Goal: Task Accomplishment & Management: Manage account settings

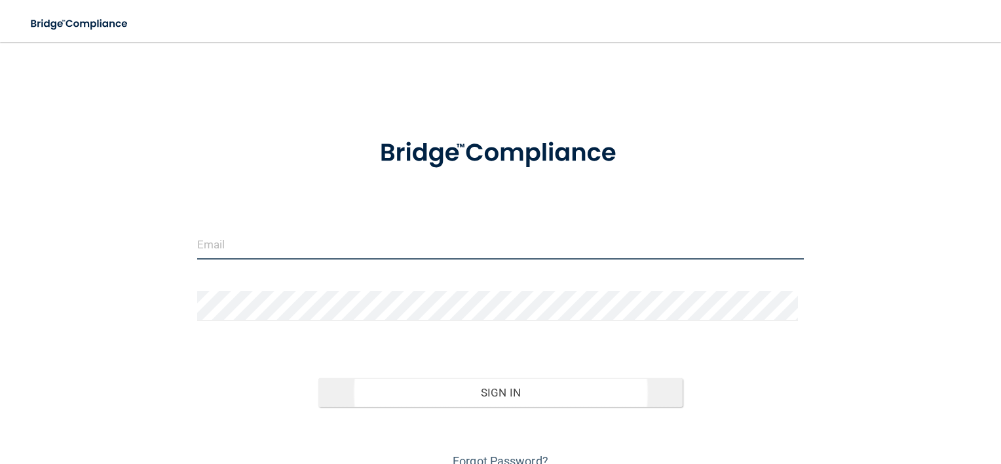
type input "storres@rectanglehealth.com"
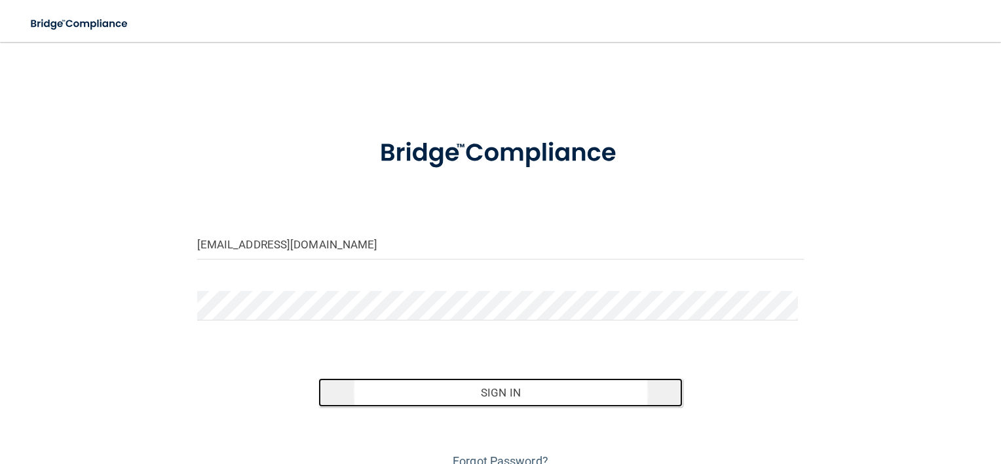
click at [472, 380] on button "Sign In" at bounding box center [501, 392] width 364 height 29
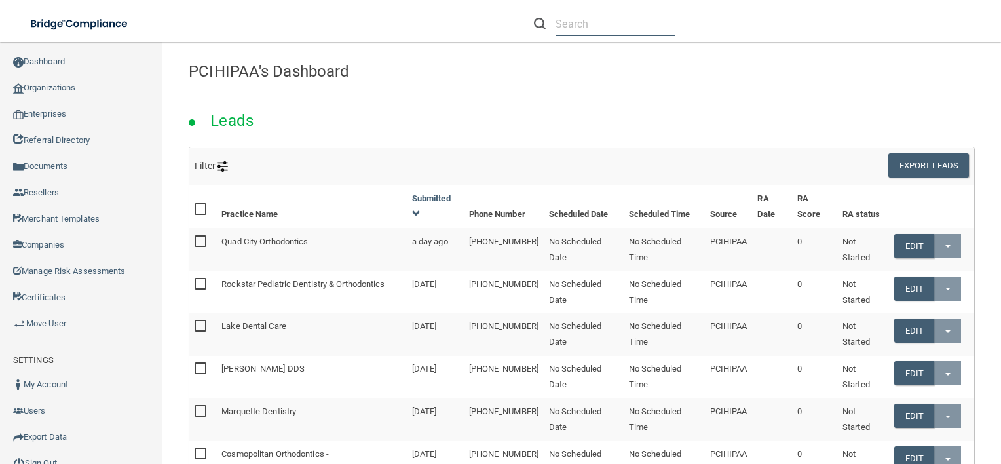
click at [612, 32] on input "text" at bounding box center [616, 24] width 120 height 24
paste input "[EMAIL_ADDRESS][DOMAIN_NAME]"
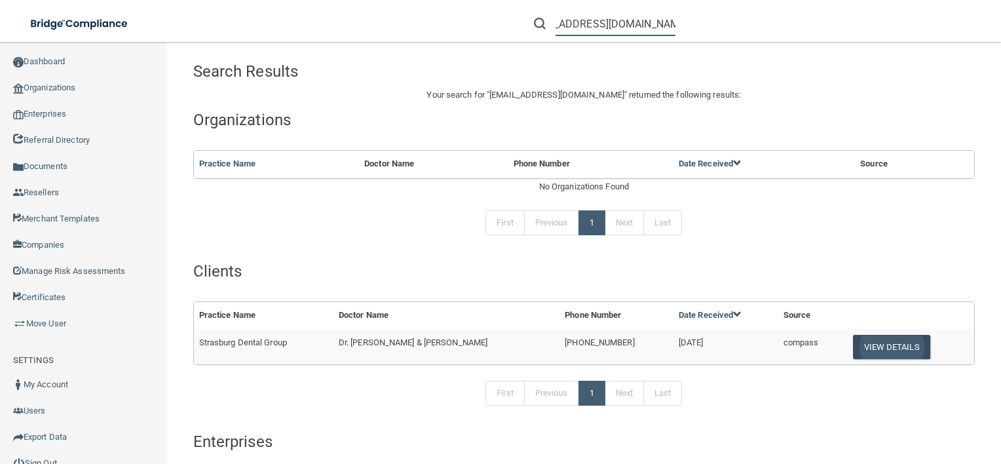
type input "[EMAIL_ADDRESS][DOMAIN_NAME]"
click at [882, 339] on button "View Details" at bounding box center [891, 347] width 77 height 24
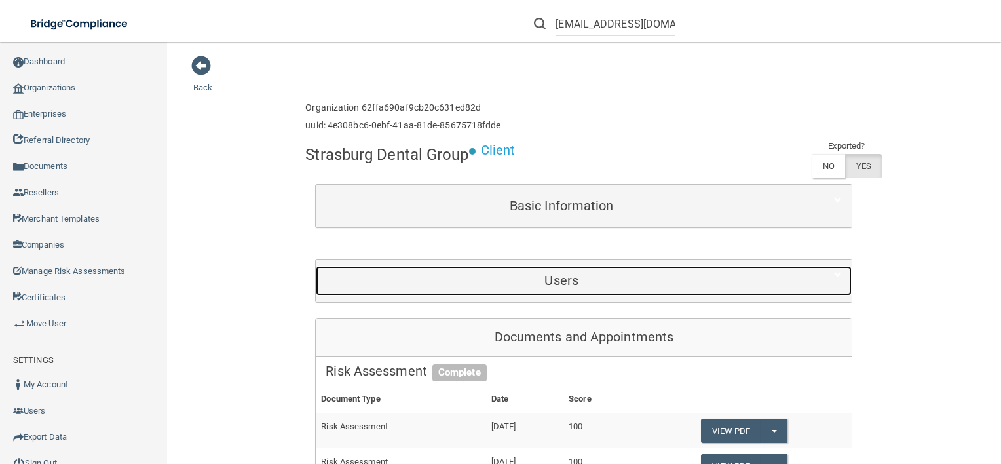
click at [544, 275] on h5 "Users" at bounding box center [562, 280] width 472 height 14
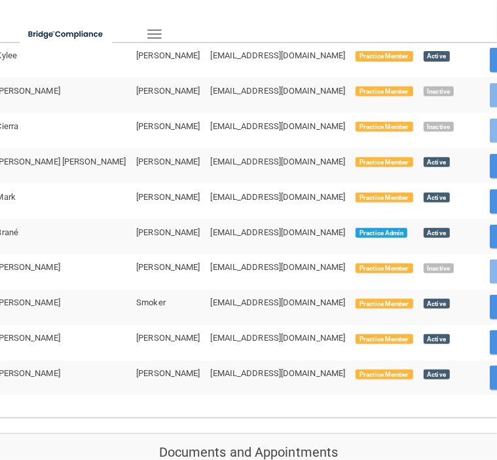
scroll to position [573, 0]
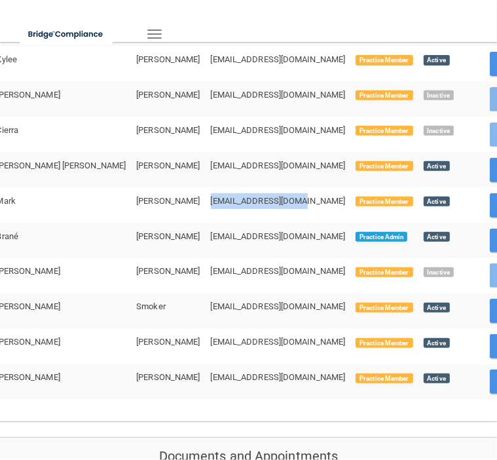
drag, startPoint x: 198, startPoint y: 192, endPoint x: 95, endPoint y: 199, distance: 103.2
click at [95, 199] on tr "Mark Nichols dmdnichols@gmail.com Practice Member Active Login View Details" at bounding box center [320, 204] width 659 height 35
copy tr "dmdnichols@gmail.com"
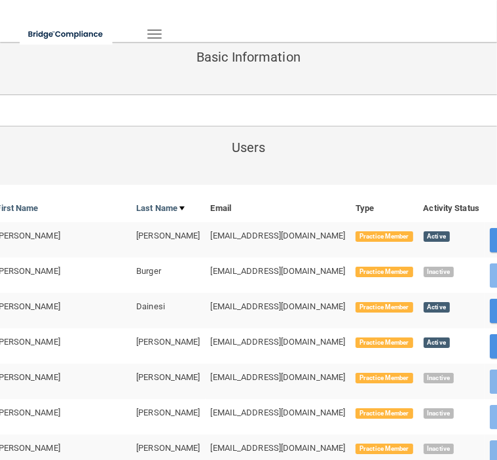
scroll to position [149, 0]
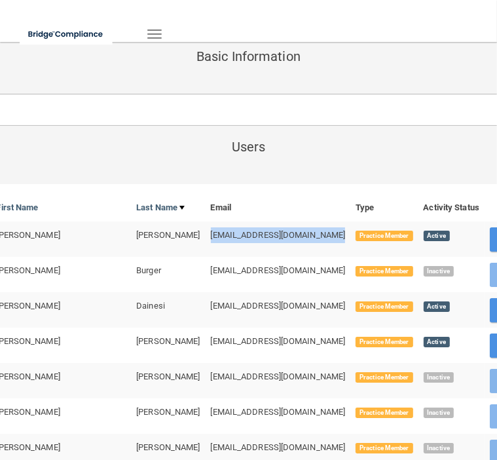
drag, startPoint x: 225, startPoint y: 238, endPoint x: 96, endPoint y: 241, distance: 129.1
click at [96, 241] on tr "Jennifer Behler jenniferlauren1389@gmail.com Practice Member Active Login View …" at bounding box center [320, 239] width 659 height 35
copy tr "jenniferlauren1389@gmail.com"
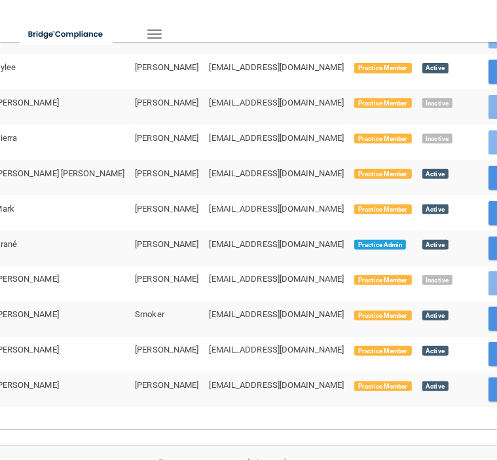
scroll to position [564, 1]
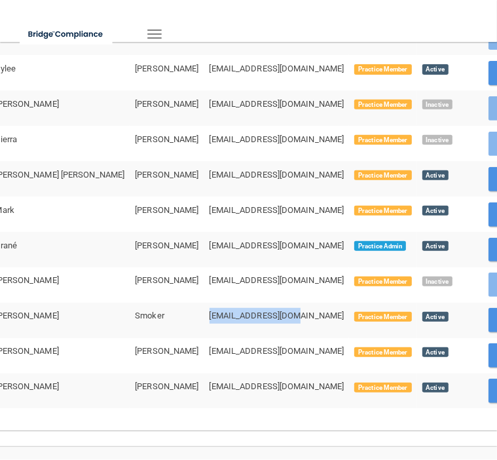
drag, startPoint x: 193, startPoint y: 309, endPoint x: 102, endPoint y: 305, distance: 91.2
click at [204, 305] on td "timsues@comcast.net" at bounding box center [277, 320] width 146 height 35
copy span "timsues@comcast.net"
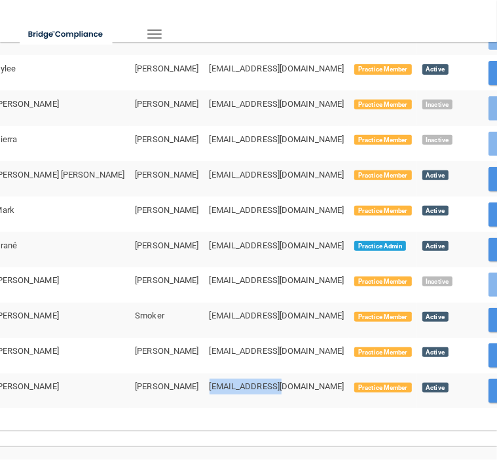
drag, startPoint x: 188, startPoint y: 382, endPoint x: 80, endPoint y: 379, distance: 108.2
click at [80, 379] on tr "Michelle Watson mwjw34@gmail.com Practice Member Active Login View Details" at bounding box center [319, 391] width 659 height 35
copy tr "mwjw34@gmail.com"
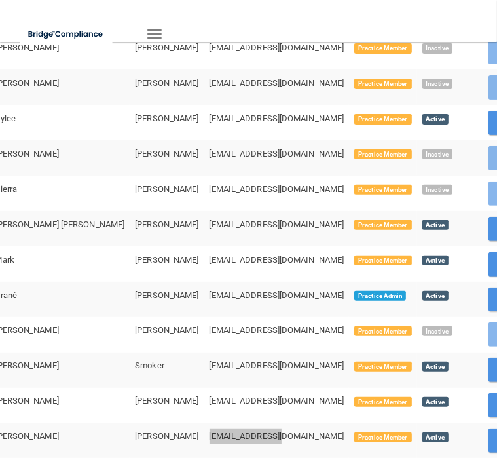
scroll to position [511, 1]
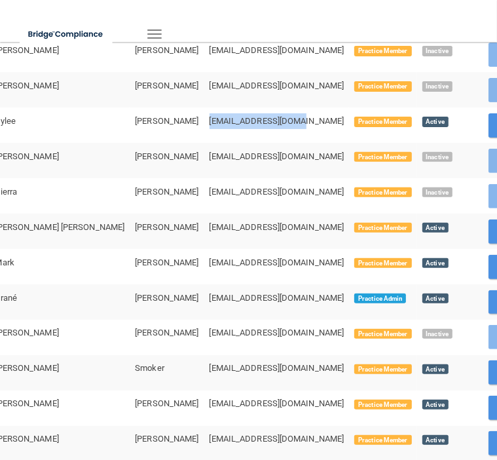
drag, startPoint x: 203, startPoint y: 121, endPoint x: 100, endPoint y: 116, distance: 103.0
click at [204, 116] on td "kkspeedy12@yahoo.com" at bounding box center [277, 124] width 146 height 35
copy span "kkspeedy12@yahoo.com"
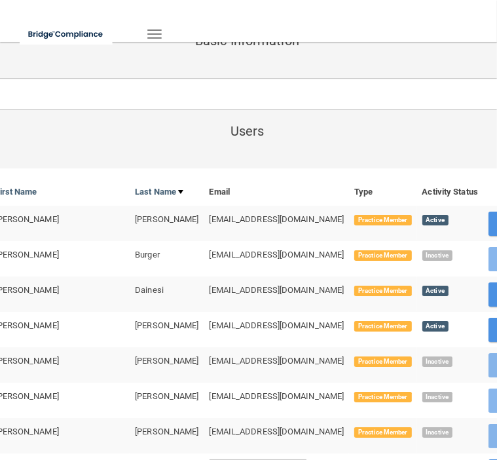
scroll to position [168, 1]
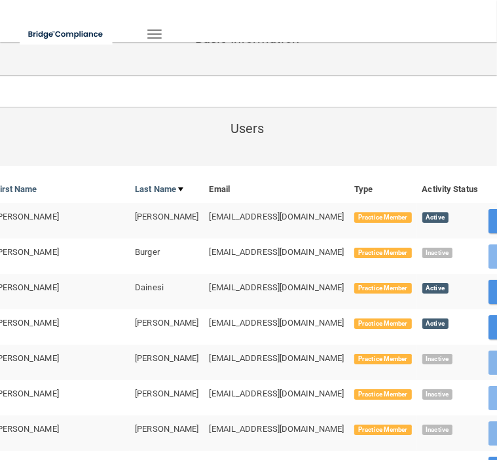
click at [210, 318] on span "jadeluv17088@yahoo.com" at bounding box center [277, 323] width 135 height 10
drag, startPoint x: 204, startPoint y: 320, endPoint x: 100, endPoint y: 316, distance: 103.6
click at [204, 316] on td "jadeluv17088@yahoo.com" at bounding box center [277, 326] width 146 height 35
copy span "jadeluv17088@yahoo.com"
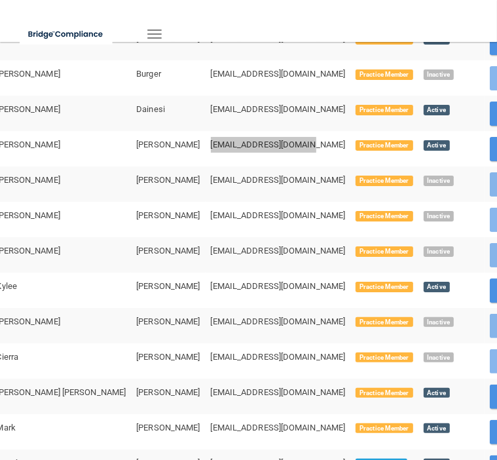
scroll to position [385, 0]
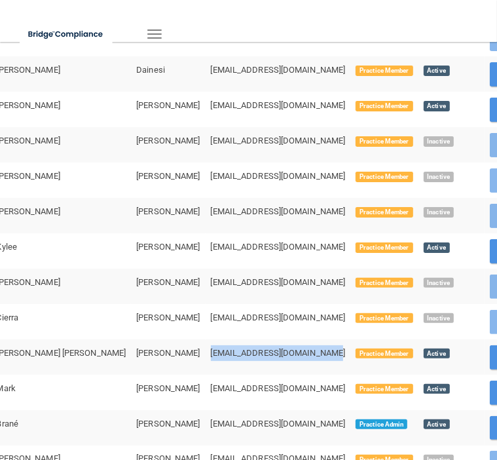
drag, startPoint x: 225, startPoint y: 348, endPoint x: 104, endPoint y: 352, distance: 121.3
click at [206, 352] on td "simcoecarol_ann@hotmail.com" at bounding box center [279, 357] width 146 height 35
copy span "simcoecarol_ann@hotmail.com"
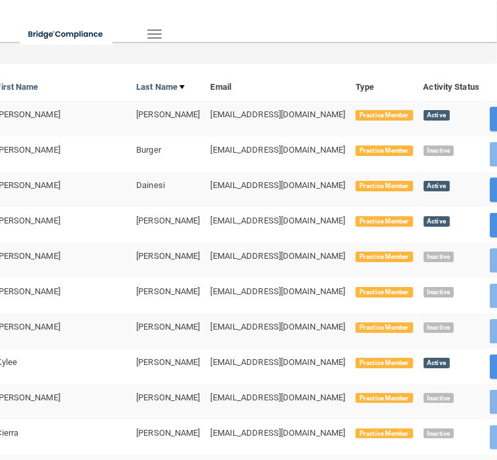
scroll to position [263, 0]
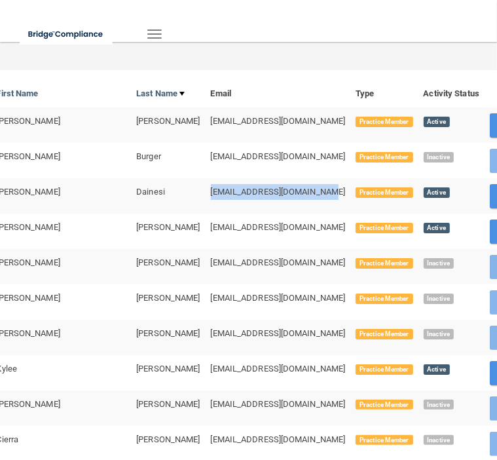
drag, startPoint x: 212, startPoint y: 189, endPoint x: 98, endPoint y: 183, distance: 114.2
click at [206, 183] on td "thesmiledoctor@verizon.net" at bounding box center [279, 195] width 146 height 35
copy span "thesmiledoctor@verizon.net"
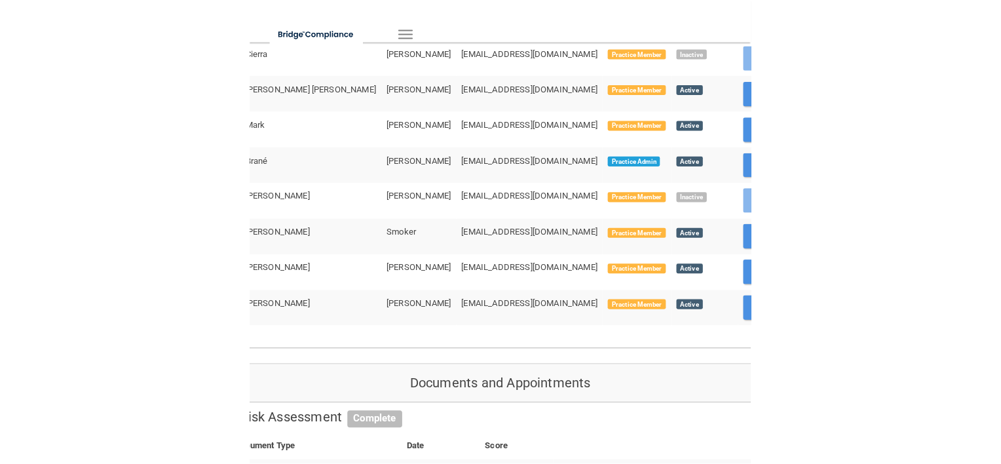
scroll to position [658, 0]
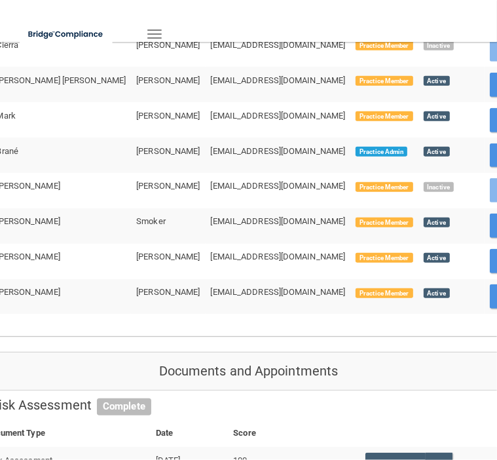
click at [211, 252] on span "[EMAIL_ADDRESS][DOMAIN_NAME]" at bounding box center [278, 257] width 135 height 10
drag, startPoint x: 196, startPoint y: 250, endPoint x: 96, endPoint y: 255, distance: 100.4
click at [96, 255] on tr "Dana Spielman dana_1408@yahoo.com Practice Member Active Login View Details" at bounding box center [320, 261] width 659 height 35
copy tr "[EMAIL_ADDRESS][DOMAIN_NAME]"
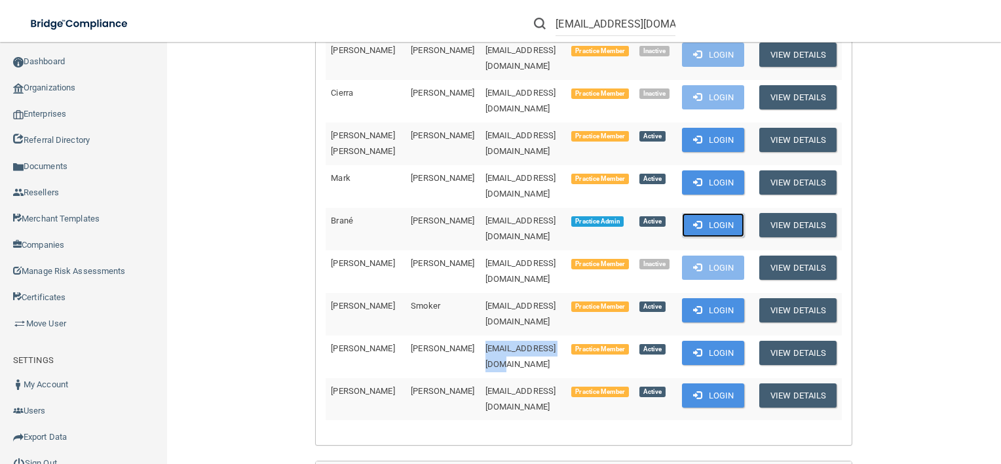
click at [716, 213] on button "Login" at bounding box center [713, 225] width 62 height 24
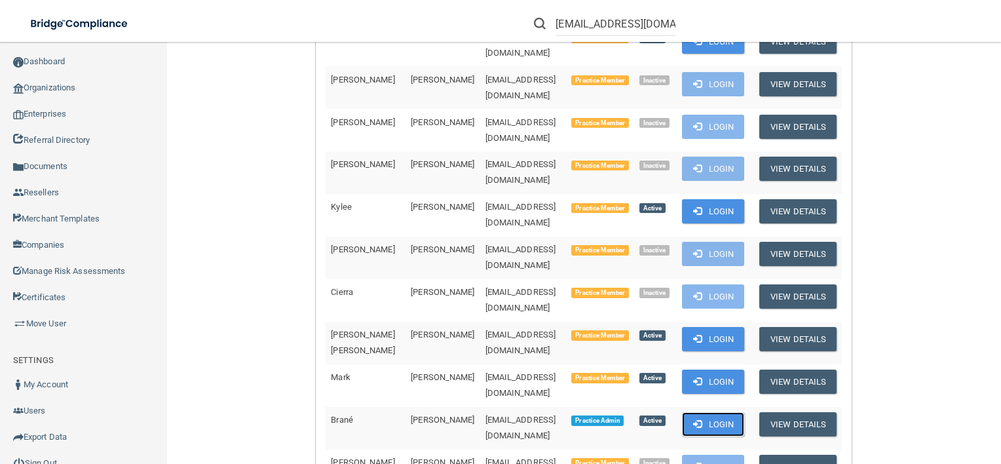
scroll to position [467, 0]
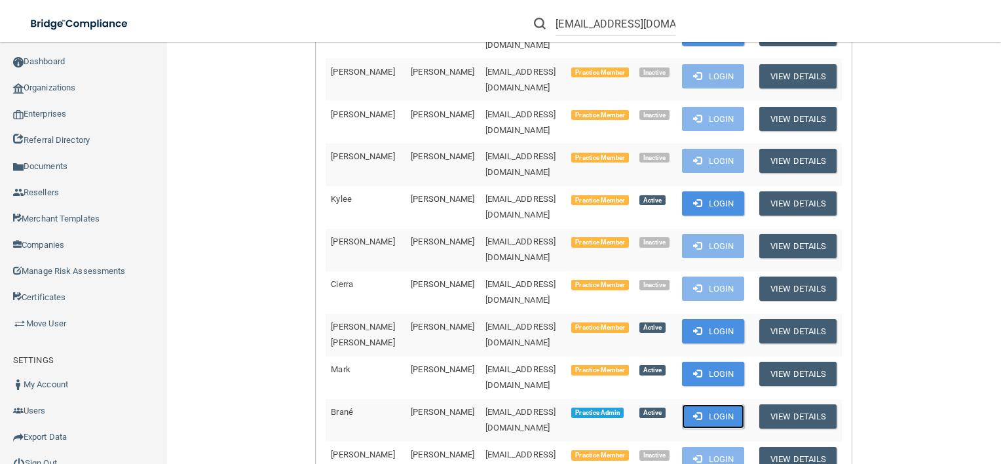
click at [684, 404] on button "Login" at bounding box center [713, 416] width 62 height 24
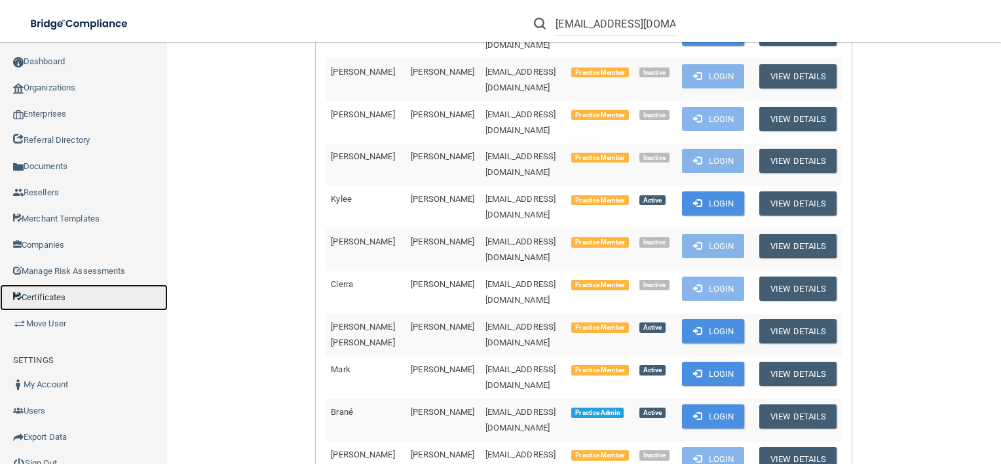
click at [98, 294] on link "Certificates" at bounding box center [84, 297] width 168 height 26
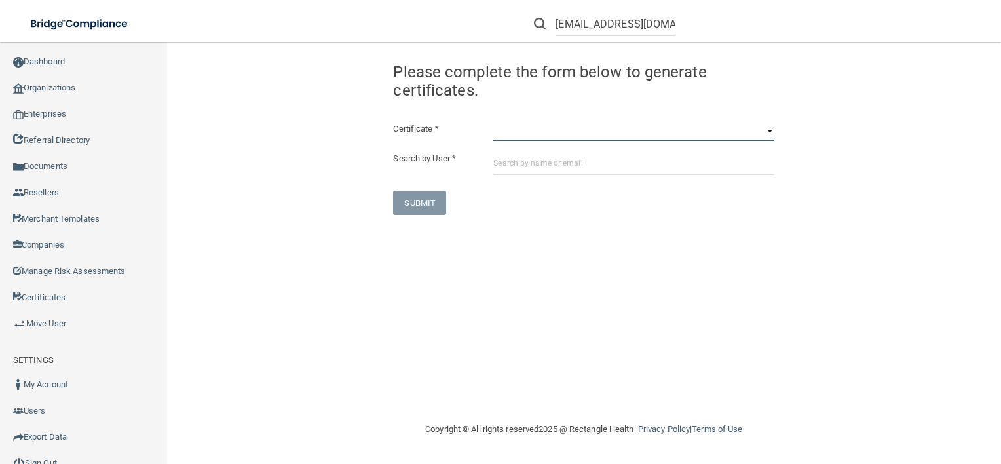
click at [516, 130] on select "HIPAA Officer Certification Training OSHA Bloodborne Pathogens OSHA COVID-19 Pr…" at bounding box center [634, 131] width 281 height 20
select select "5"
click at [494, 121] on select "HIPAA Officer Certification Training OSHA Bloodborne Pathogens OSHA COVID-19 Pr…" at bounding box center [634, 131] width 281 height 20
click at [564, 169] on input "text" at bounding box center [634, 163] width 281 height 24
paste input "[EMAIL_ADDRESS][DOMAIN_NAME]"
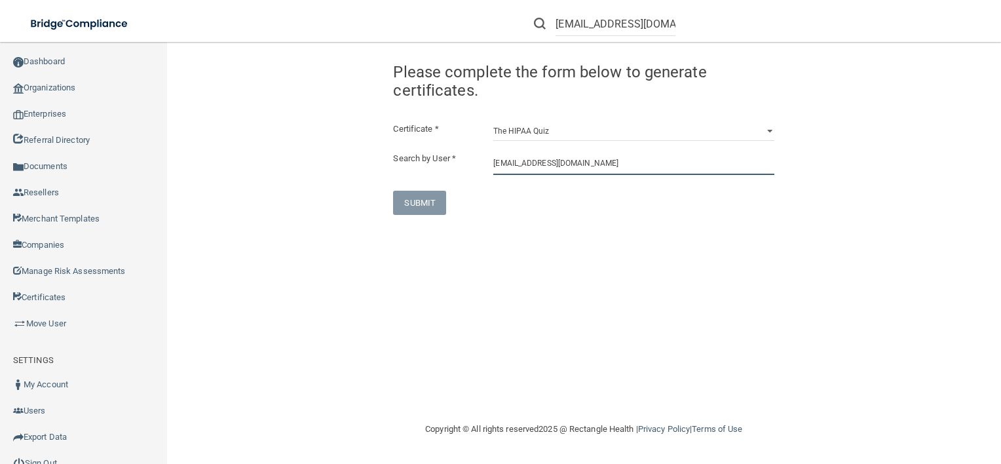
click at [627, 167] on input "[EMAIL_ADDRESS][DOMAIN_NAME]" at bounding box center [634, 163] width 281 height 24
click at [627, 163] on input "[EMAIL_ADDRESS][DOMAIN_NAME]" at bounding box center [634, 163] width 281 height 24
click at [631, 152] on input "[EMAIL_ADDRESS][DOMAIN_NAME]" at bounding box center [634, 163] width 281 height 24
click at [570, 169] on input "[EMAIL_ADDRESS][DOMAIN_NAME]" at bounding box center [634, 163] width 281 height 24
click at [611, 163] on input "[EMAIL_ADDRESS][DOMAIN_NAME]" at bounding box center [634, 163] width 281 height 24
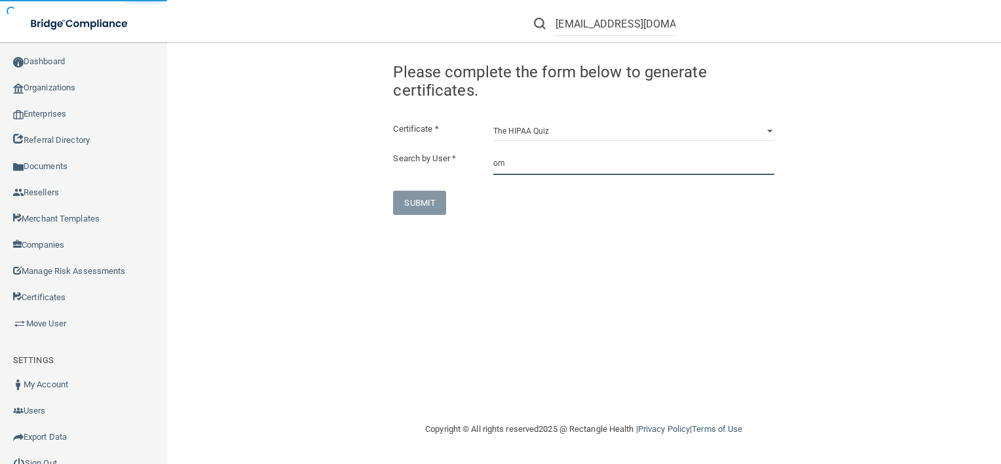
type input "o"
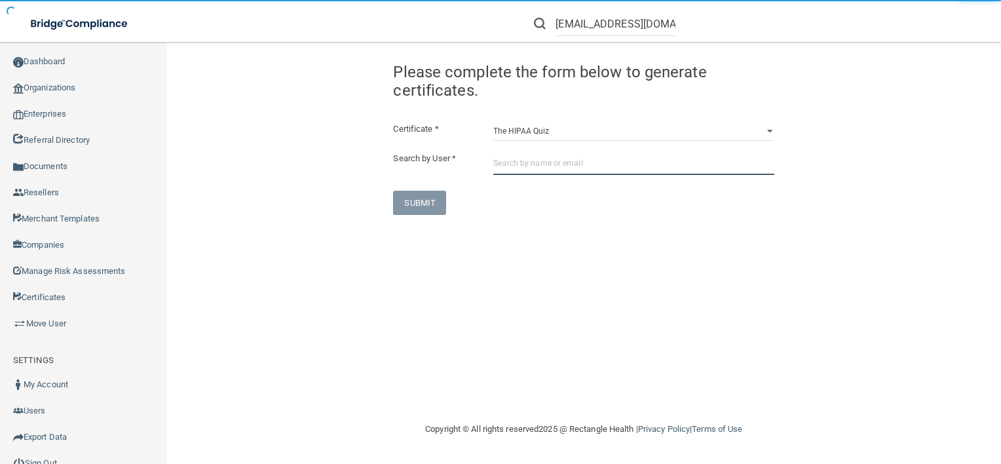
paste input "[EMAIL_ADDRESS][DOMAIN_NAME]"
type input "[EMAIL_ADDRESS][DOMAIN_NAME]"
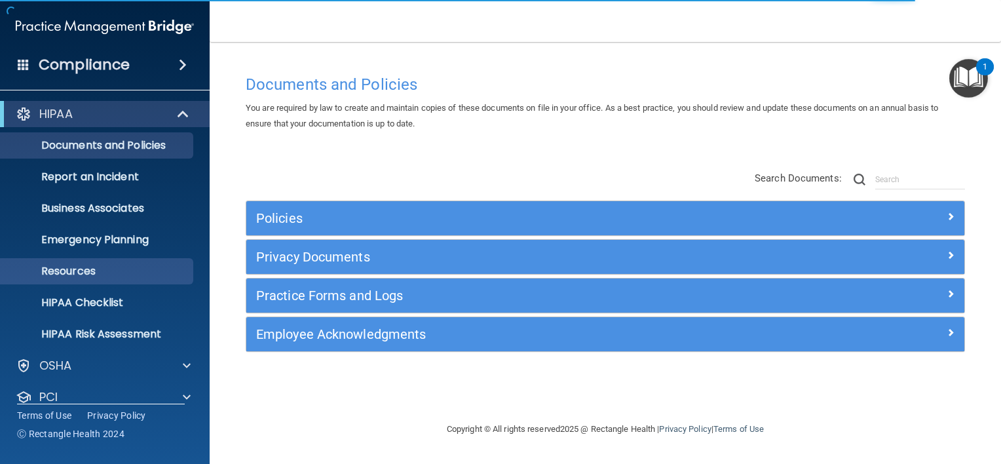
scroll to position [79, 0]
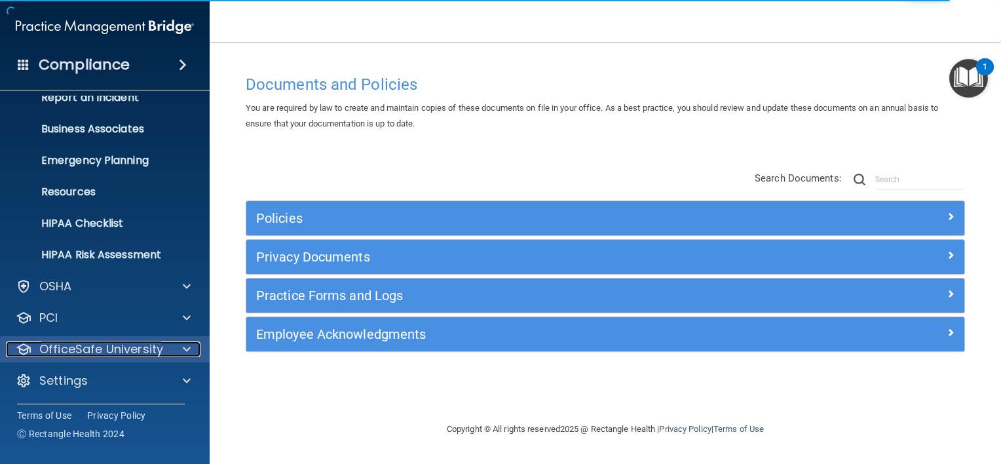
click at [126, 346] on p "OfficeSafe University" at bounding box center [101, 349] width 124 height 16
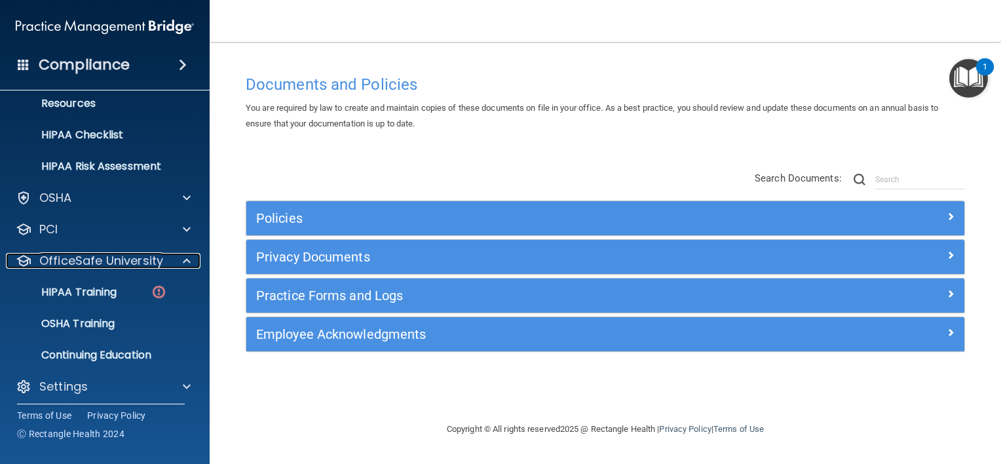
scroll to position [168, 0]
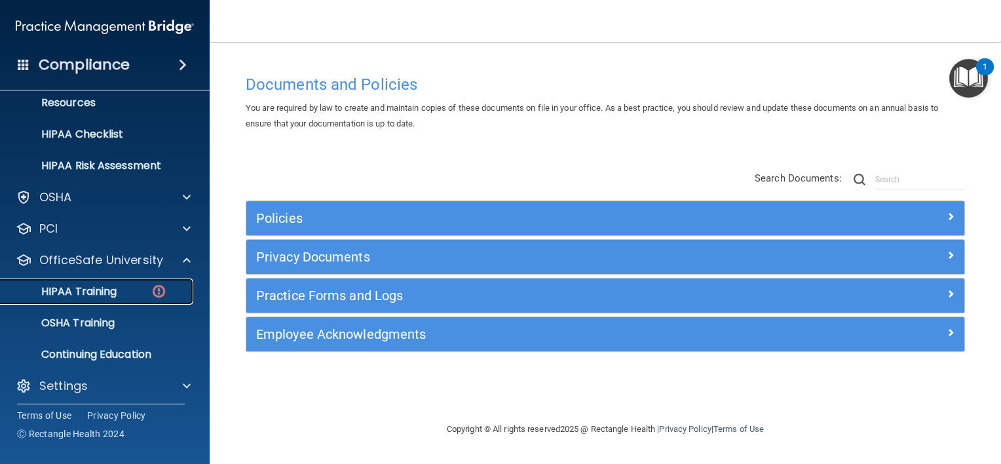
click at [142, 282] on link "HIPAA Training" at bounding box center [90, 292] width 206 height 26
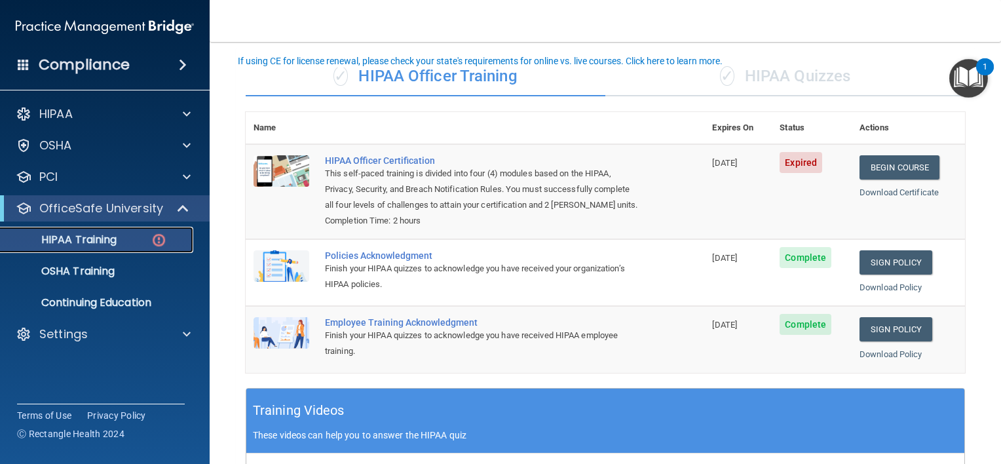
scroll to position [72, 0]
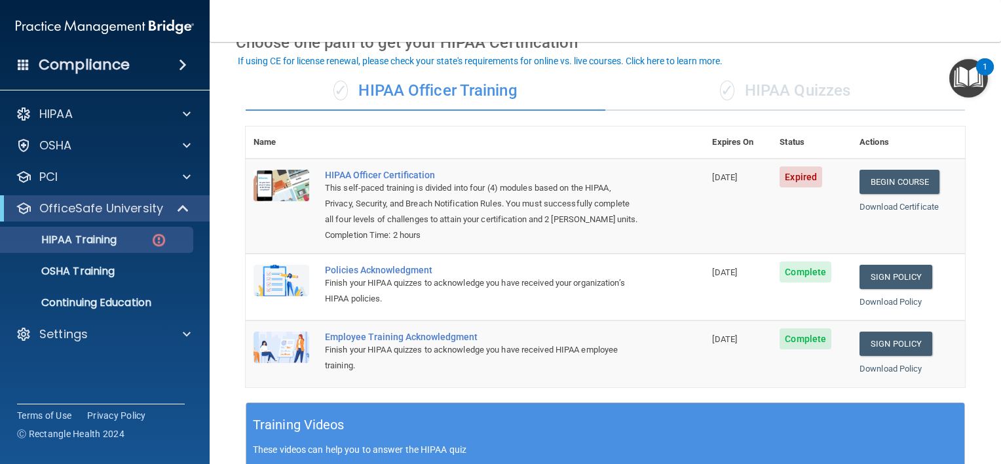
click at [773, 101] on div "✓ HIPAA Quizzes" at bounding box center [786, 90] width 360 height 39
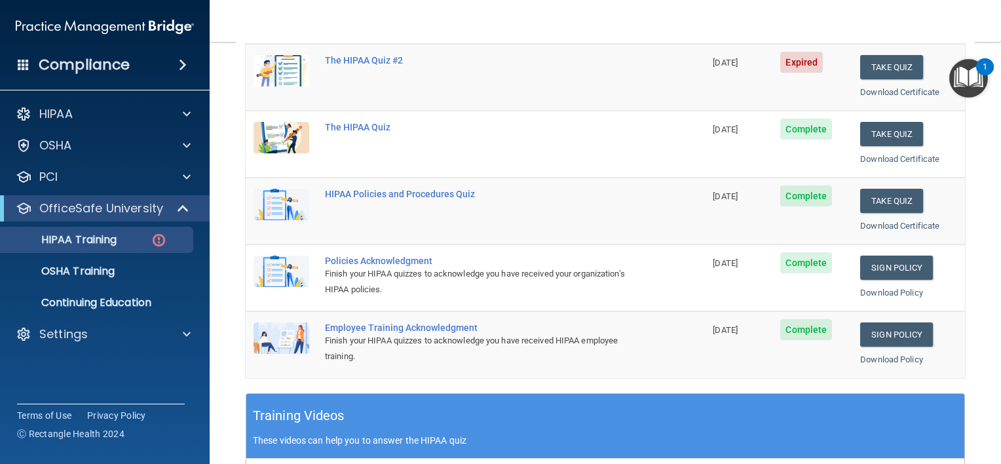
scroll to position [170, 0]
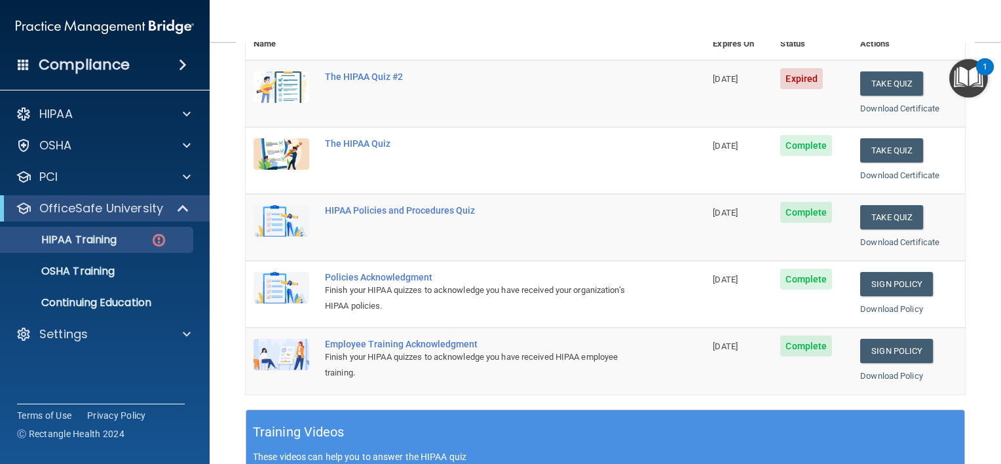
click at [596, 133] on td "The HIPAA Quiz" at bounding box center [511, 160] width 388 height 67
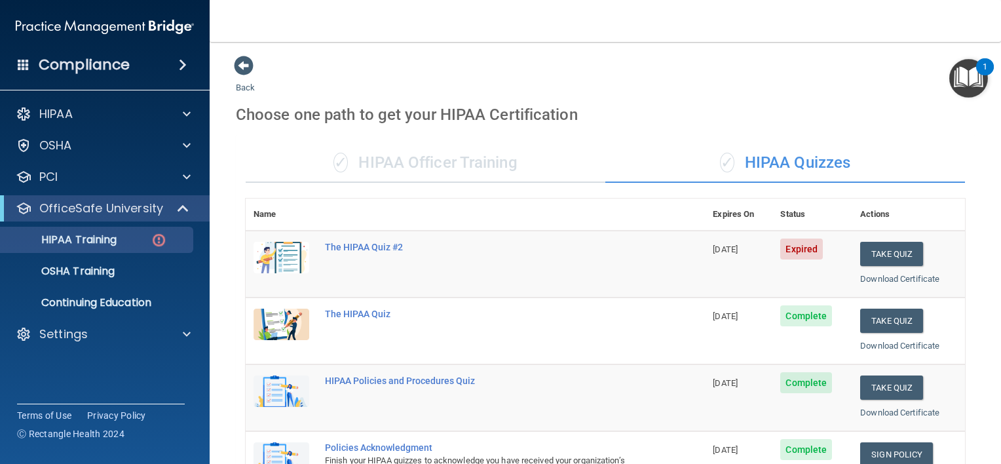
scroll to position [0, 0]
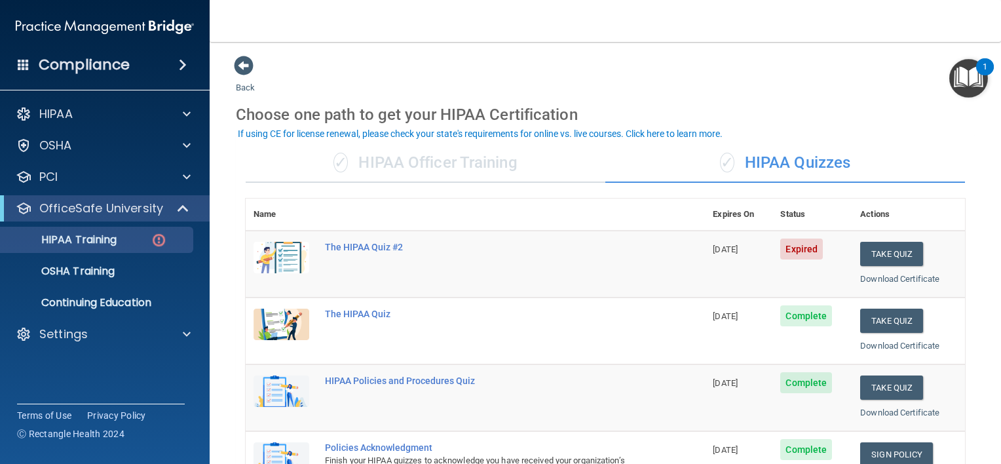
click at [534, 152] on div "✓ HIPAA Officer Training" at bounding box center [426, 163] width 360 height 39
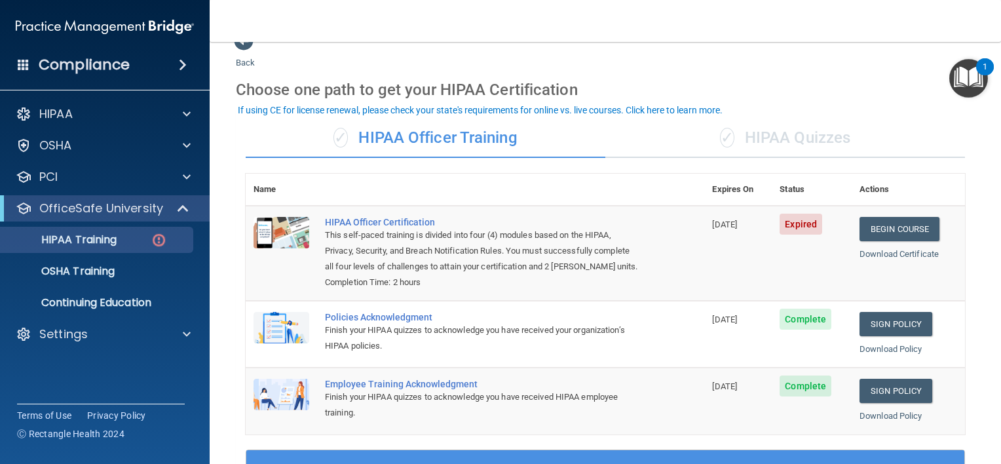
scroll to position [24, 0]
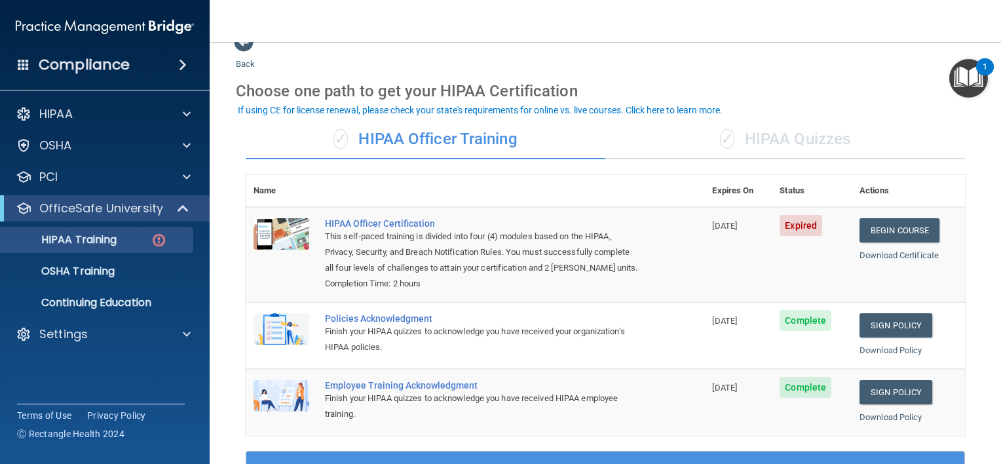
click at [758, 147] on div "✓ HIPAA Quizzes" at bounding box center [786, 139] width 360 height 39
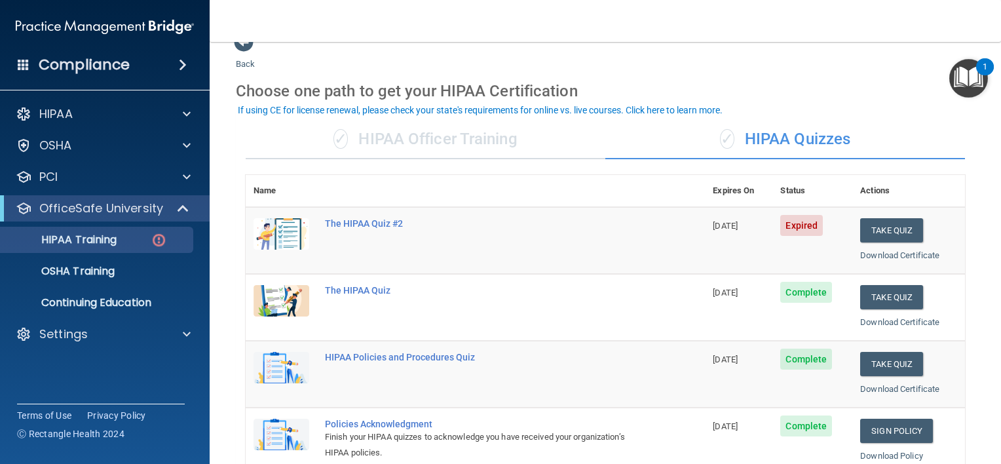
click at [543, 139] on div "✓ HIPAA Officer Training" at bounding box center [426, 139] width 360 height 39
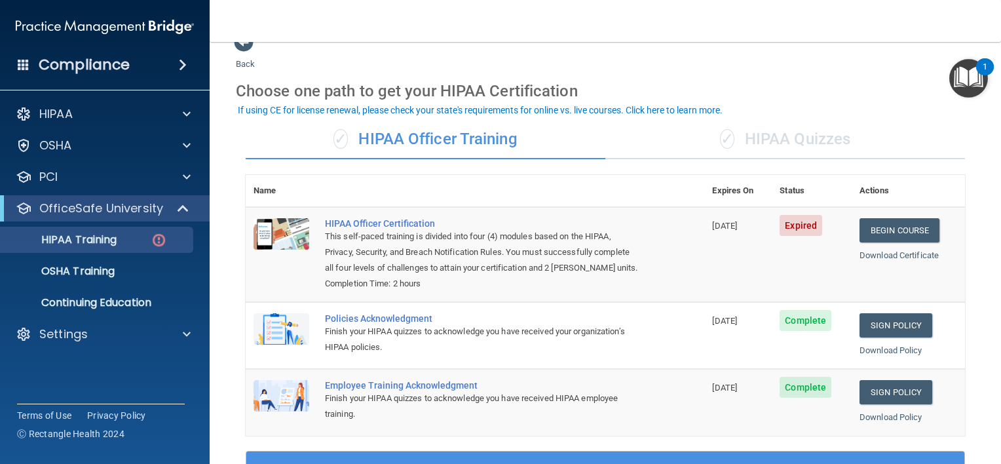
click at [756, 153] on div "✓ HIPAA Quizzes" at bounding box center [786, 139] width 360 height 39
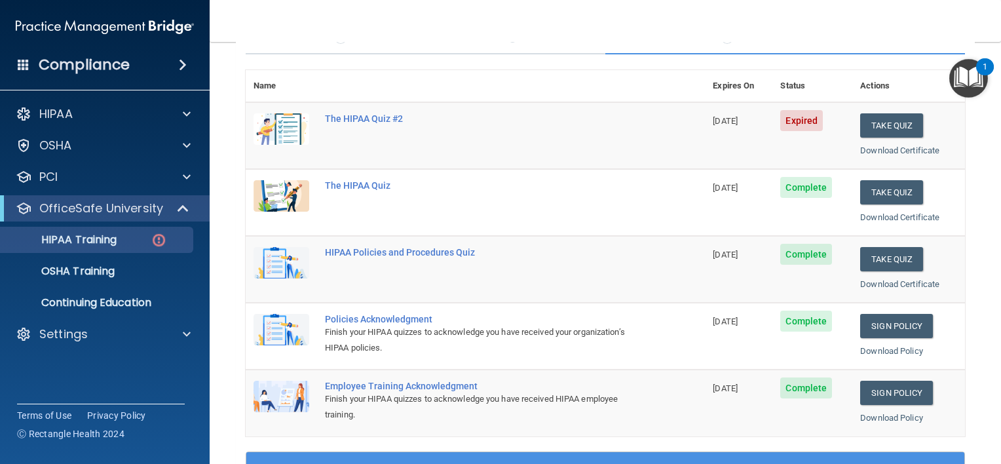
scroll to position [125, 0]
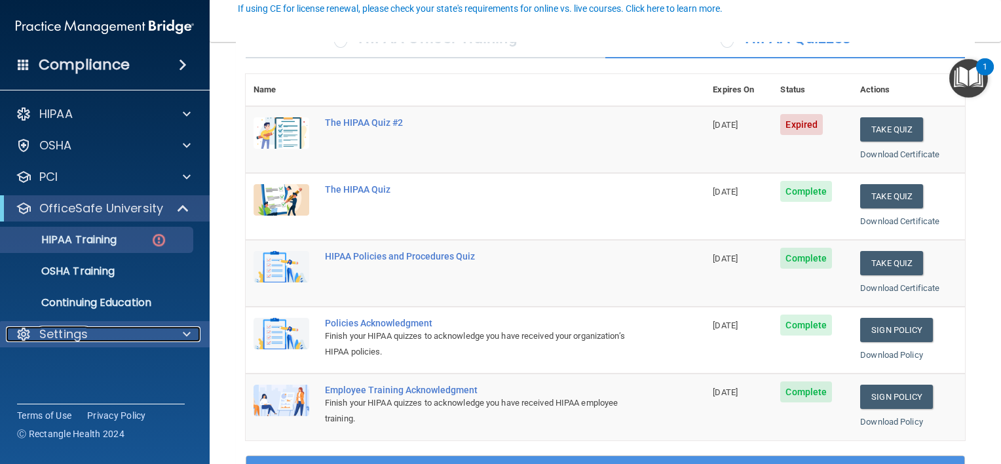
click at [113, 332] on div "Settings" at bounding box center [87, 334] width 163 height 16
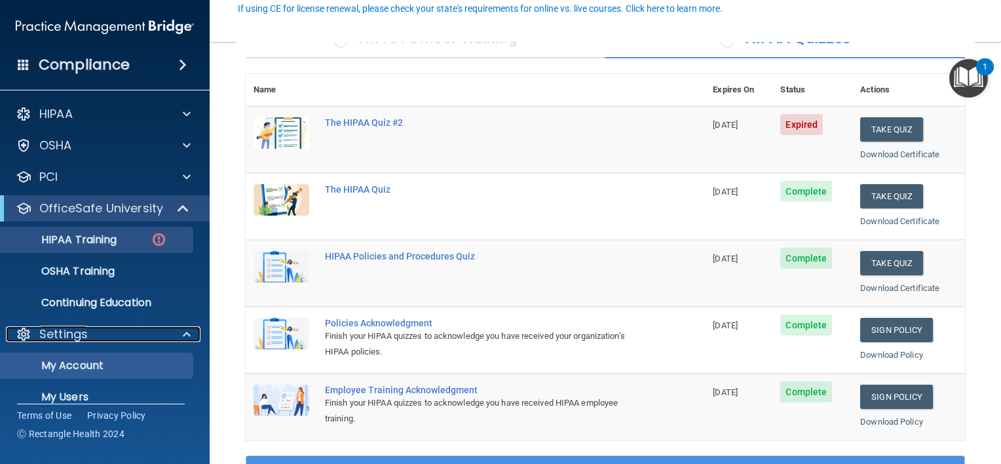
scroll to position [79, 0]
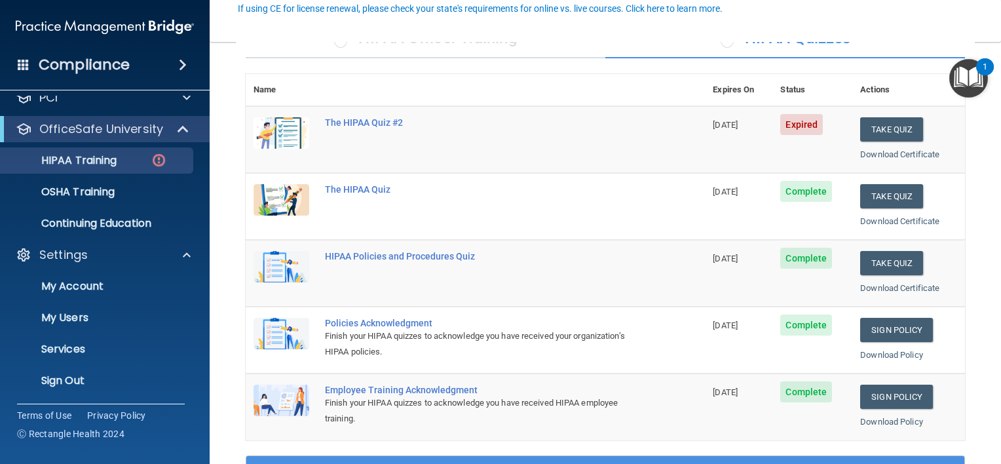
click at [129, 301] on ul "My Account My Users Services Sign Out" at bounding box center [105, 331] width 237 height 126
click at [128, 312] on p "My Users" at bounding box center [98, 317] width 179 height 13
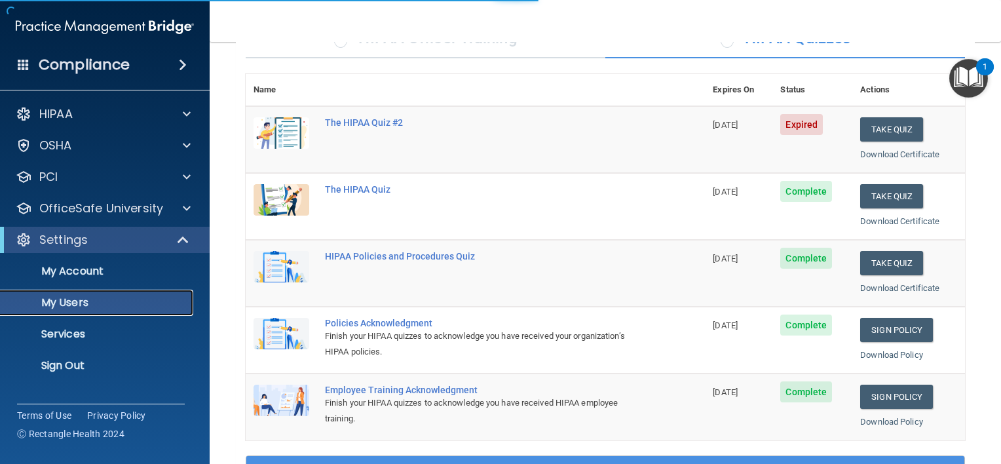
select select "20"
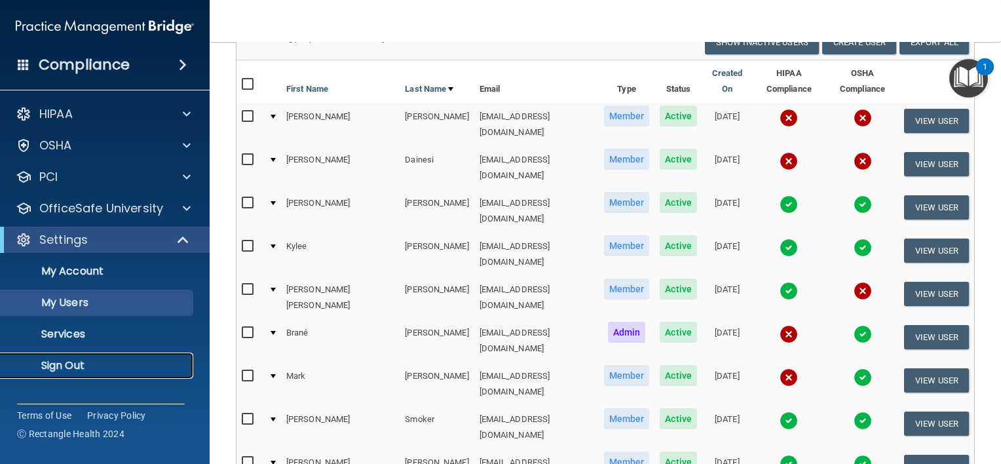
click at [124, 364] on p "Sign Out" at bounding box center [98, 365] width 179 height 13
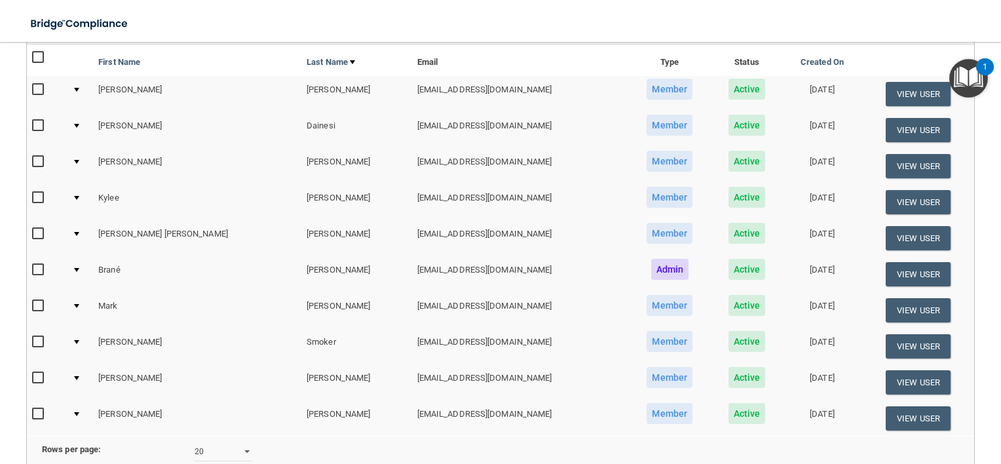
scroll to position [60, 0]
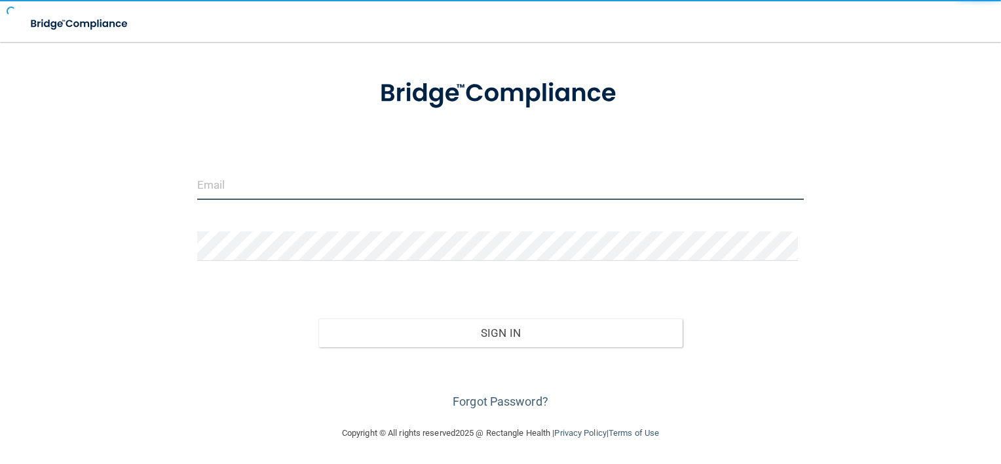
type input "storres@rectanglehealth.com"
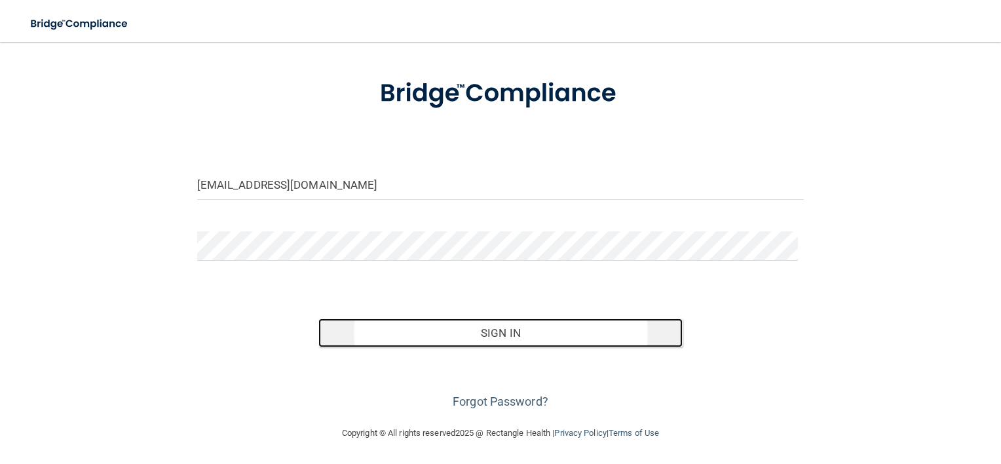
click at [424, 333] on button "Sign In" at bounding box center [501, 333] width 364 height 29
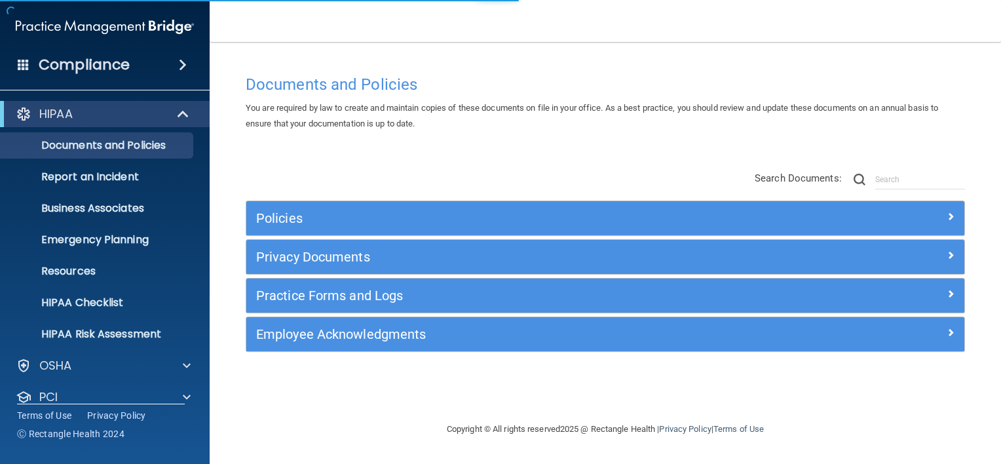
scroll to position [79, 0]
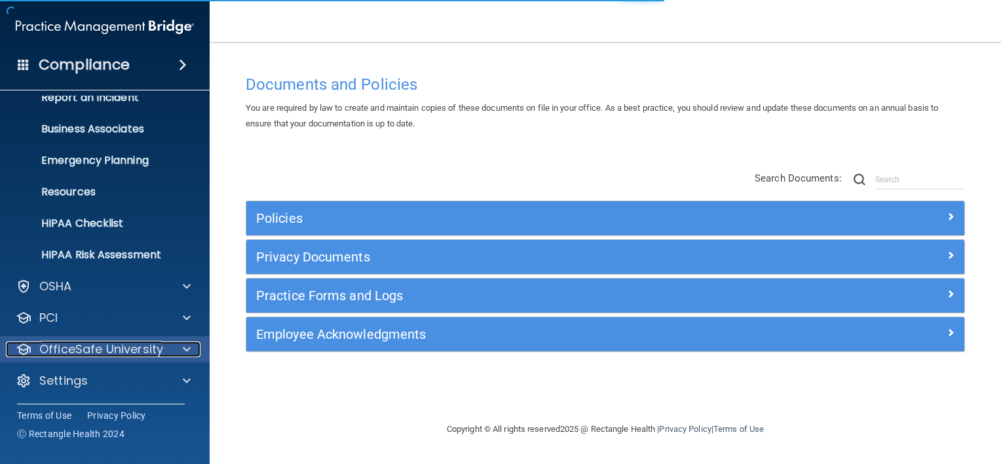
click at [122, 347] on p "OfficeSafe University" at bounding box center [101, 349] width 124 height 16
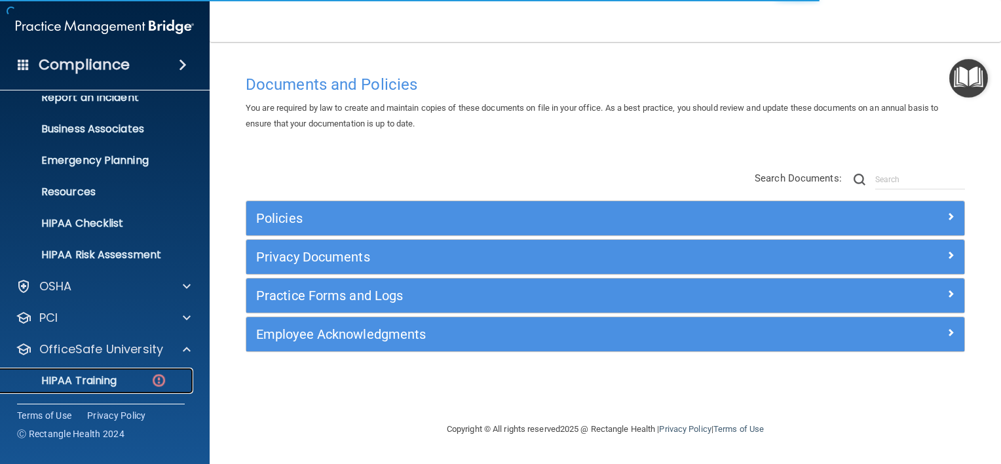
click at [134, 384] on div "HIPAA Training" at bounding box center [98, 380] width 179 height 13
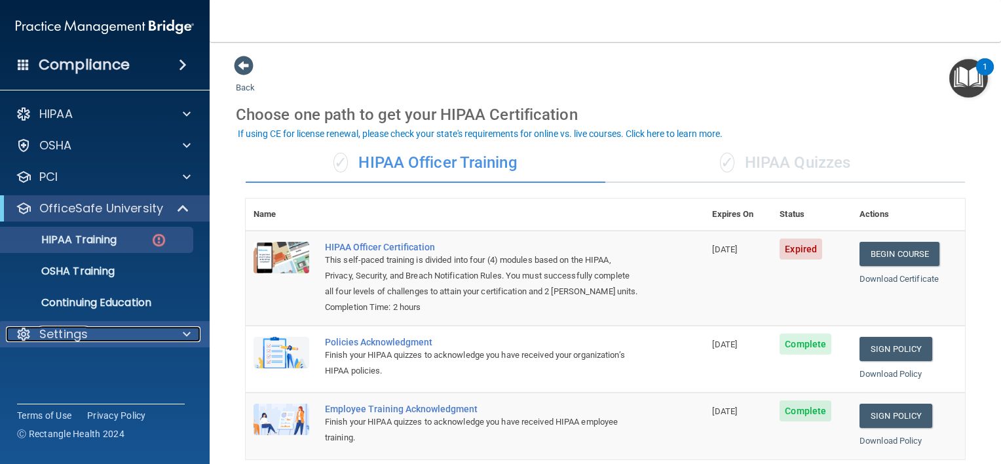
click at [147, 326] on div "Settings" at bounding box center [87, 334] width 163 height 16
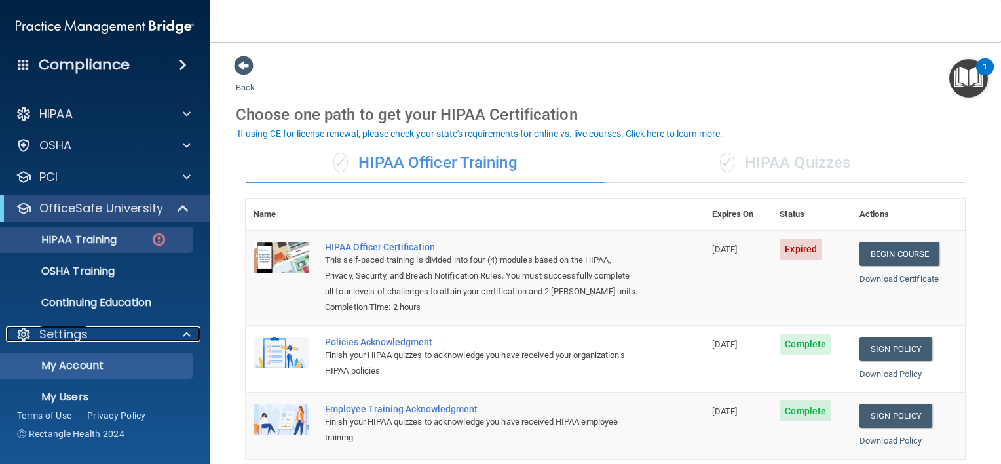
scroll to position [79, 0]
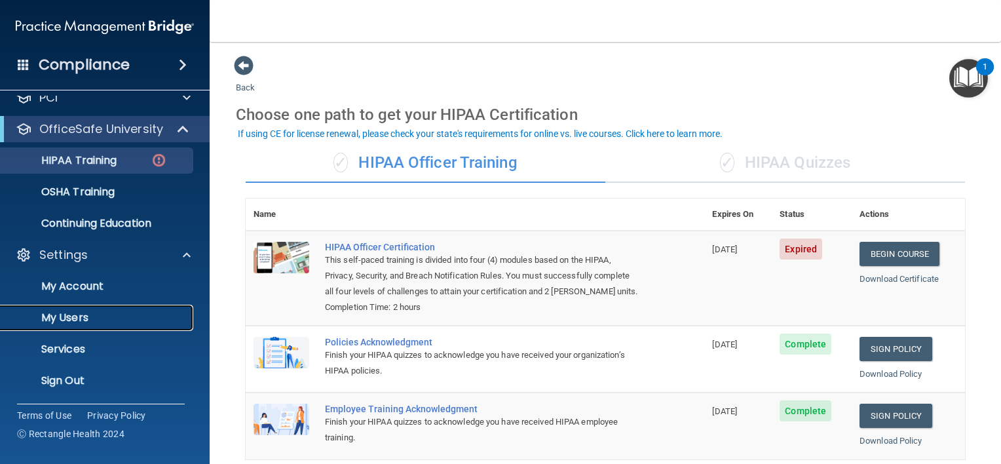
click at [126, 313] on p "My Users" at bounding box center [98, 317] width 179 height 13
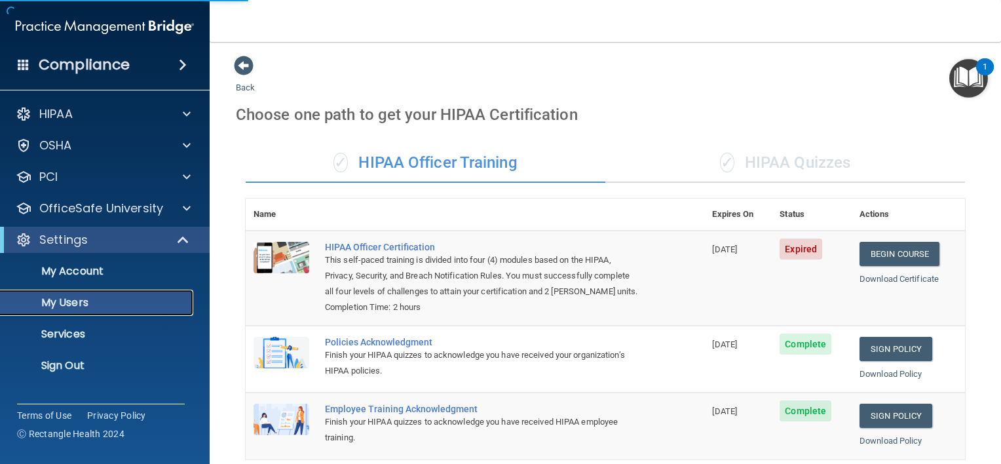
select select "20"
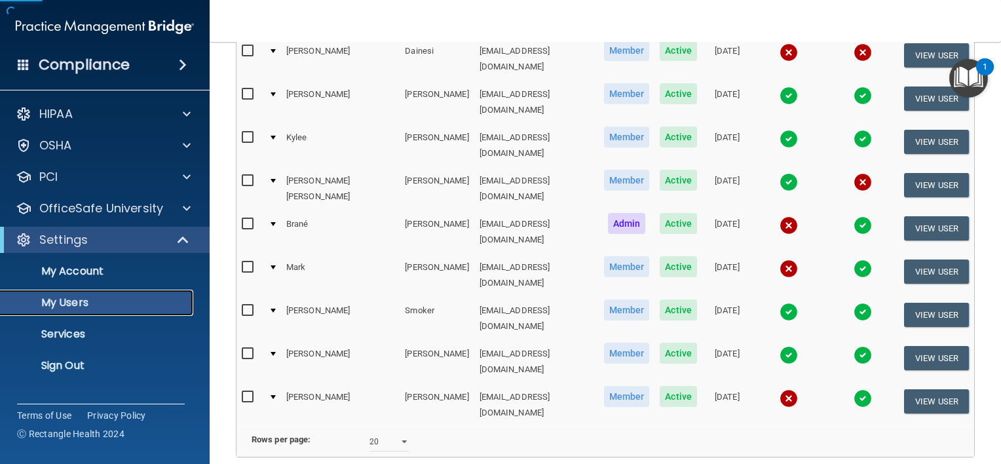
scroll to position [269, 0]
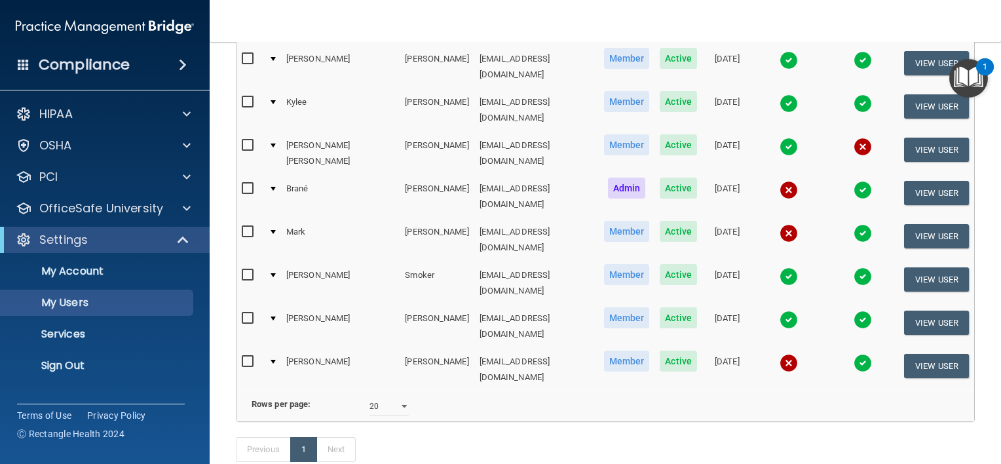
click at [851, 218] on td at bounding box center [862, 239] width 73 height 43
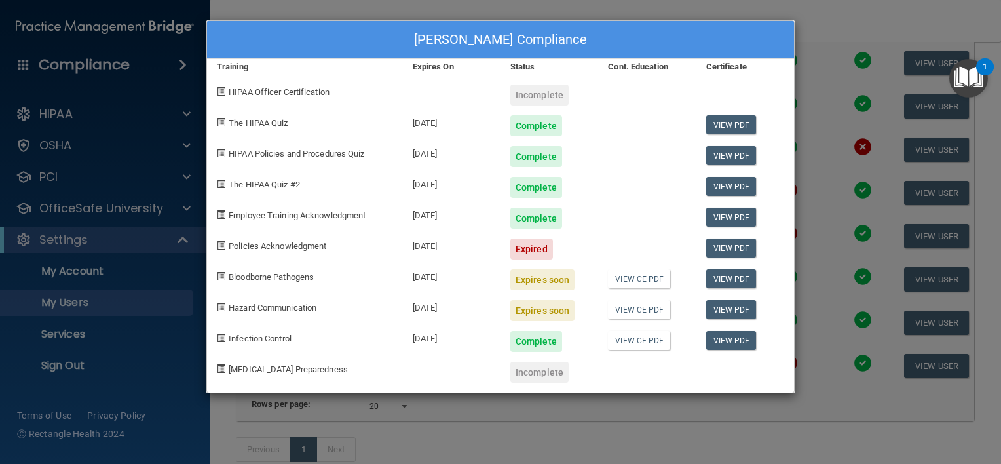
click at [844, 187] on div "Mark Nichols's Compliance Training Expires On Status Cont. Education Certificat…" at bounding box center [500, 232] width 1001 height 464
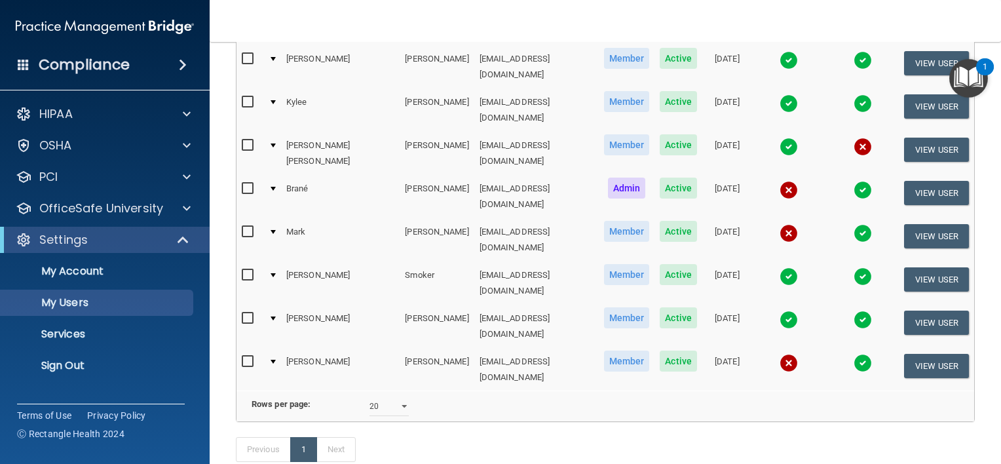
click at [854, 181] on img at bounding box center [863, 190] width 18 height 18
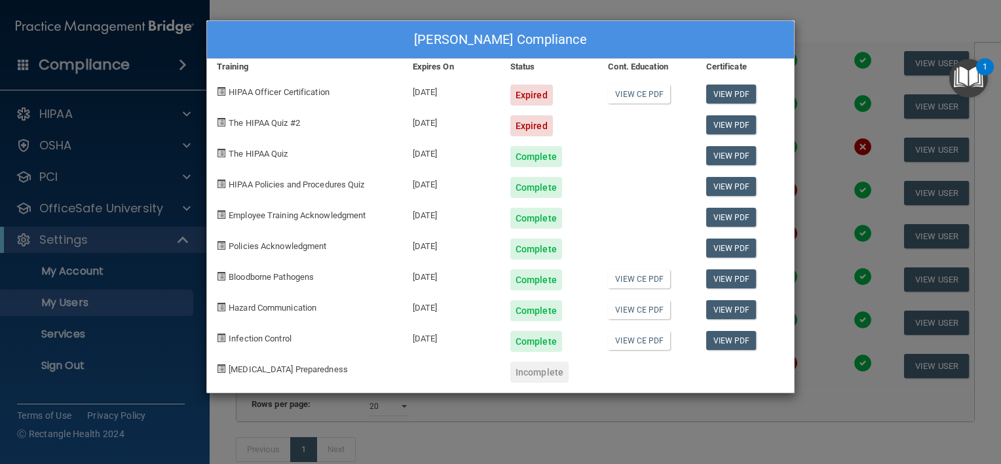
click at [842, 142] on div "Brané Nichols's Compliance Training Expires On Status Cont. Education Certifica…" at bounding box center [500, 232] width 1001 height 464
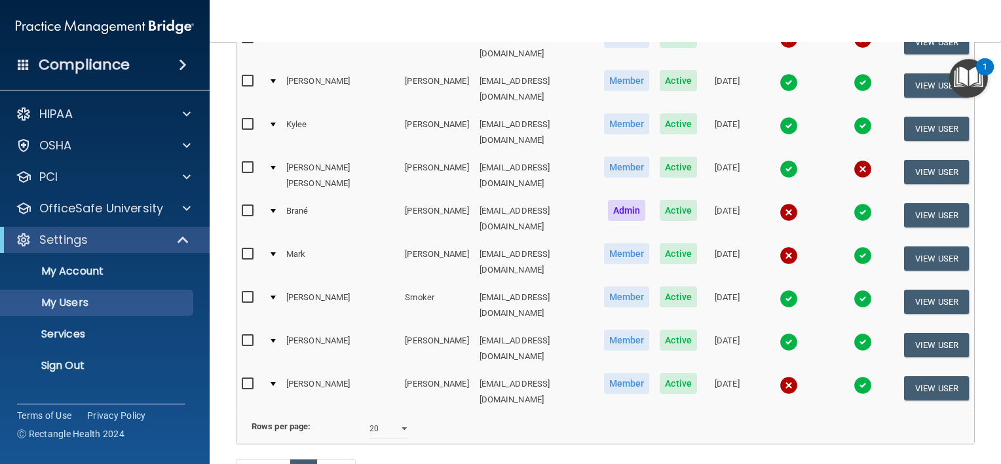
scroll to position [246, 0]
click at [854, 117] on img at bounding box center [863, 126] width 18 height 18
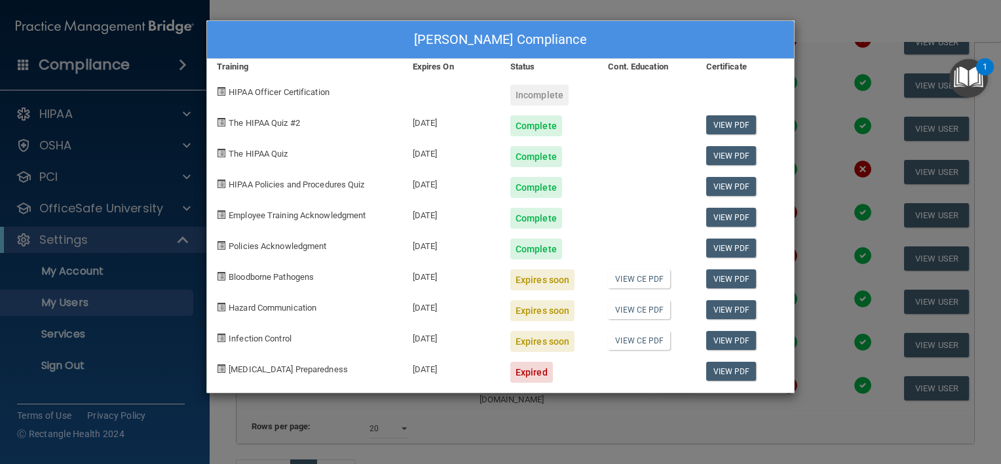
click at [844, 96] on div "Kylee Garman's Compliance Training Expires On Status Cont. Education Certificat…" at bounding box center [500, 232] width 1001 height 464
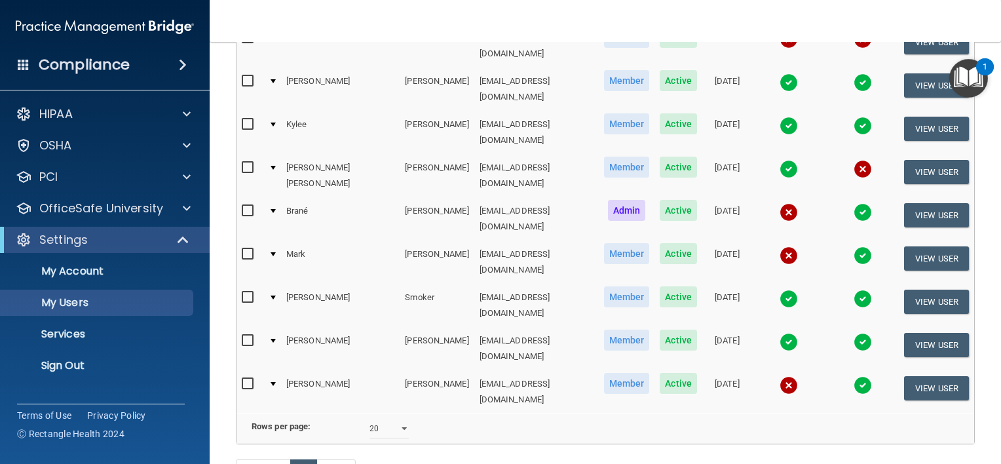
click at [854, 333] on img at bounding box center [863, 342] width 18 height 18
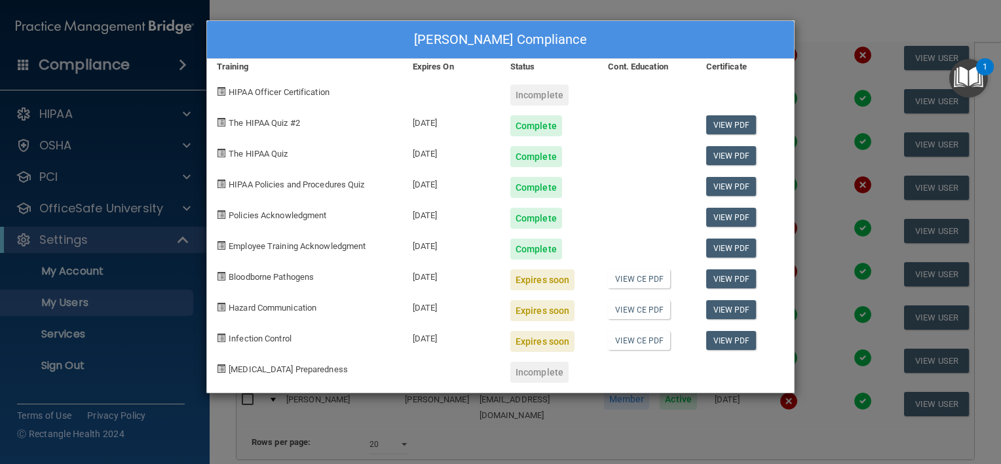
click at [839, 266] on div "Dana Spielman's Compliance Training Expires On Status Cont. Education Certifica…" at bounding box center [500, 232] width 1001 height 464
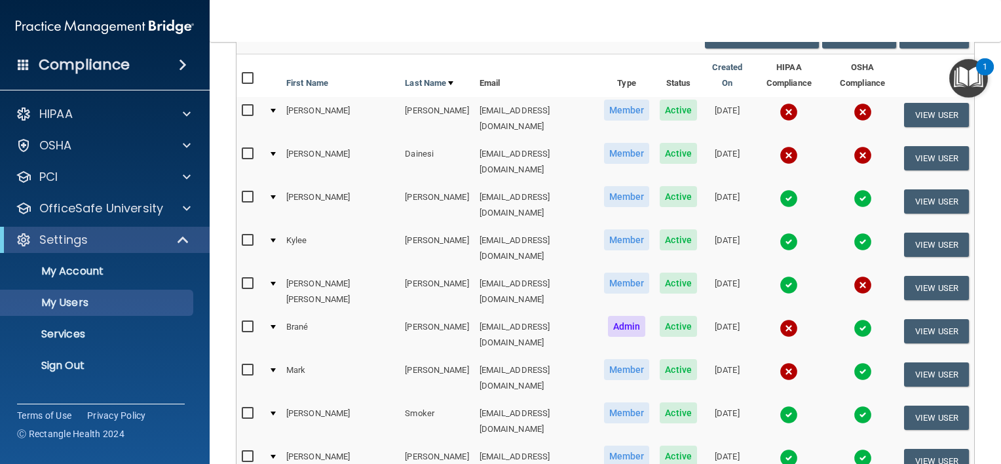
scroll to position [123, 0]
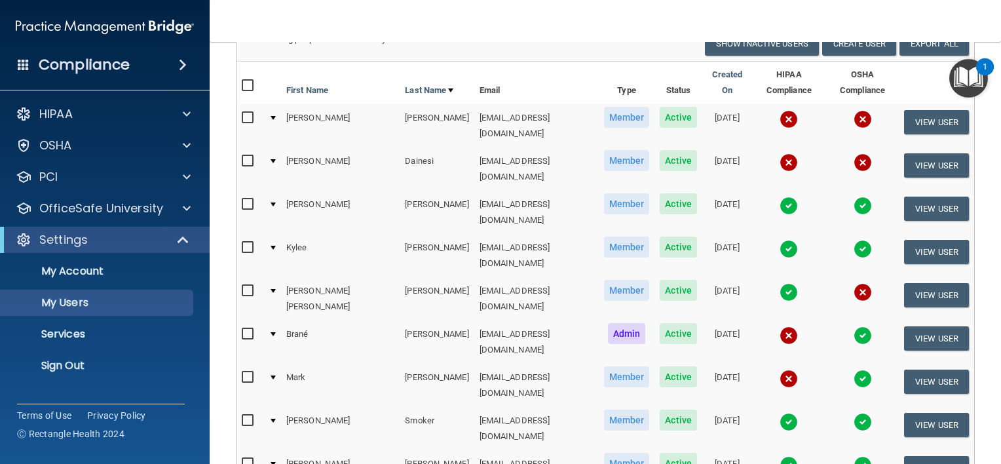
click at [854, 197] on img at bounding box center [863, 206] width 18 height 18
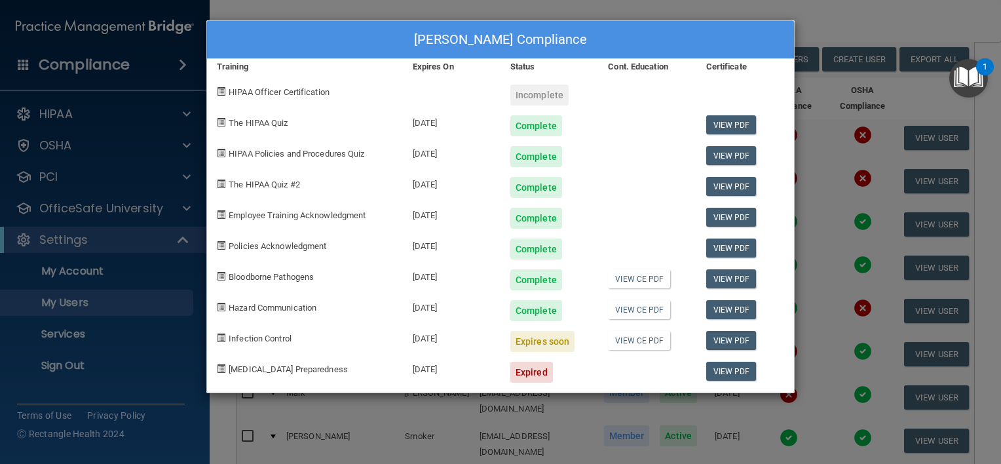
click at [844, 182] on div "Rebecca Deckman's Compliance Training Expires On Status Cont. Education Certifi…" at bounding box center [500, 232] width 1001 height 464
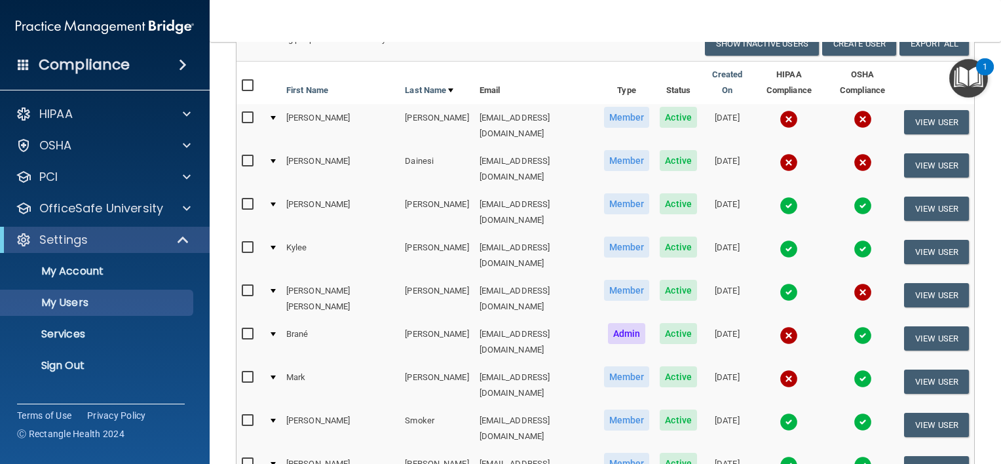
click at [844, 277] on td at bounding box center [862, 298] width 73 height 43
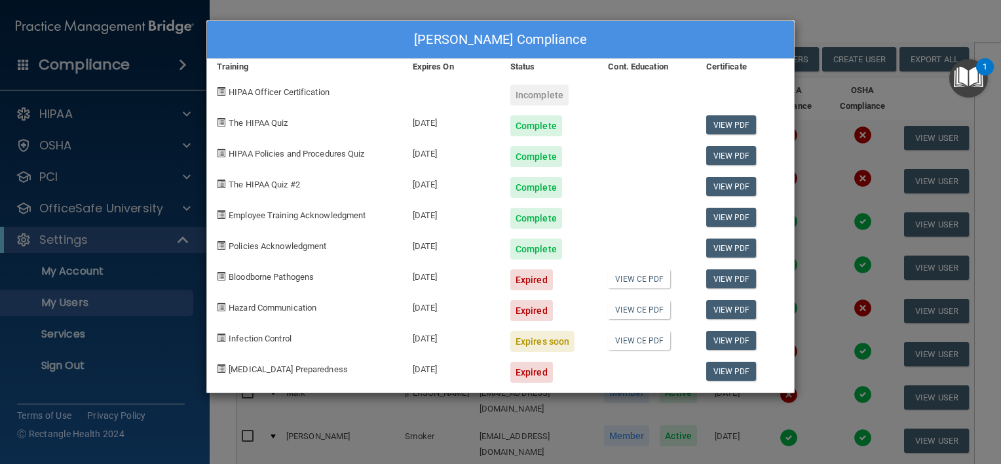
click at [843, 239] on div "Carol Anne Moore's Compliance Training Expires On Status Cont. Education Certif…" at bounding box center [500, 232] width 1001 height 464
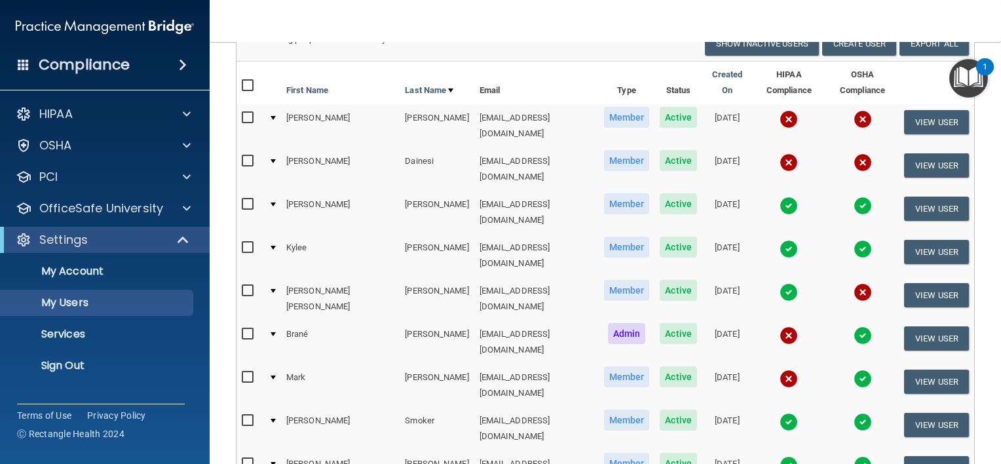
click at [854, 370] on img at bounding box center [863, 379] width 18 height 18
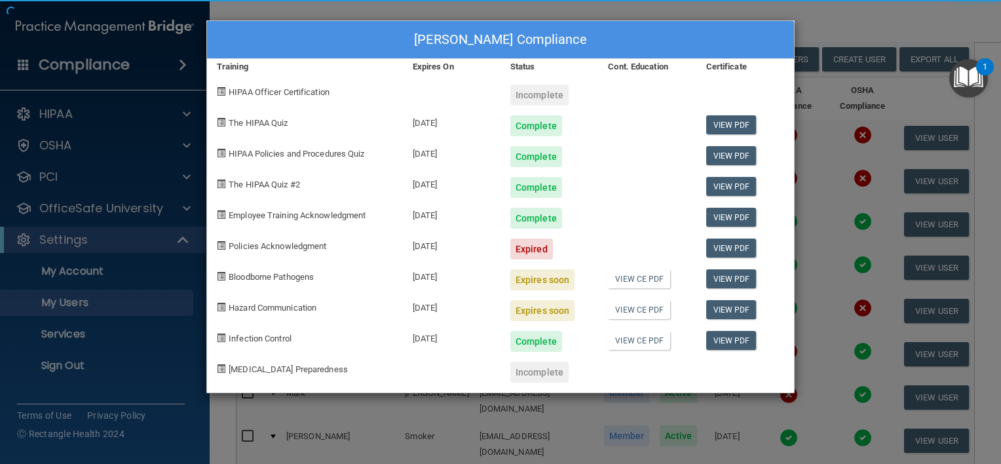
click at [839, 329] on body "Compliance HIPAA Documents and Policies Report an Incident Business Associates …" at bounding box center [500, 232] width 1001 height 464
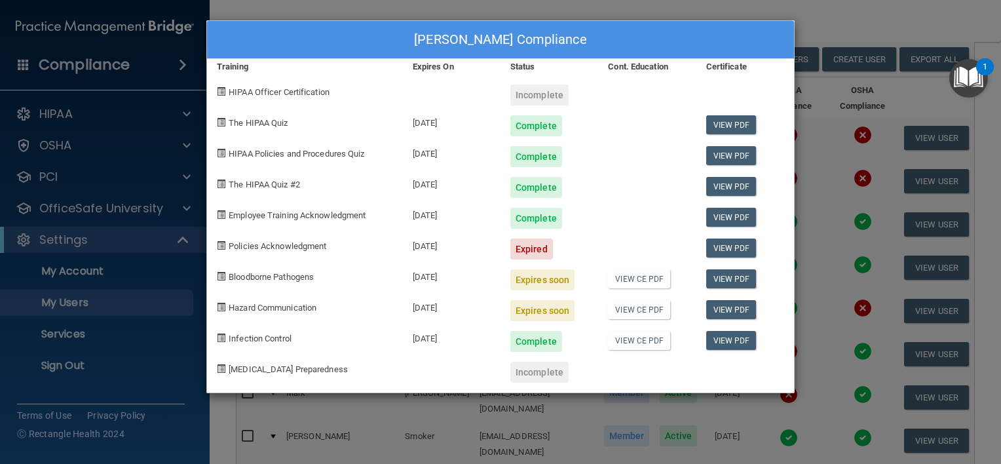
click at [839, 329] on div "Mark Nichols's Compliance Training Expires On Status Cont. Education Certificat…" at bounding box center [500, 232] width 1001 height 464
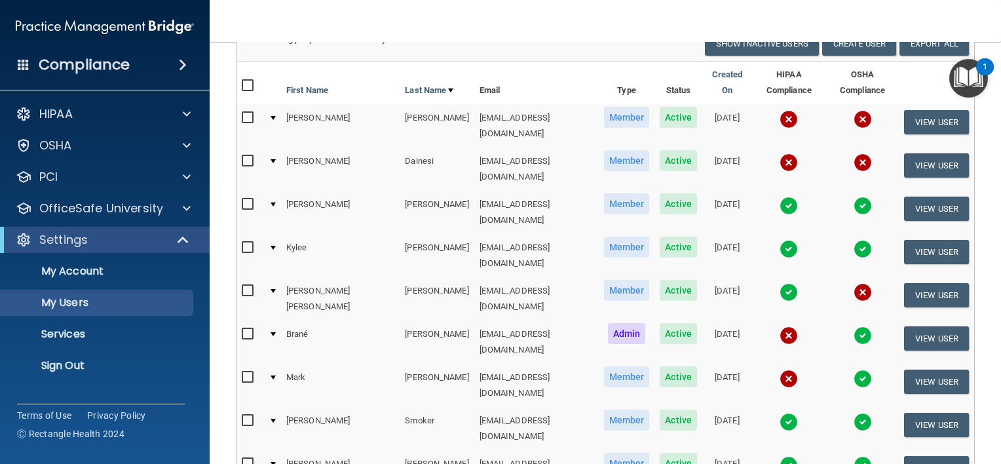
click at [854, 326] on img at bounding box center [863, 335] width 18 height 18
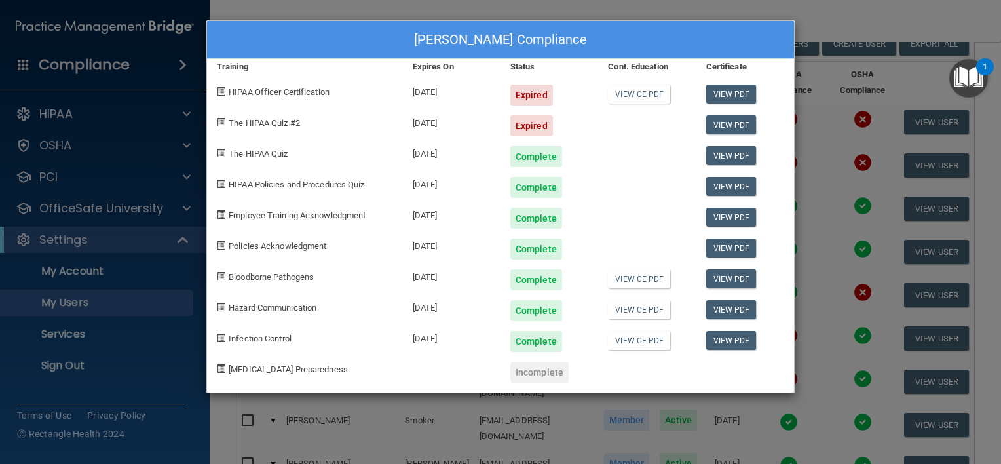
click at [841, 288] on div "Brané Nichols's Compliance Training Expires On Status Cont. Education Certifica…" at bounding box center [500, 232] width 1001 height 464
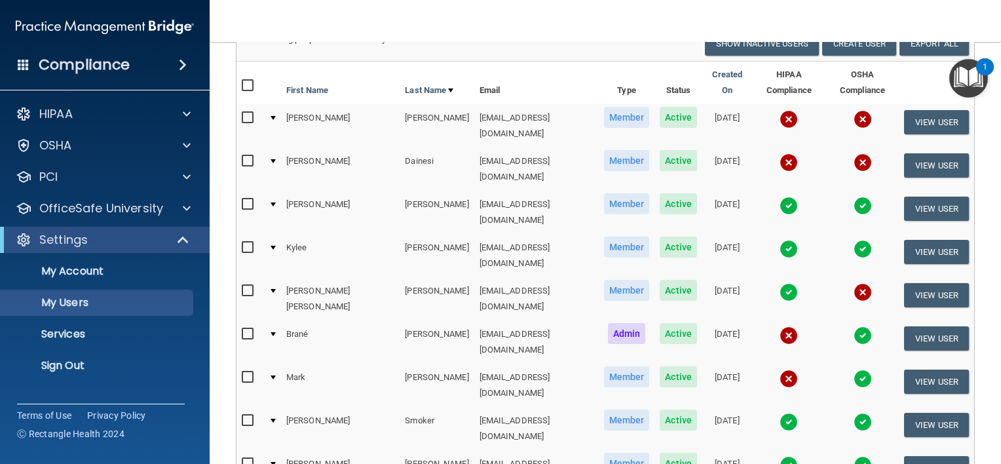
click at [854, 370] on img at bounding box center [863, 379] width 18 height 18
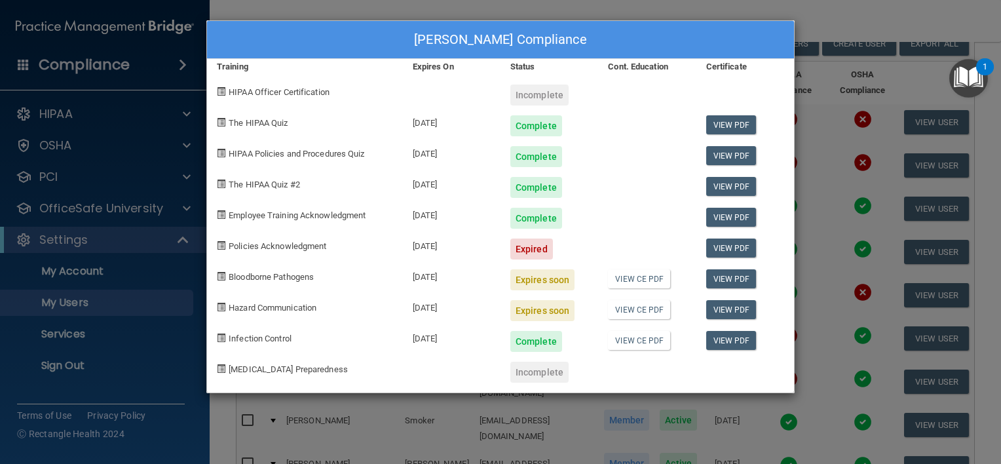
click at [808, 271] on div "Mark Nichols's Compliance Training Expires On Status Cont. Education Certificat…" at bounding box center [500, 232] width 1001 height 464
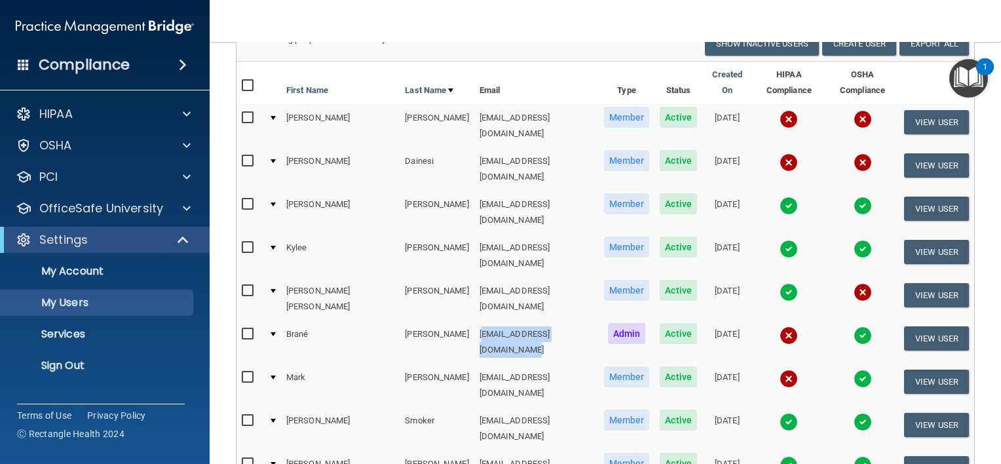
drag, startPoint x: 530, startPoint y: 286, endPoint x: 410, endPoint y: 279, distance: 120.2
click at [475, 320] on td "om@strasburgdentalgroup.com" at bounding box center [537, 341] width 125 height 43
drag, startPoint x: 410, startPoint y: 279, endPoint x: 538, endPoint y: 288, distance: 128.8
click at [538, 320] on td "om@strasburgdentalgroup.com" at bounding box center [537, 341] width 125 height 43
copy td "om@strasburgdentalgroup.com"
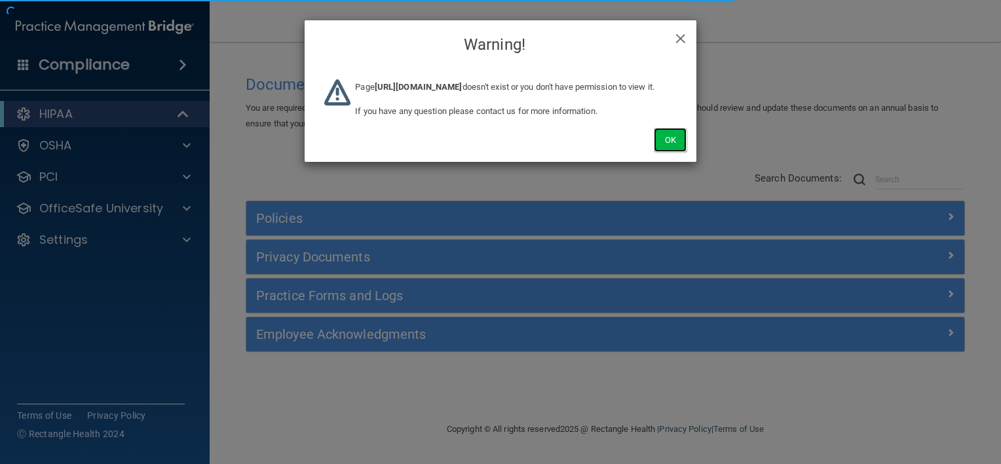
click at [669, 152] on button "Ok" at bounding box center [670, 140] width 33 height 24
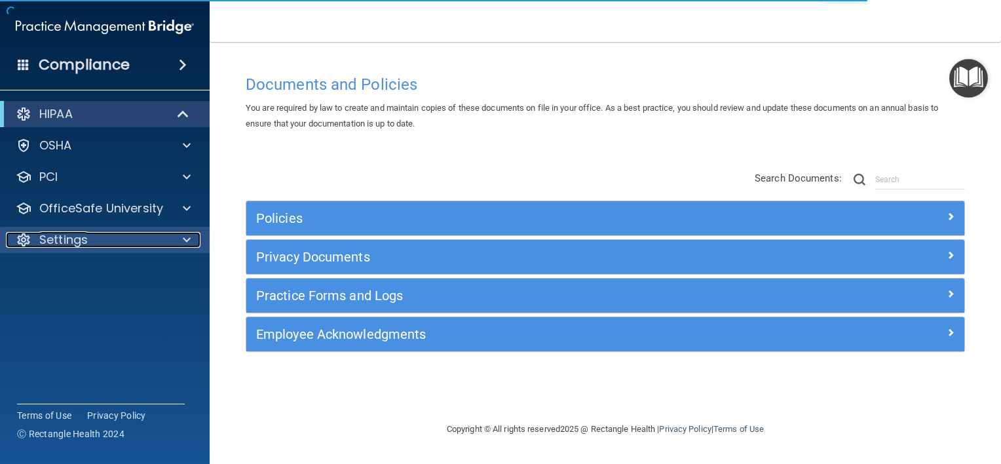
click at [115, 247] on div "Settings" at bounding box center [87, 240] width 163 height 16
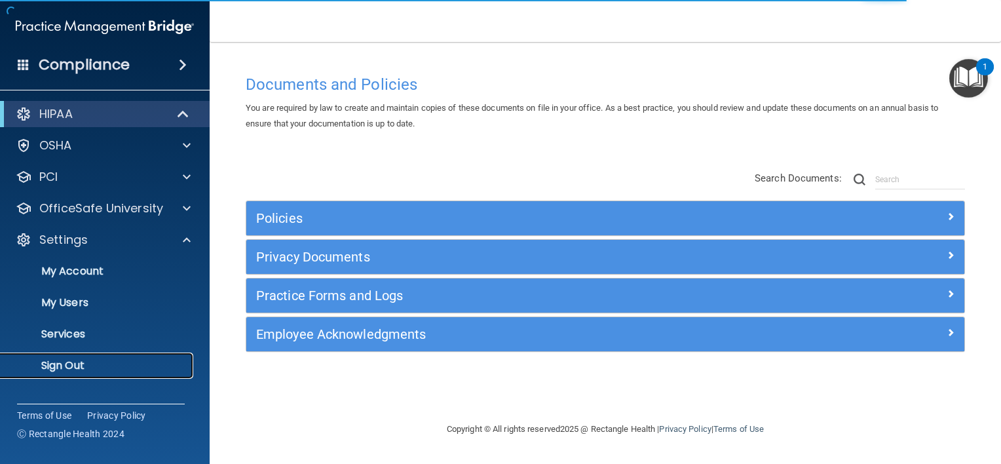
click at [119, 366] on p "Sign Out" at bounding box center [98, 365] width 179 height 13
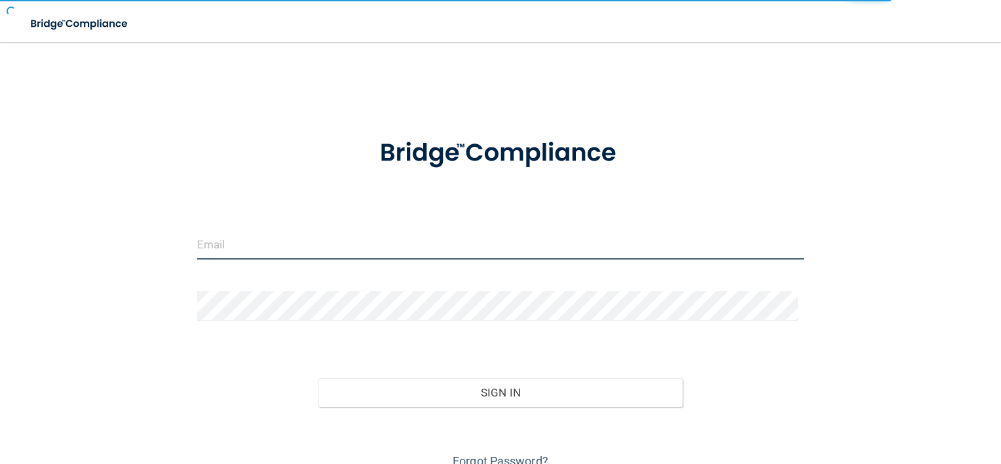
type input "[EMAIL_ADDRESS][DOMAIN_NAME]"
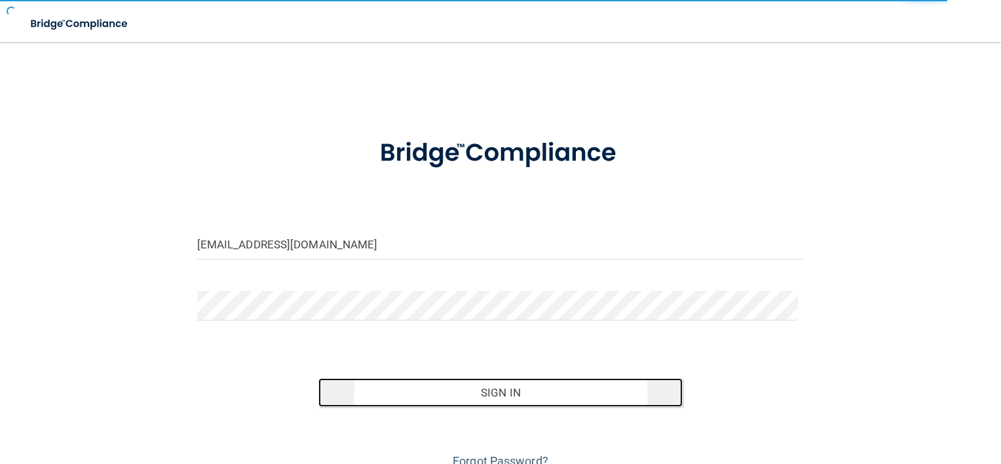
click at [453, 398] on button "Sign In" at bounding box center [501, 392] width 364 height 29
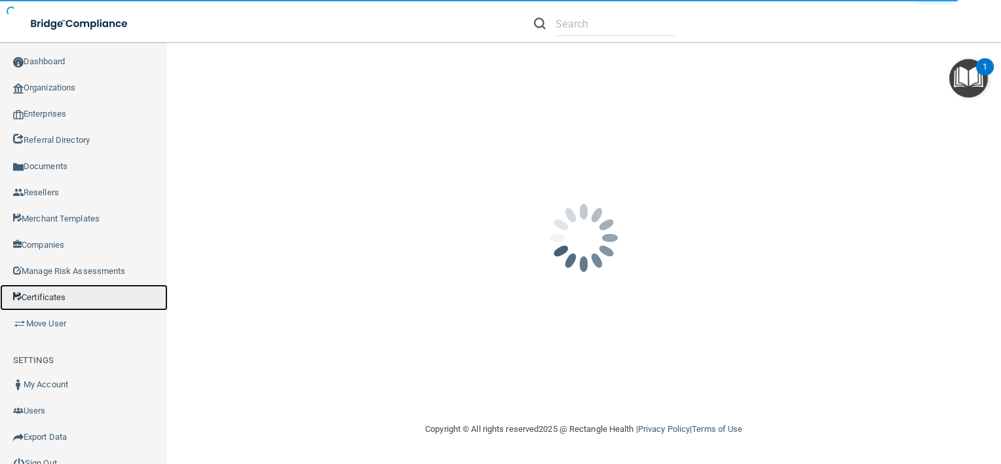
click at [107, 296] on link "Certificates" at bounding box center [84, 297] width 168 height 26
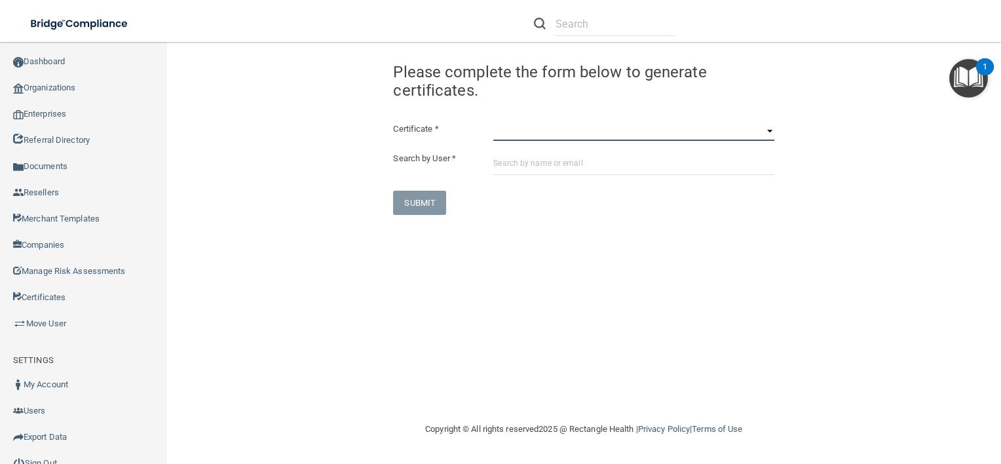
click at [572, 123] on select "HIPAA Officer Certification Training OSHA Bloodborne Pathogens OSHA COVID-19 Pr…" at bounding box center [634, 131] width 281 height 20
click at [494, 121] on select "HIPAA Officer Certification Training OSHA Bloodborne Pathogens OSHA COVID-19 Pr…" at bounding box center [634, 131] width 281 height 20
click at [621, 134] on select "HIPAA Officer Certification Training OSHA Bloodborne Pathogens OSHA COVID-19 Pr…" at bounding box center [634, 131] width 281 height 20
select select "7"
click at [494, 121] on select "HIPAA Officer Certification Training OSHA Bloodborne Pathogens OSHA COVID-19 Pr…" at bounding box center [634, 131] width 281 height 20
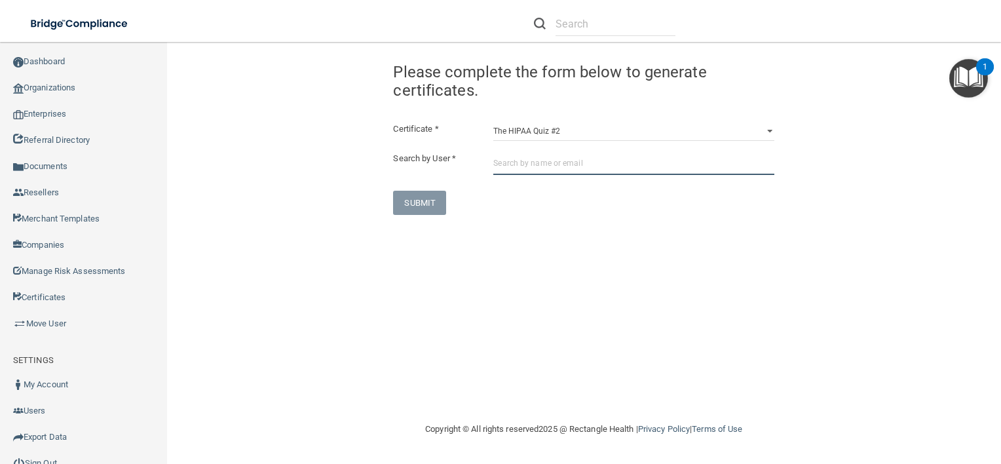
click at [621, 159] on input "text" at bounding box center [634, 163] width 281 height 24
paste input "[EMAIL_ADDRESS][DOMAIN_NAME]"
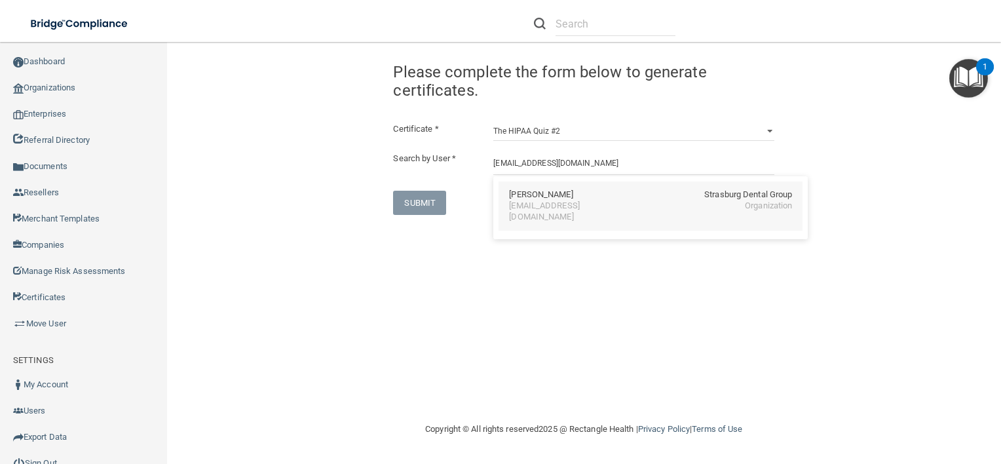
click at [557, 199] on div "[PERSON_NAME]" at bounding box center [541, 194] width 64 height 11
type input "[PERSON_NAME]"
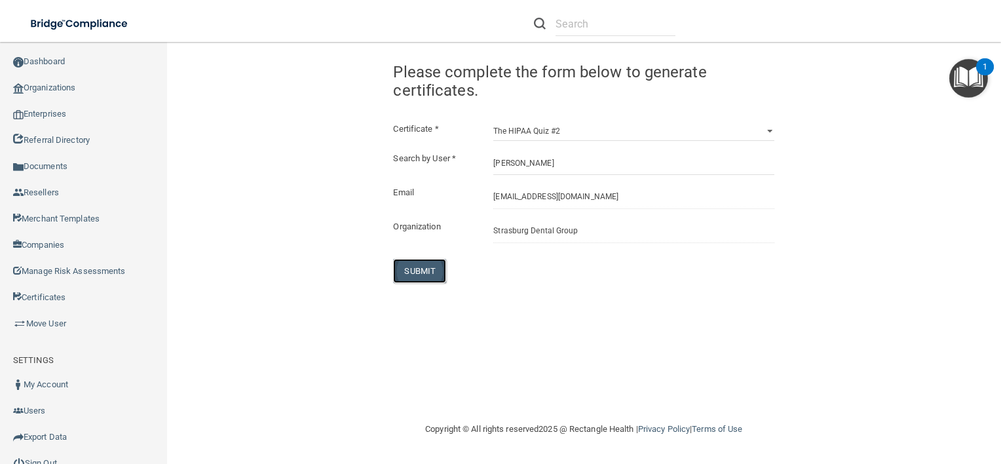
click at [440, 269] on button "SUBMIT" at bounding box center [419, 271] width 53 height 24
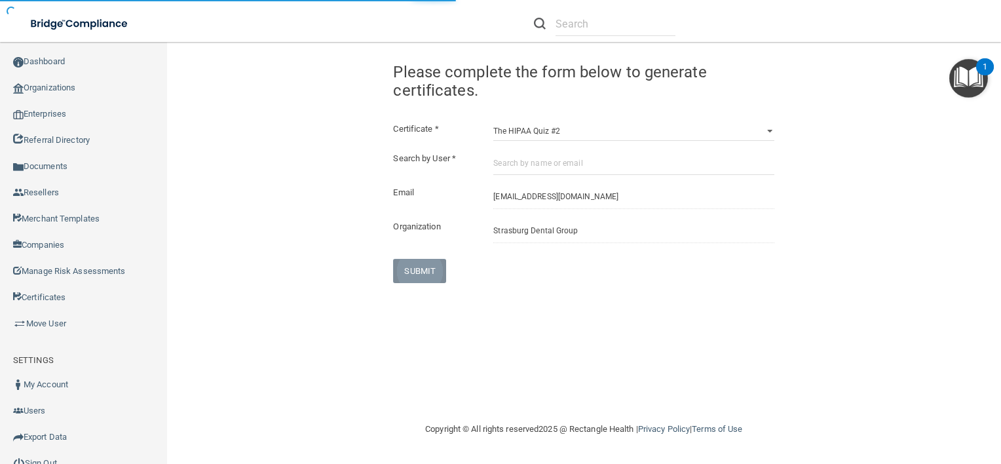
select select "?"
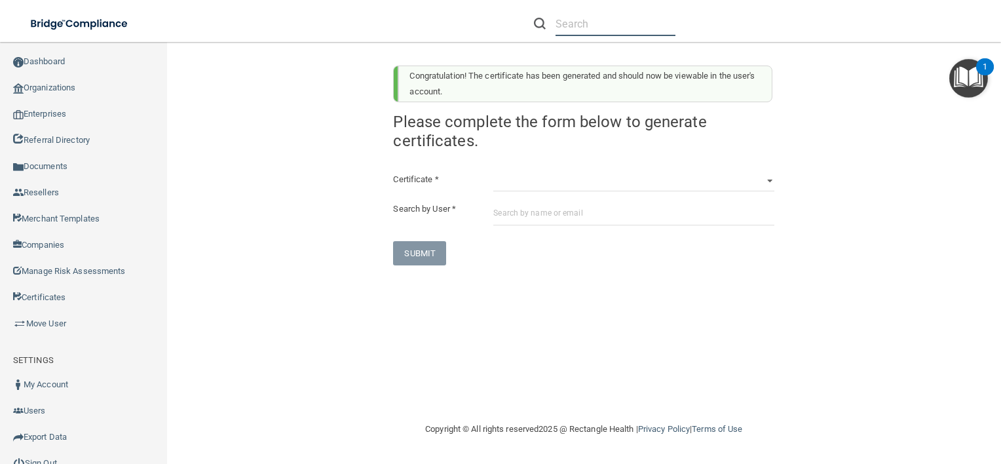
click at [621, 16] on input "text" at bounding box center [616, 24] width 120 height 24
paste input "[EMAIL_ADDRESS][DOMAIN_NAME]"
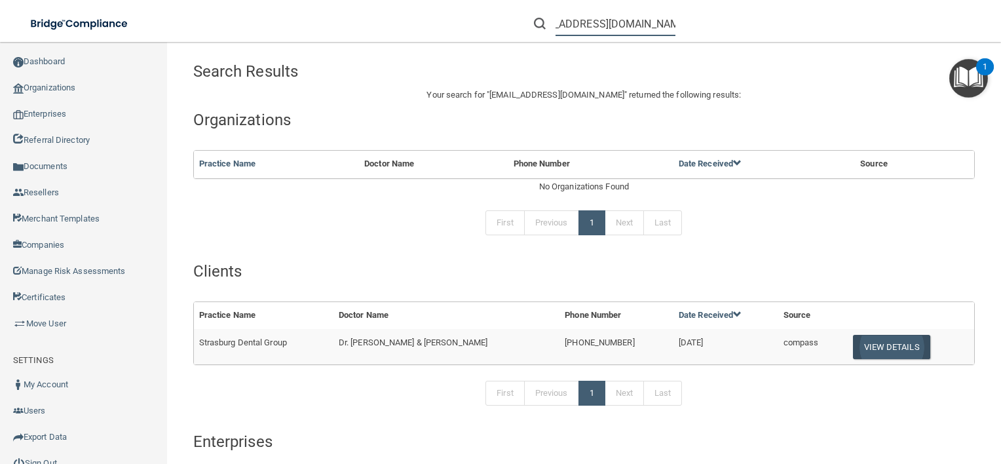
type input "[EMAIL_ADDRESS][DOMAIN_NAME]"
click at [873, 346] on button "View Details" at bounding box center [891, 347] width 77 height 24
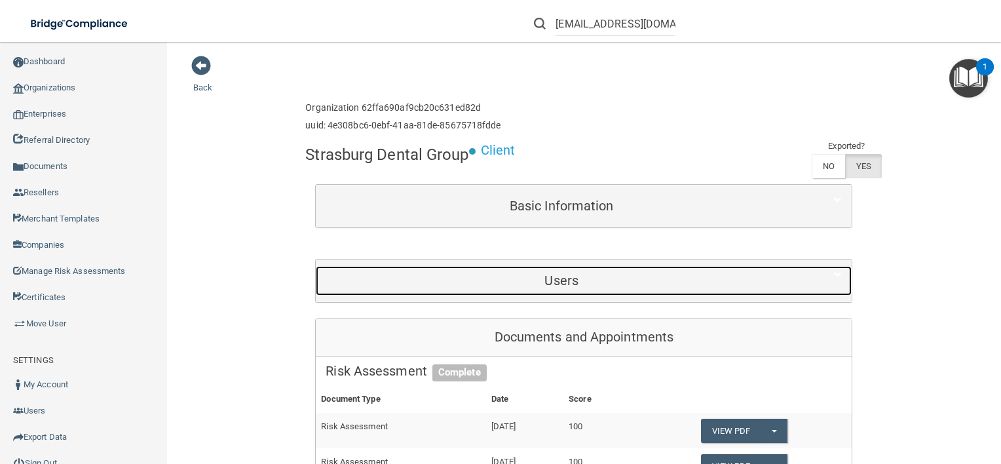
click at [573, 282] on h5 "Users" at bounding box center [562, 280] width 472 height 14
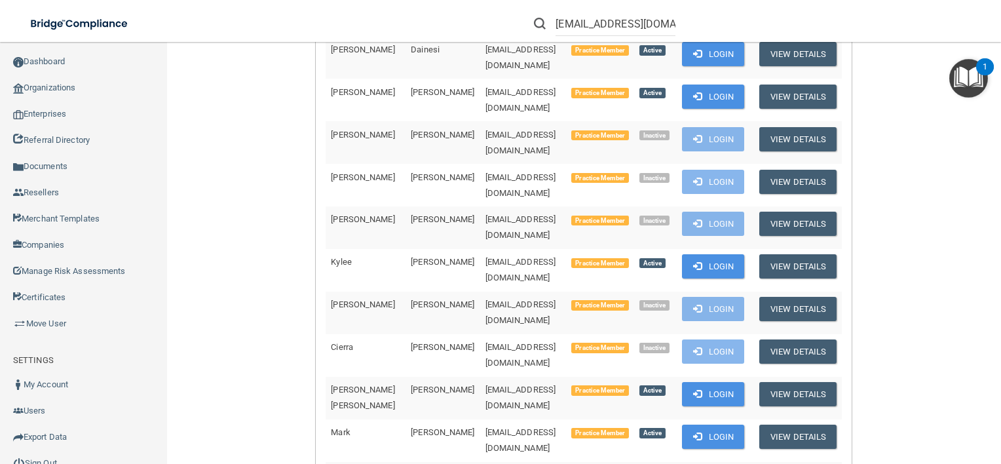
scroll to position [566, 0]
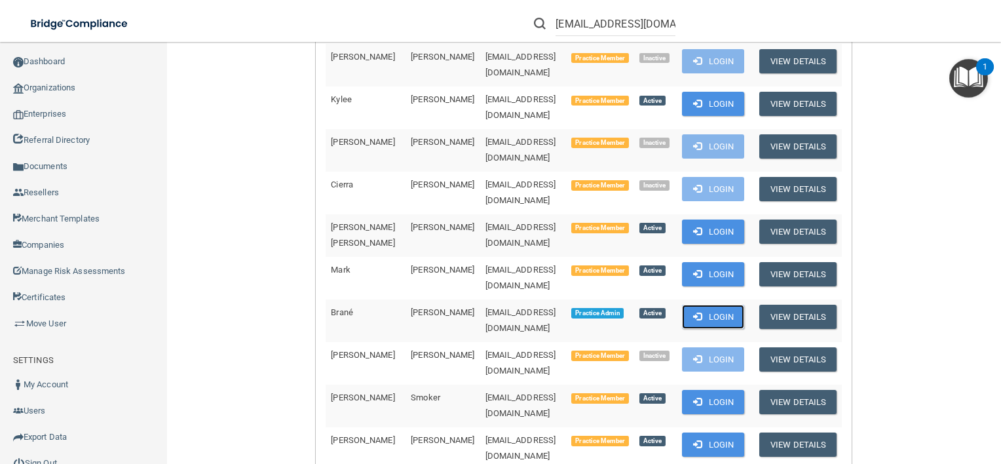
click at [693, 305] on button "Login" at bounding box center [713, 317] width 62 height 24
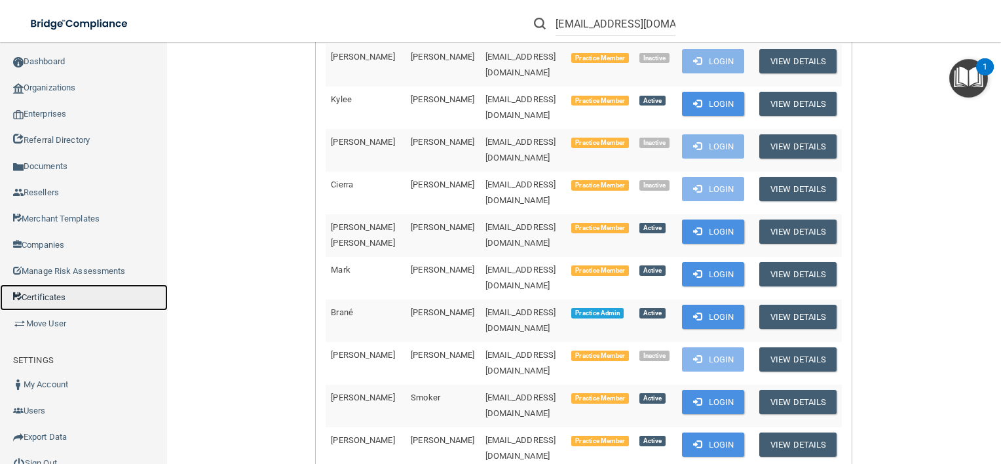
click at [98, 296] on link "Certificates" at bounding box center [84, 297] width 168 height 26
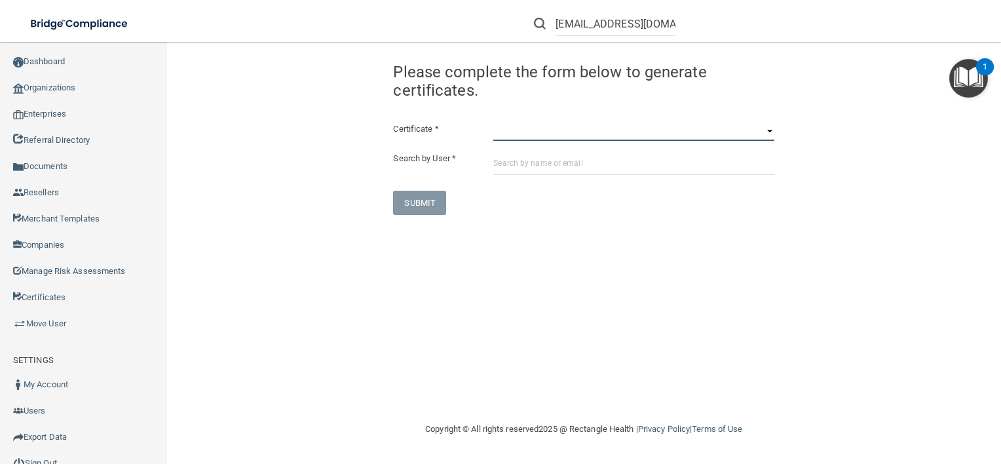
click at [554, 128] on select "HIPAA Officer Certification Training OSHA Bloodborne Pathogens OSHA COVID-19 Pr…" at bounding box center [634, 131] width 281 height 20
select select "5"
click at [494, 121] on select "HIPAA Officer Certification Training OSHA Bloodborne Pathogens OSHA COVID-19 Pr…" at bounding box center [634, 131] width 281 height 20
drag, startPoint x: 543, startPoint y: 162, endPoint x: 534, endPoint y: 173, distance: 14.4
click at [534, 173] on input "text" at bounding box center [634, 163] width 281 height 24
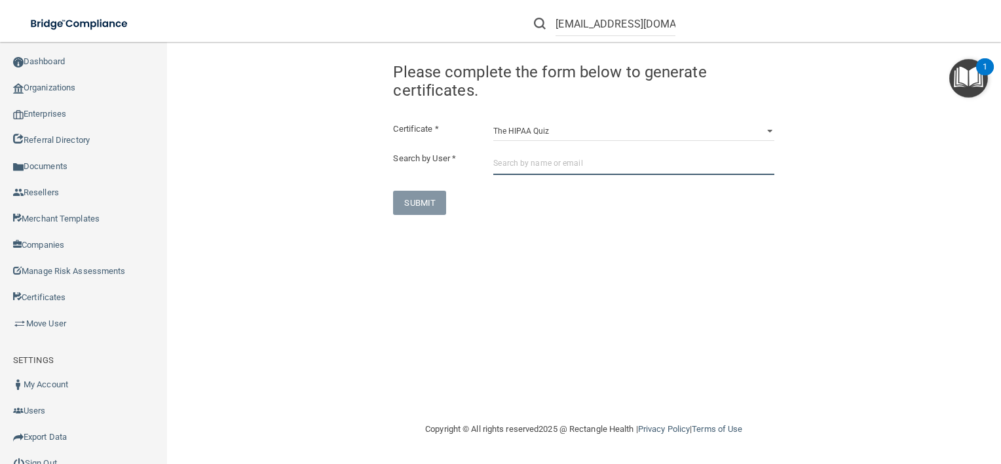
click at [551, 160] on input "text" at bounding box center [634, 163] width 281 height 24
drag, startPoint x: 551, startPoint y: 160, endPoint x: 515, endPoint y: 173, distance: 37.7
click at [515, 173] on input "text" at bounding box center [634, 163] width 281 height 24
click at [619, 152] on input "text" at bounding box center [634, 163] width 281 height 24
paste input "[EMAIL_ADDRESS][DOMAIN_NAME]"
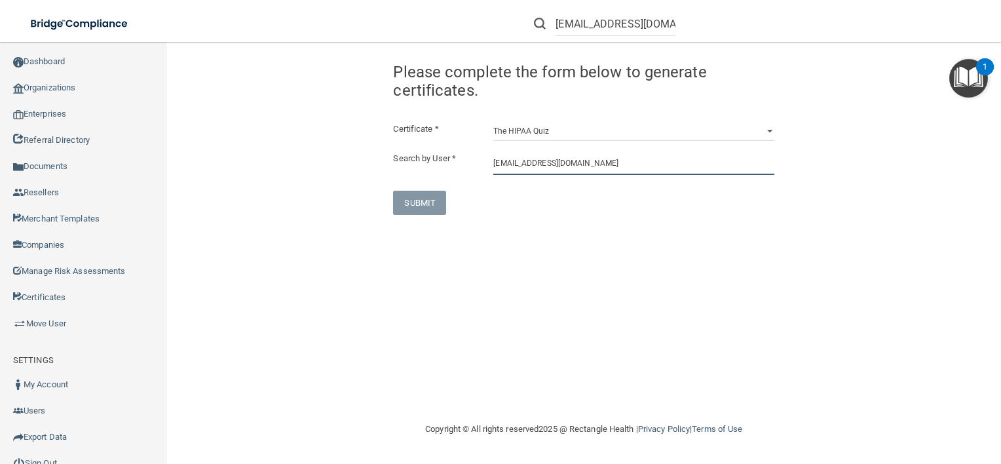
type input "[EMAIL_ADDRESS][DOMAIN_NAME]"
click at [598, 134] on select "HIPAA Officer Certification Training OSHA Bloodborne Pathogens OSHA COVID-19 Pr…" at bounding box center [634, 131] width 281 height 20
select select "6"
click at [494, 121] on select "HIPAA Officer Certification Training OSHA Bloodborne Pathogens OSHA COVID-19 Pr…" at bounding box center [634, 131] width 281 height 20
click at [632, 170] on input "[EMAIL_ADDRESS][DOMAIN_NAME]" at bounding box center [634, 163] width 281 height 24
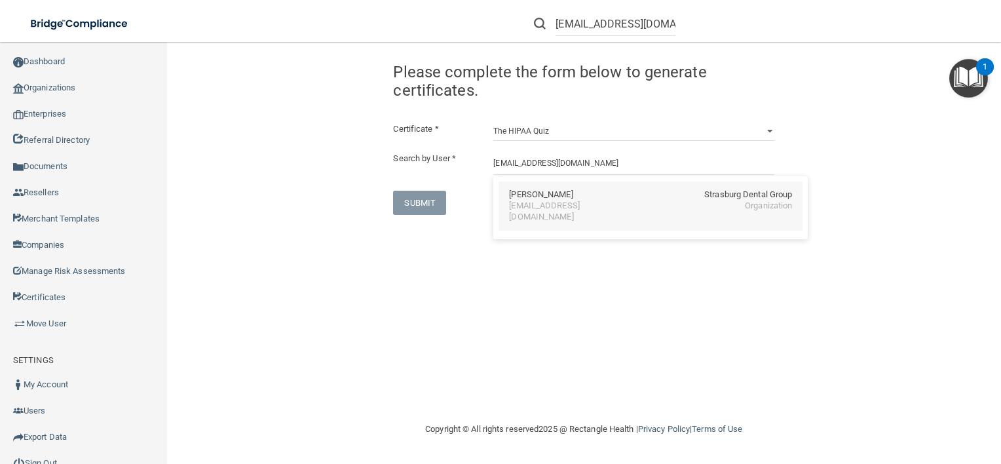
click at [581, 204] on div "[EMAIL_ADDRESS][DOMAIN_NAME]" at bounding box center [565, 212] width 113 height 22
type input "Jennifer Behler"
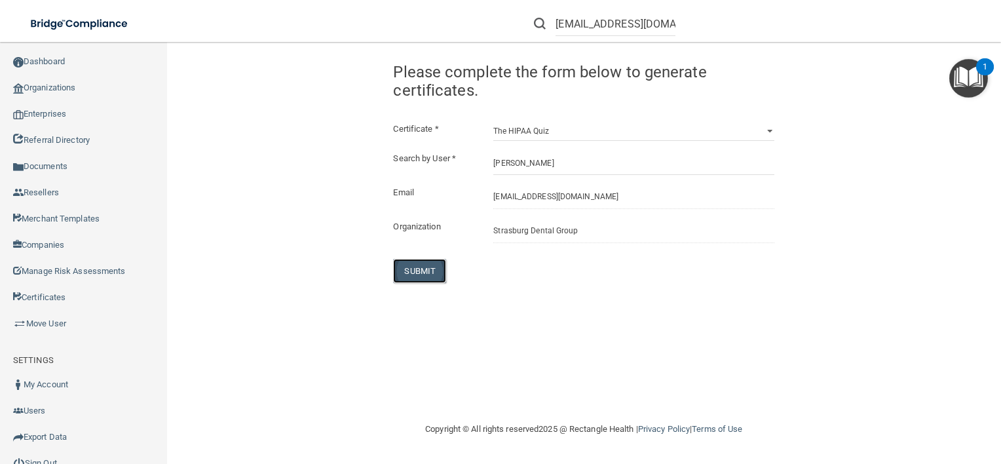
click at [424, 275] on button "SUBMIT" at bounding box center [419, 271] width 53 height 24
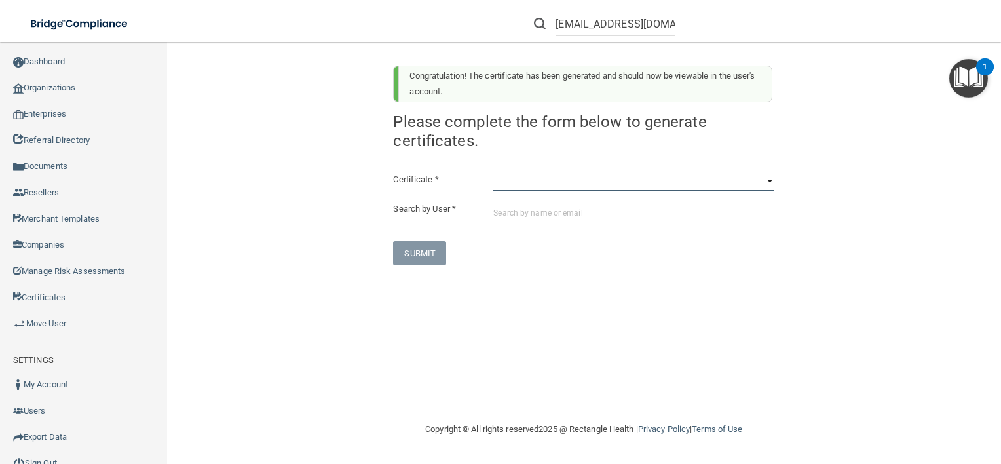
click at [575, 184] on select "HIPAA Officer Certification Training OSHA Bloodborne Pathogens OSHA COVID-19 Pr…" at bounding box center [634, 182] width 281 height 20
select select "5"
click at [494, 172] on select "HIPAA Officer Certification Training OSHA Bloodborne Pathogens OSHA COVID-19 Pr…" at bounding box center [634, 182] width 281 height 20
click at [594, 214] on input "text" at bounding box center [634, 213] width 281 height 24
paste input "[EMAIL_ADDRESS][DOMAIN_NAME]"
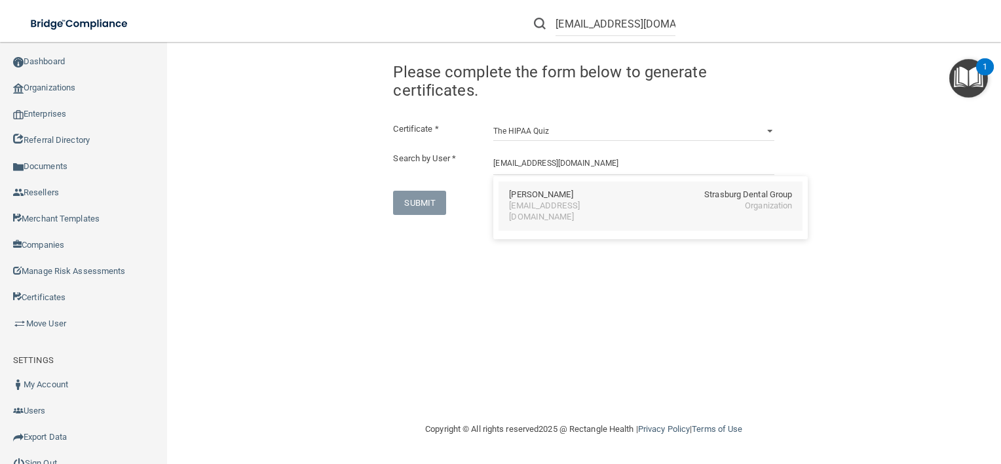
click at [553, 202] on div "[EMAIL_ADDRESS][DOMAIN_NAME]" at bounding box center [565, 212] width 113 height 22
type input "Jennifer Behler"
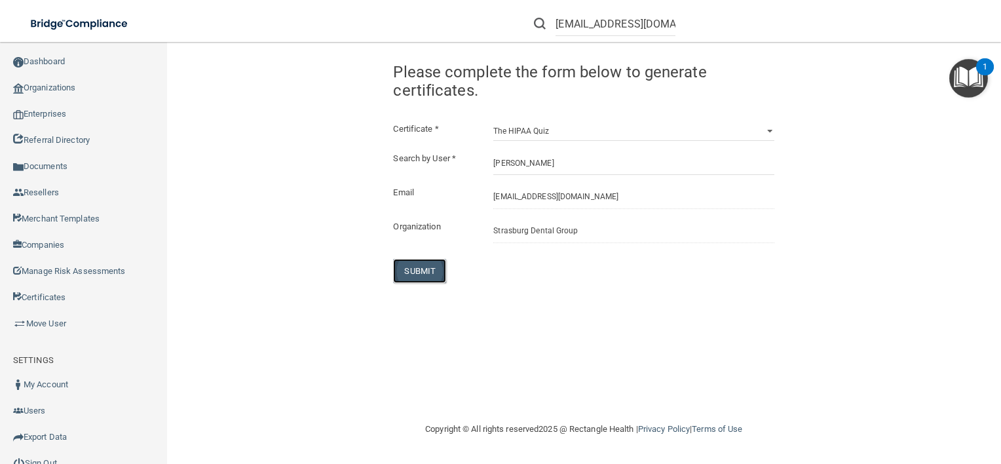
click at [441, 262] on button "SUBMIT" at bounding box center [419, 271] width 53 height 24
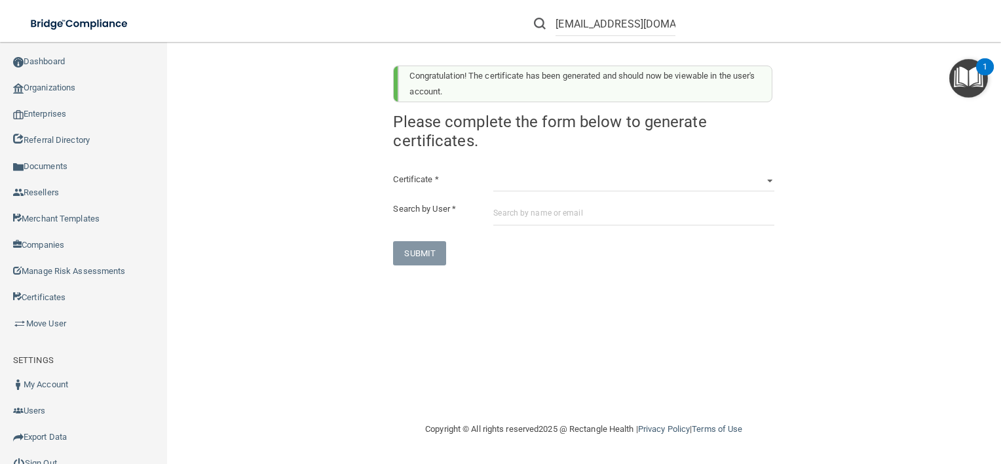
click at [541, 191] on div "Certificate * HIPAA Officer Certification Training OSHA Bloodborne Pathogens OS…" at bounding box center [583, 219] width 381 height 94
click at [558, 178] on select "HIPAA Officer Certification Training OSHA Bloodborne Pathogens OSHA COVID-19 Pr…" at bounding box center [634, 182] width 281 height 20
select select "7"
click at [494, 172] on select "HIPAA Officer Certification Training OSHA Bloodborne Pathogens OSHA COVID-19 Pr…" at bounding box center [634, 182] width 281 height 20
click at [554, 218] on input "text" at bounding box center [634, 213] width 281 height 24
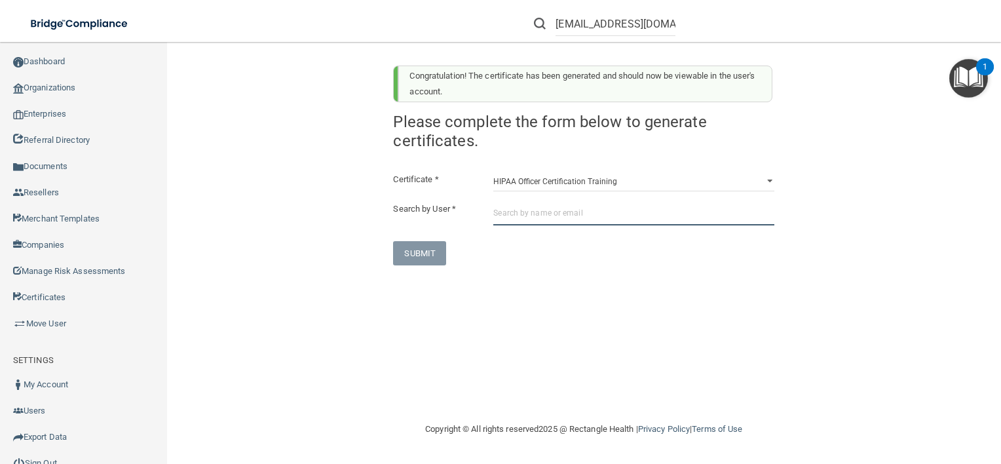
paste input "[EMAIL_ADDRESS][DOMAIN_NAME]"
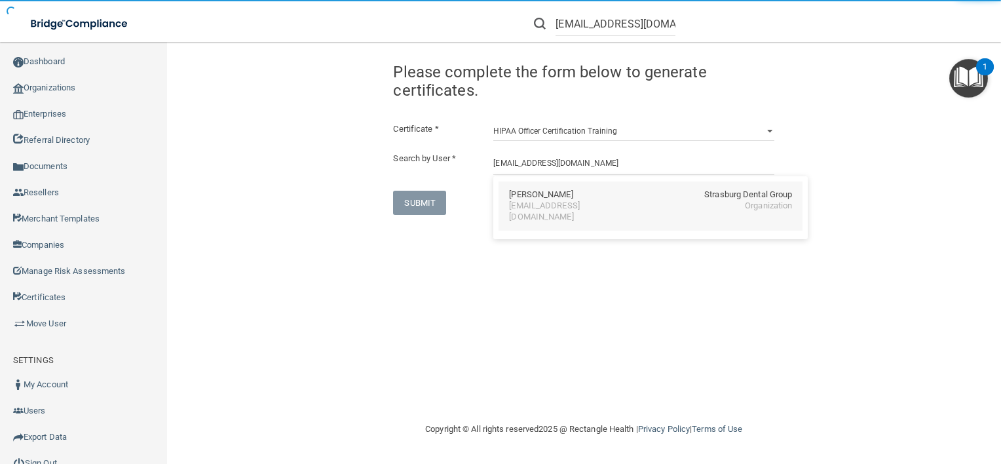
click at [530, 211] on div "[EMAIL_ADDRESS][DOMAIN_NAME]" at bounding box center [565, 212] width 113 height 22
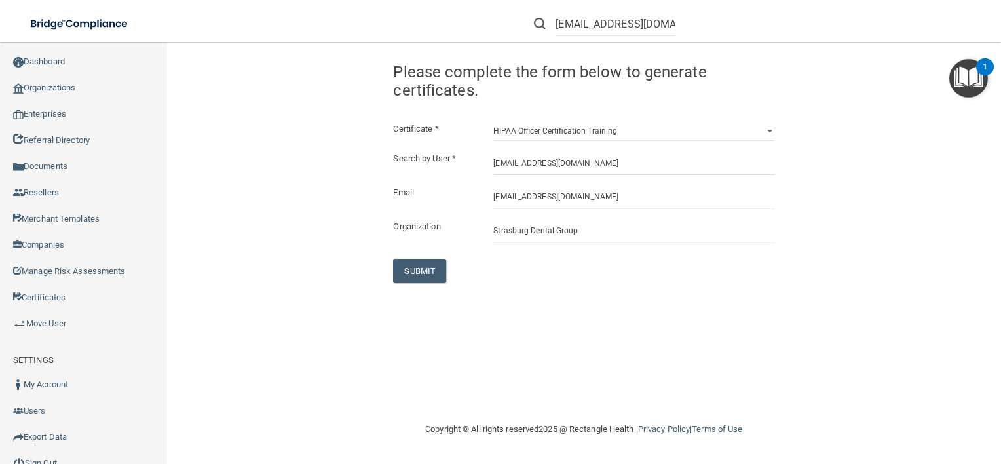
type input "Jennifer Behler"
click at [435, 267] on button "SUBMIT" at bounding box center [419, 271] width 53 height 24
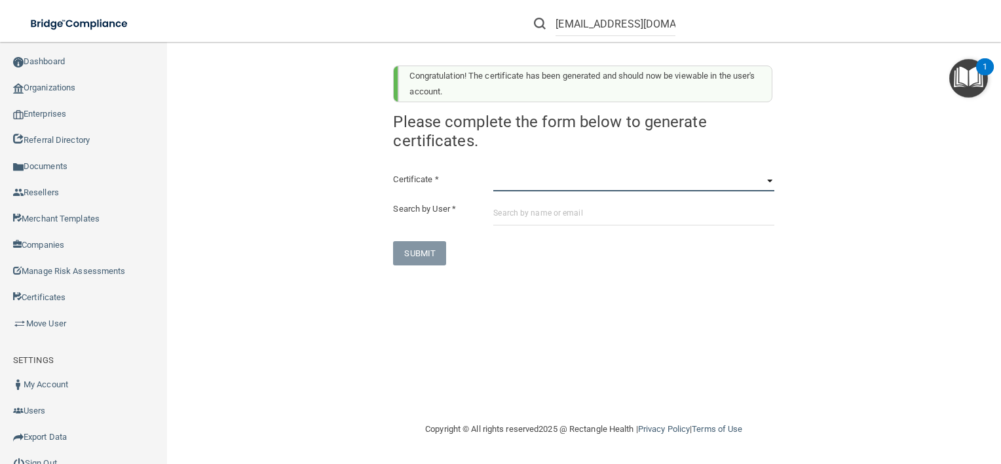
click at [577, 189] on select "HIPAA Officer Certification Training OSHA Bloodborne Pathogens OSHA COVID-19 Pr…" at bounding box center [634, 182] width 281 height 20
select select "5"
click at [494, 172] on select "HIPAA Officer Certification Training OSHA Bloodborne Pathogens OSHA COVID-19 Pr…" at bounding box center [634, 182] width 281 height 20
click at [564, 217] on input "text" at bounding box center [634, 213] width 281 height 24
paste input "[EMAIL_ADDRESS][DOMAIN_NAME]"
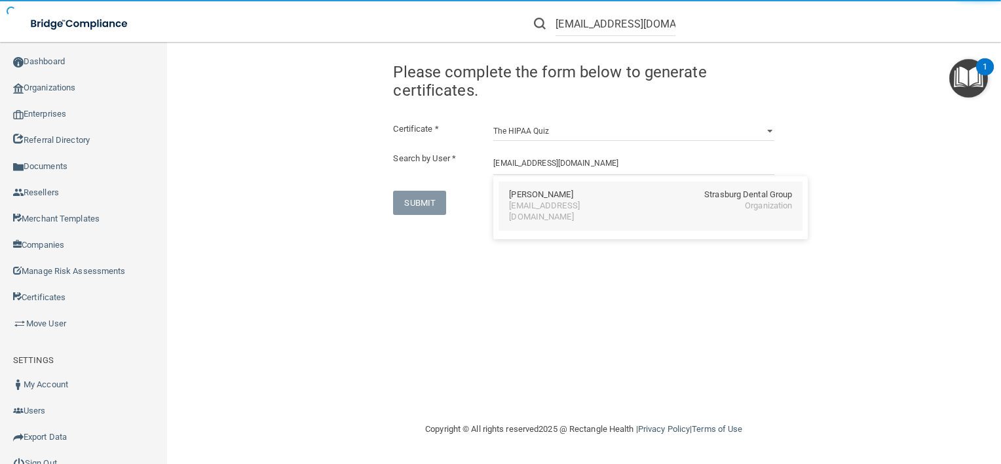
click at [584, 201] on div "[EMAIL_ADDRESS][DOMAIN_NAME]" at bounding box center [565, 212] width 113 height 22
type input "Elizabeth Dainesi"
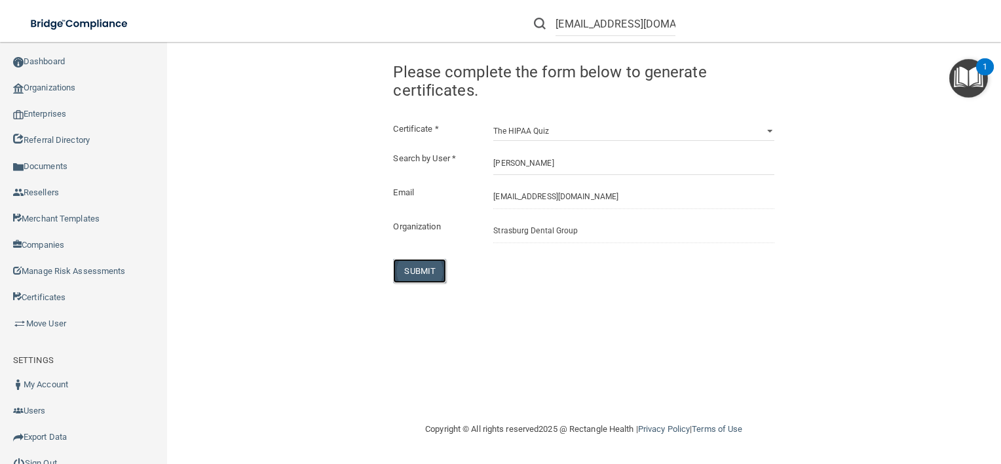
click at [423, 273] on button "SUBMIT" at bounding box center [419, 271] width 53 height 24
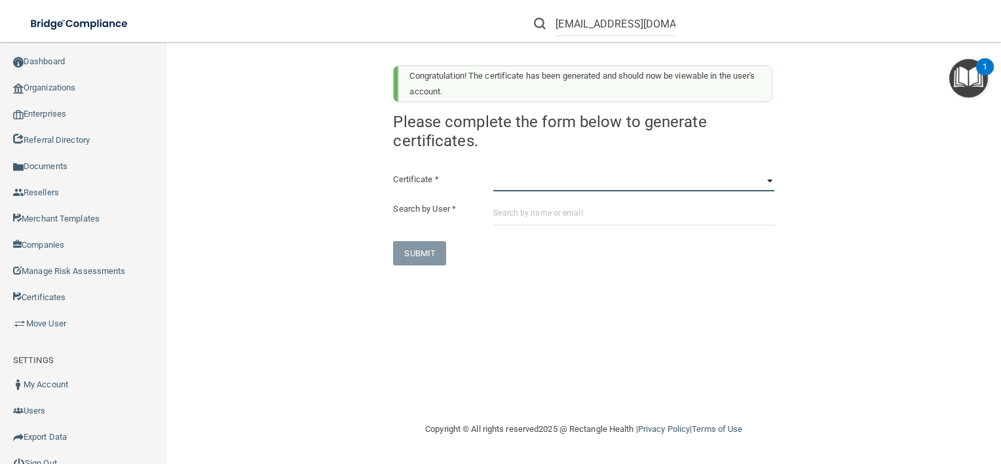
click at [612, 180] on select "HIPAA Officer Certification Training OSHA Bloodborne Pathogens OSHA COVID-19 Pr…" at bounding box center [634, 182] width 281 height 20
select select "6"
click at [494, 172] on select "HIPAA Officer Certification Training OSHA Bloodborne Pathogens OSHA COVID-19 Pr…" at bounding box center [634, 182] width 281 height 20
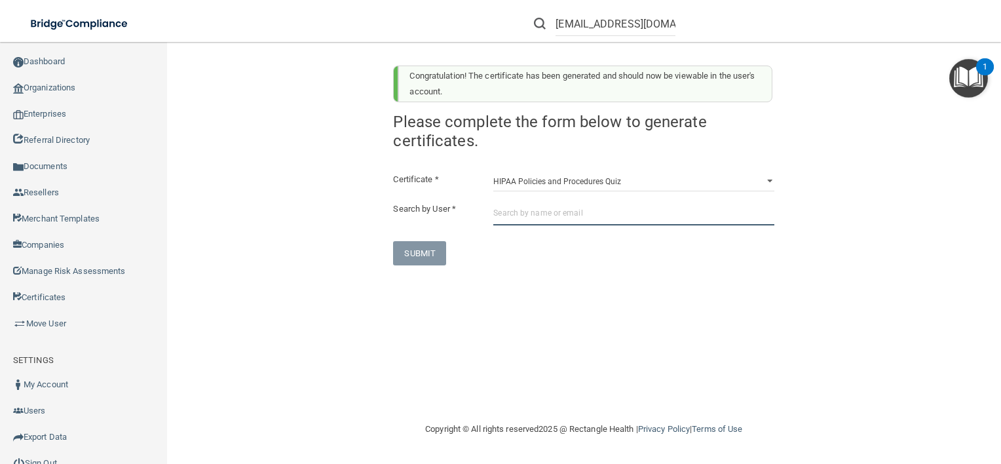
click at [584, 220] on input "text" at bounding box center [634, 213] width 281 height 24
paste input "[EMAIL_ADDRESS][DOMAIN_NAME]"
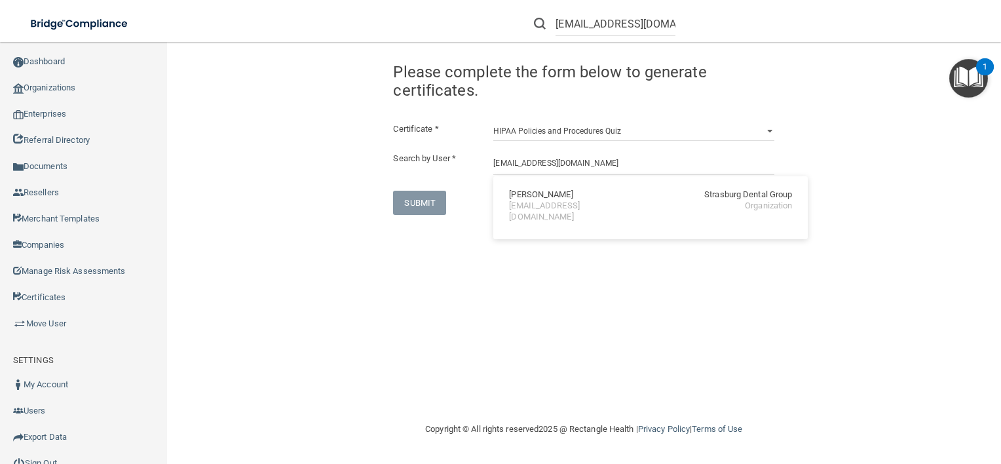
click at [549, 204] on div "[EMAIL_ADDRESS][DOMAIN_NAME]" at bounding box center [565, 212] width 113 height 22
type input "Elizabeth Dainesi"
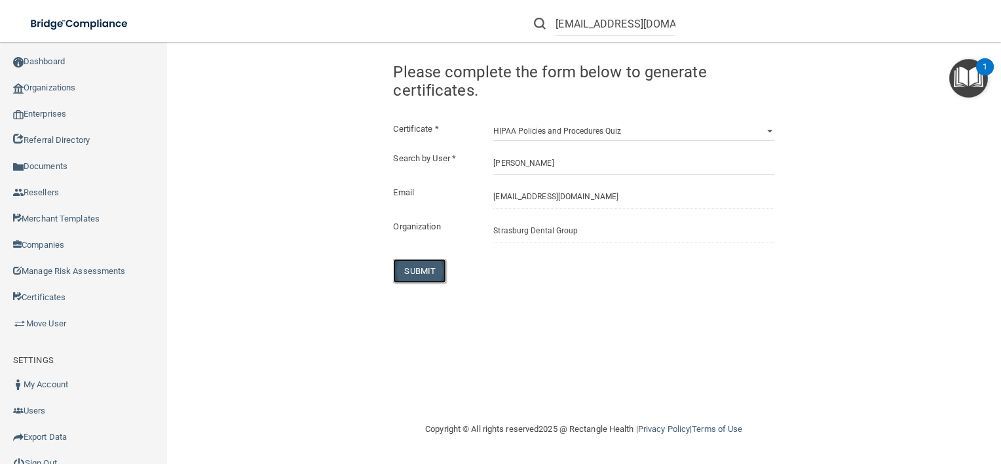
click at [430, 271] on button "SUBMIT" at bounding box center [419, 271] width 53 height 24
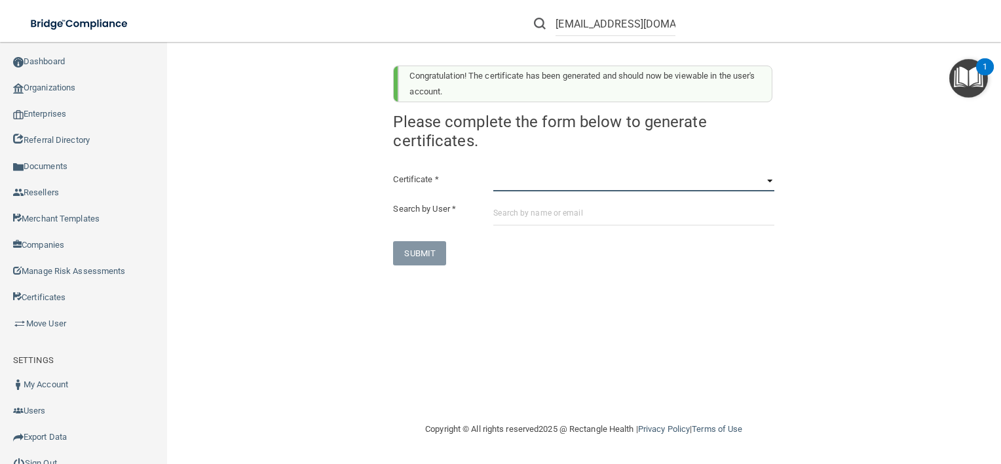
click at [533, 186] on select "HIPAA Officer Certification Training OSHA Bloodborne Pathogens OSHA COVID-19 Pr…" at bounding box center [634, 182] width 281 height 20
select select "7"
click at [494, 172] on select "HIPAA Officer Certification Training OSHA Bloodborne Pathogens OSHA COVID-19 Pr…" at bounding box center [634, 182] width 281 height 20
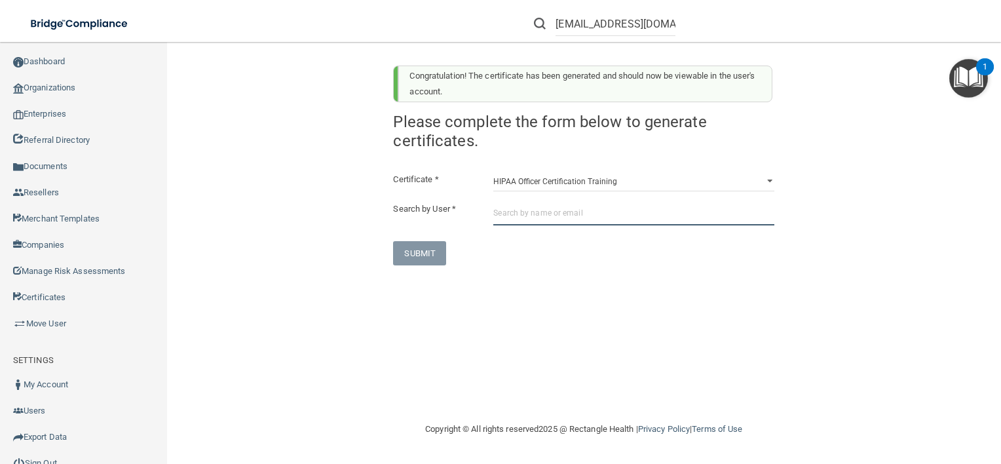
click at [587, 210] on input "text" at bounding box center [634, 213] width 281 height 24
paste input "[EMAIL_ADDRESS][DOMAIN_NAME]"
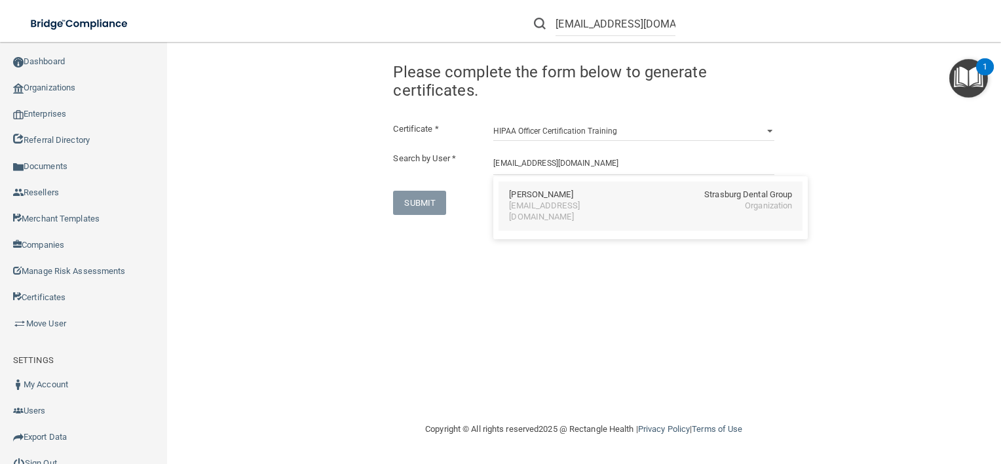
click at [585, 210] on div "[EMAIL_ADDRESS][DOMAIN_NAME]" at bounding box center [565, 212] width 113 height 22
type input "Elizabeth Dainesi"
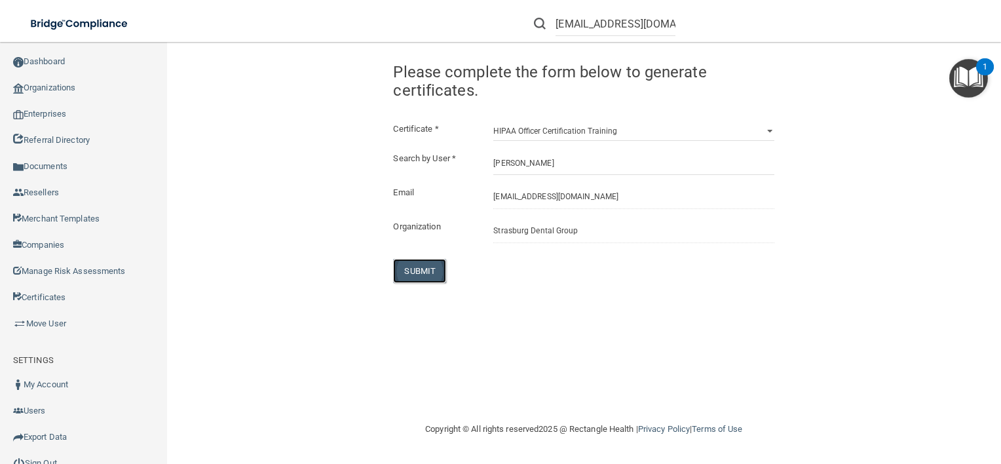
click at [421, 269] on button "SUBMIT" at bounding box center [419, 271] width 53 height 24
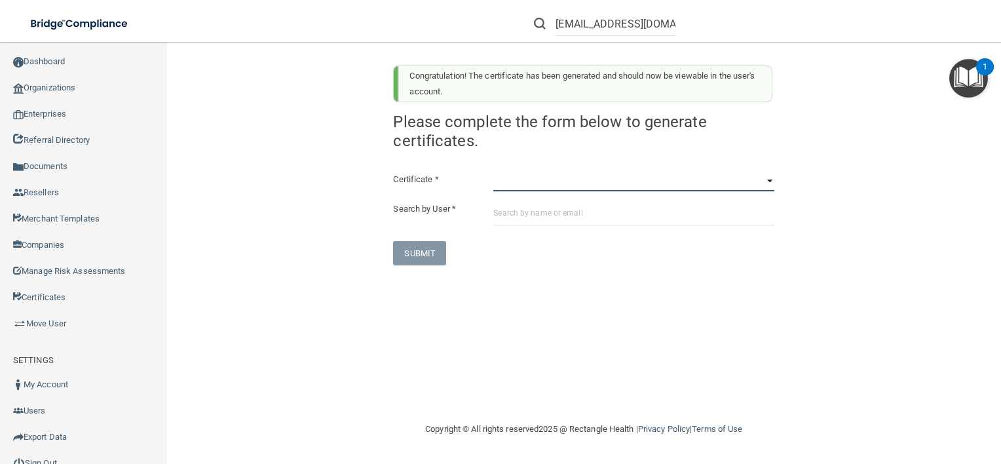
click at [585, 173] on select "HIPAA Officer Certification Training OSHA Bloodborne Pathogens OSHA COVID-19 Pr…" at bounding box center [634, 182] width 281 height 20
select select "5"
click at [494, 172] on select "HIPAA Officer Certification Training OSHA Bloodborne Pathogens OSHA COVID-19 Pr…" at bounding box center [634, 182] width 281 height 20
click at [579, 216] on input "text" at bounding box center [634, 213] width 281 height 24
paste input "[EMAIL_ADDRESS][DOMAIN_NAME]"
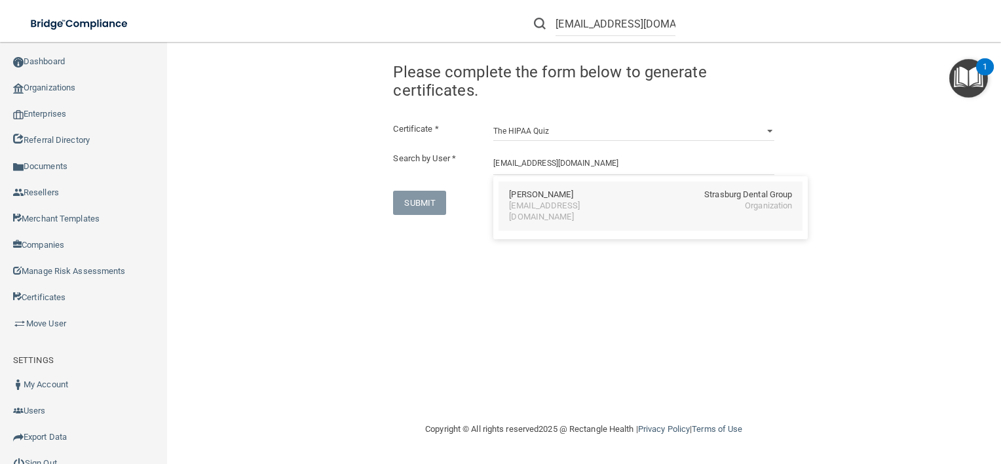
click at [549, 204] on div "[EMAIL_ADDRESS][DOMAIN_NAME]" at bounding box center [565, 212] width 113 height 22
type input "Mark Nichols"
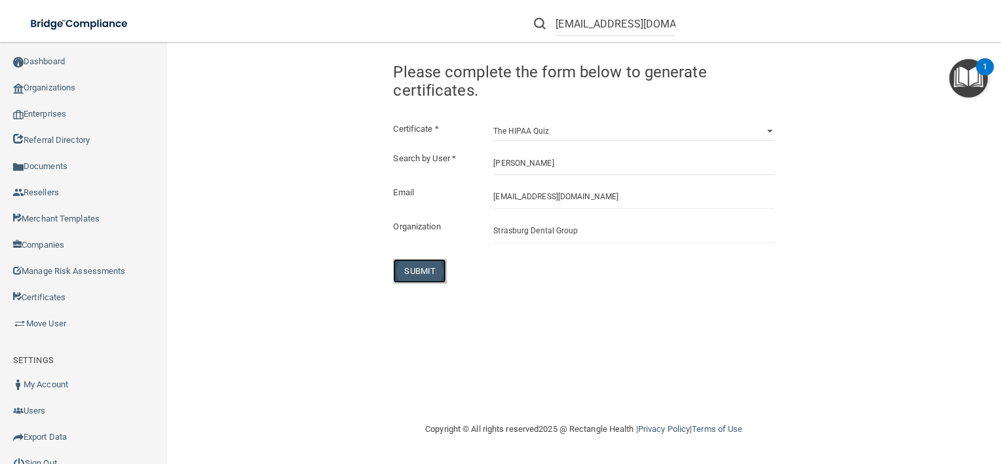
click at [420, 267] on button "SUBMIT" at bounding box center [419, 271] width 53 height 24
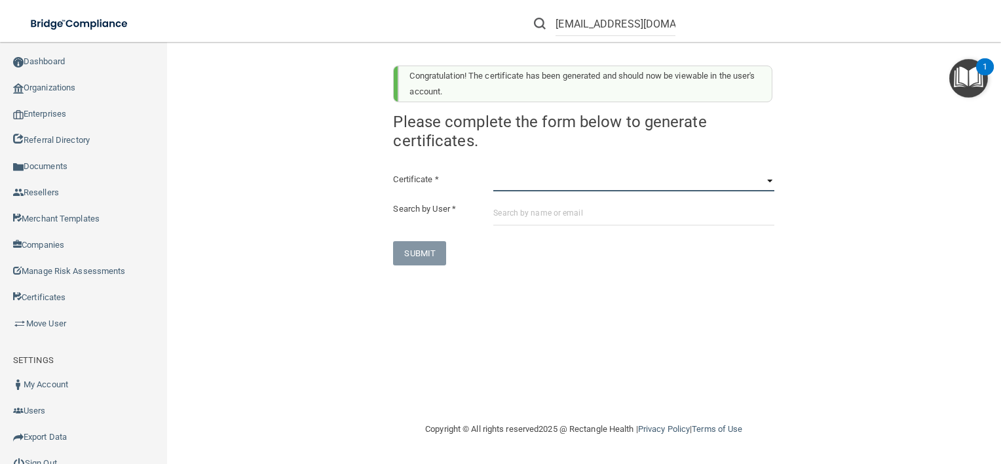
click at [535, 185] on select "HIPAA Officer Certification Training OSHA Bloodborne Pathogens OSHA COVID-19 Pr…" at bounding box center [634, 182] width 281 height 20
select select "6"
click at [494, 172] on select "HIPAA Officer Certification Training OSHA Bloodborne Pathogens OSHA COVID-19 Pr…" at bounding box center [634, 182] width 281 height 20
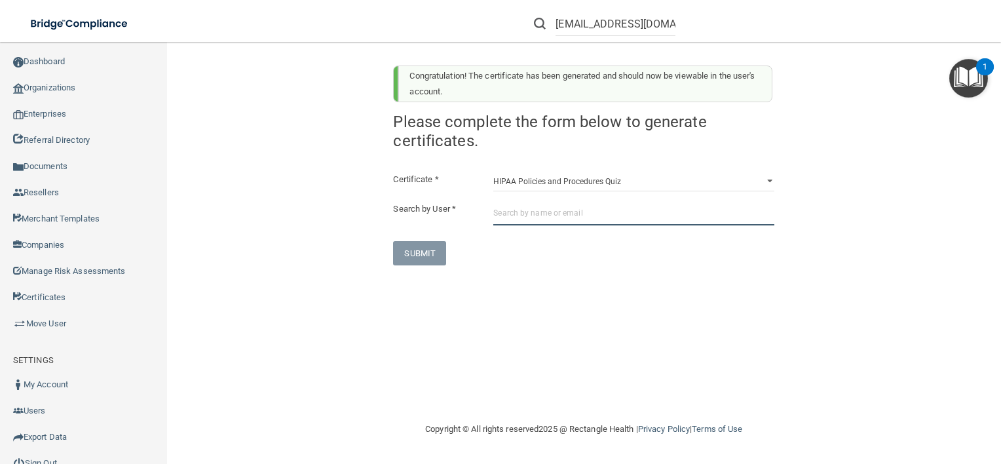
click at [580, 218] on input "text" at bounding box center [634, 213] width 281 height 24
paste input "[EMAIL_ADDRESS][DOMAIN_NAME]"
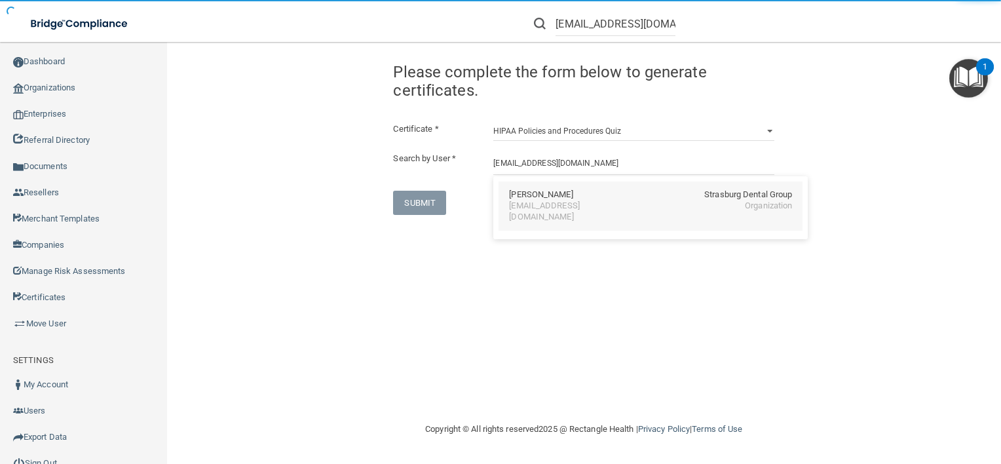
click at [533, 210] on div "[EMAIL_ADDRESS][DOMAIN_NAME]" at bounding box center [565, 212] width 113 height 22
type input "Mark Nichols"
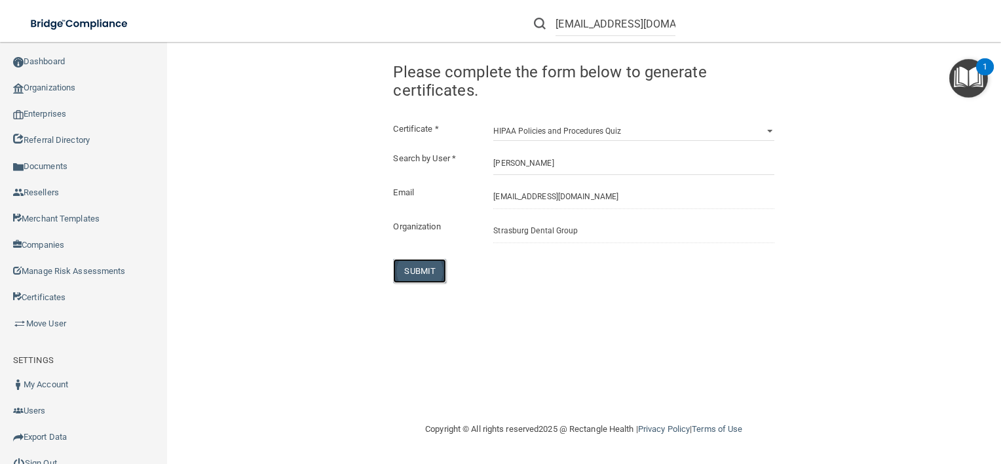
click at [435, 271] on button "SUBMIT" at bounding box center [419, 271] width 53 height 24
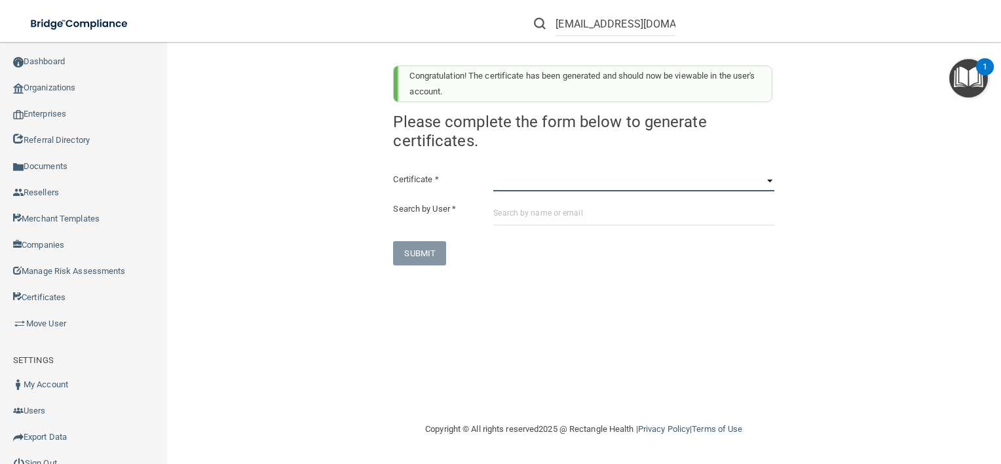
click at [558, 178] on select "HIPAA Officer Certification Training OSHA Bloodborne Pathogens OSHA COVID-19 Pr…" at bounding box center [634, 182] width 281 height 20
select select "7"
click at [494, 172] on select "HIPAA Officer Certification Training OSHA Bloodborne Pathogens OSHA COVID-19 Pr…" at bounding box center [634, 182] width 281 height 20
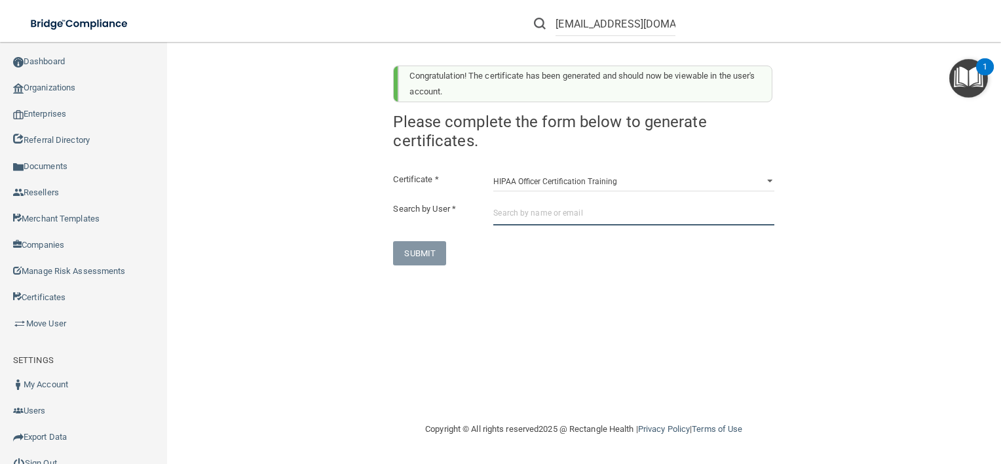
click at [592, 218] on input "text" at bounding box center [634, 213] width 281 height 24
paste input "[EMAIL_ADDRESS][DOMAIN_NAME]"
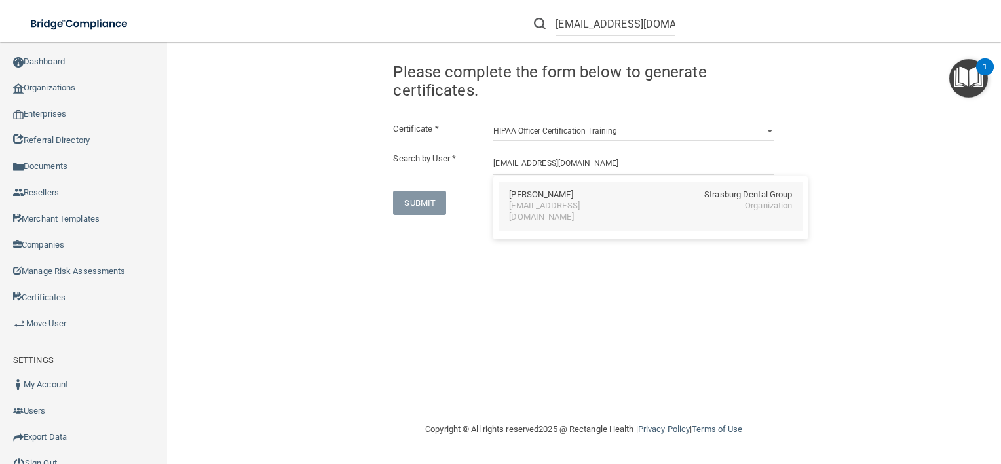
click at [533, 207] on div "[EMAIL_ADDRESS][DOMAIN_NAME]" at bounding box center [565, 212] width 113 height 22
type input "Mark Nichols"
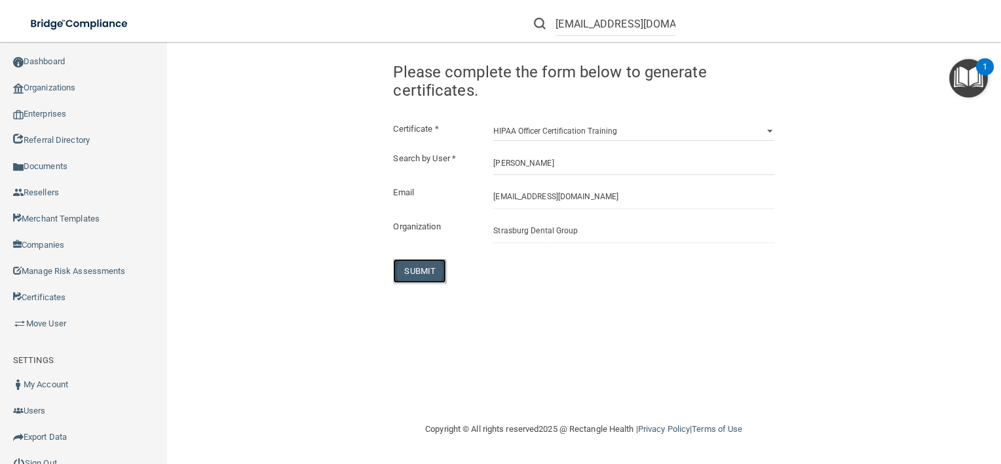
click at [406, 273] on button "SUBMIT" at bounding box center [419, 271] width 53 height 24
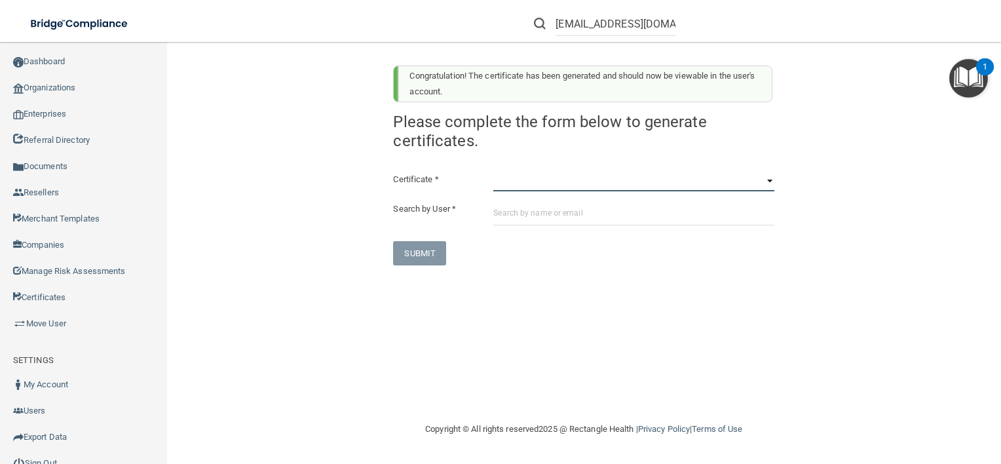
click at [632, 175] on select "HIPAA Officer Certification Training OSHA Bloodborne Pathogens OSHA COVID-19 Pr…" at bounding box center [634, 182] width 281 height 20
select select "5"
click at [494, 172] on select "HIPAA Officer Certification Training OSHA Bloodborne Pathogens OSHA COVID-19 Pr…" at bounding box center [634, 182] width 281 height 20
click at [600, 218] on input "text" at bounding box center [634, 213] width 281 height 24
paste input "[EMAIL_ADDRESS][DOMAIN_NAME]"
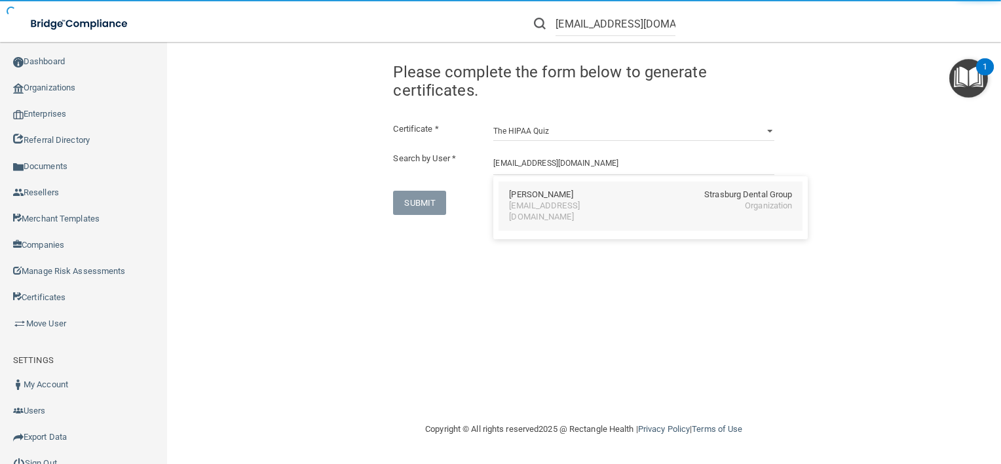
click at [583, 203] on div "[EMAIL_ADDRESS][DOMAIN_NAME]" at bounding box center [565, 212] width 113 height 22
type input "Michelle Watson"
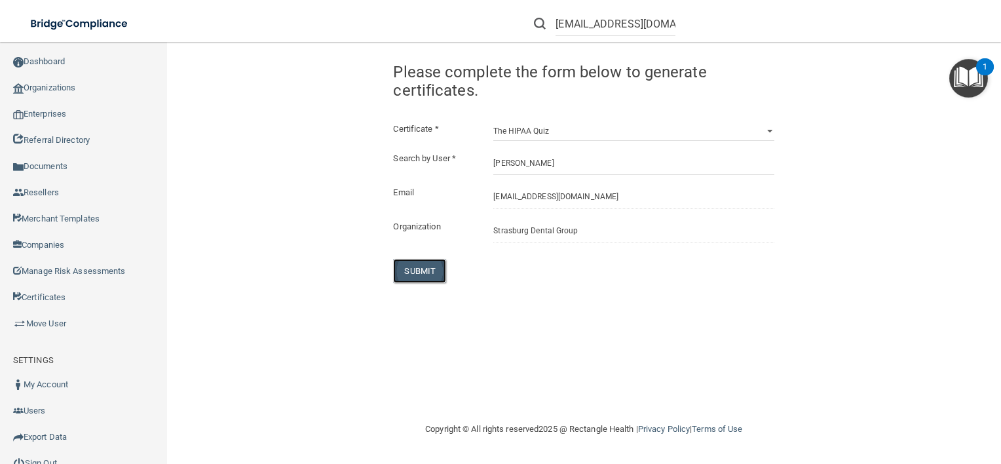
click at [430, 264] on button "SUBMIT" at bounding box center [419, 271] width 53 height 24
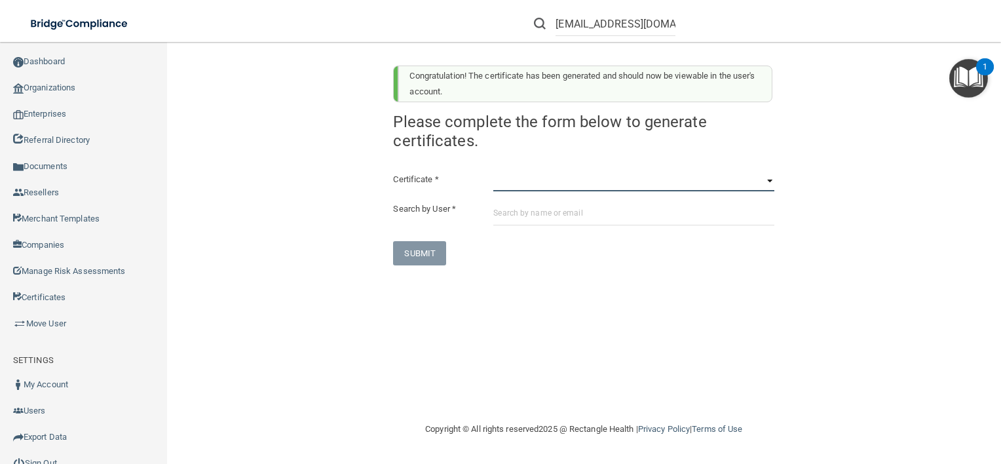
click at [568, 179] on select "HIPAA Officer Certification Training OSHA Bloodborne Pathogens OSHA COVID-19 Pr…" at bounding box center [634, 182] width 281 height 20
select select "6"
click at [494, 172] on select "HIPAA Officer Certification Training OSHA Bloodborne Pathogens OSHA COVID-19 Pr…" at bounding box center [634, 182] width 281 height 20
click at [574, 194] on div "Certificate * HIPAA Officer Certification Training OSHA Bloodborne Pathogens OS…" at bounding box center [583, 219] width 381 height 94
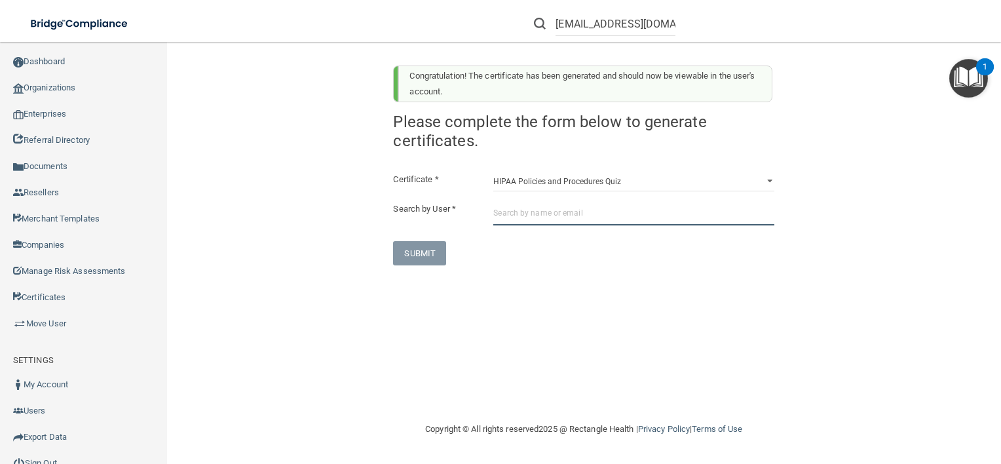
click at [574, 201] on input "text" at bounding box center [634, 213] width 281 height 24
paste input "[EMAIL_ADDRESS][DOMAIN_NAME]"
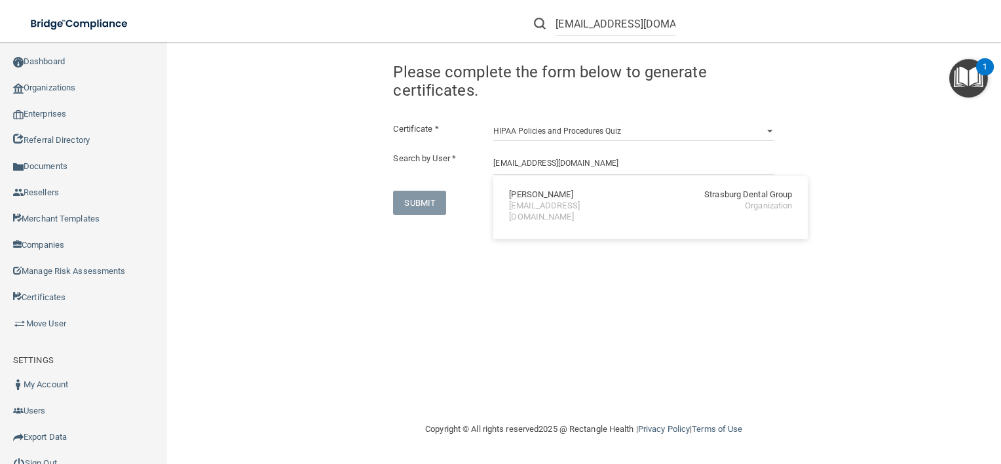
click at [574, 201] on div "[EMAIL_ADDRESS][DOMAIN_NAME]" at bounding box center [565, 212] width 113 height 22
type input "Michelle Watson"
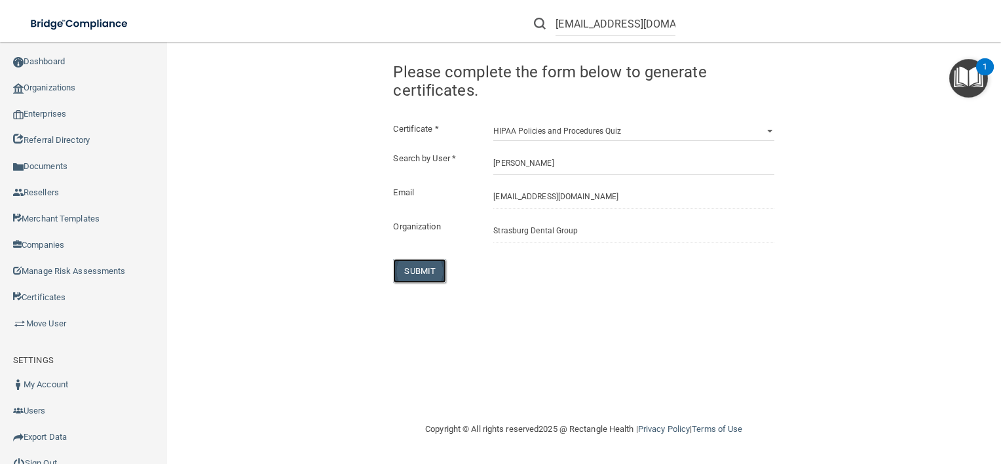
click at [429, 277] on button "SUBMIT" at bounding box center [419, 271] width 53 height 24
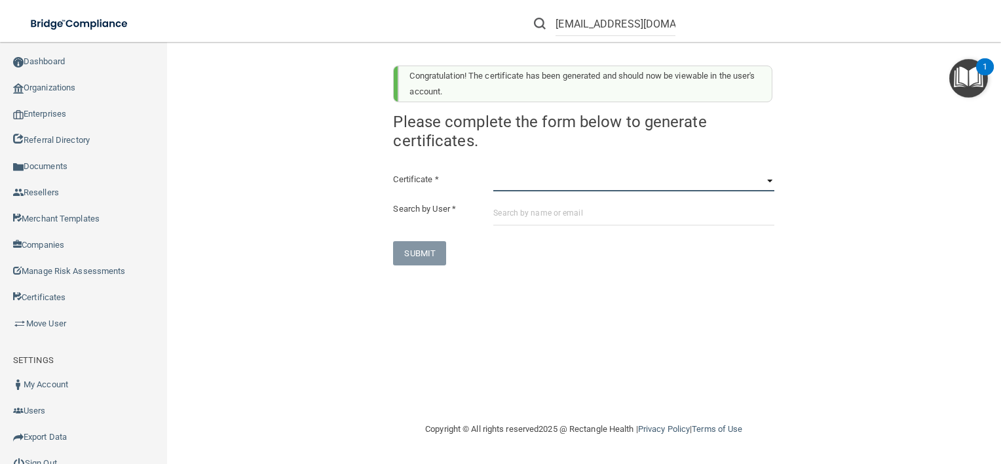
click at [539, 186] on select "HIPAA Officer Certification Training OSHA Bloodborne Pathogens OSHA COVID-19 Pr…" at bounding box center [634, 182] width 281 height 20
select select "7"
click at [494, 172] on select "HIPAA Officer Certification Training OSHA Bloodborne Pathogens OSHA COVID-19 Pr…" at bounding box center [634, 182] width 281 height 20
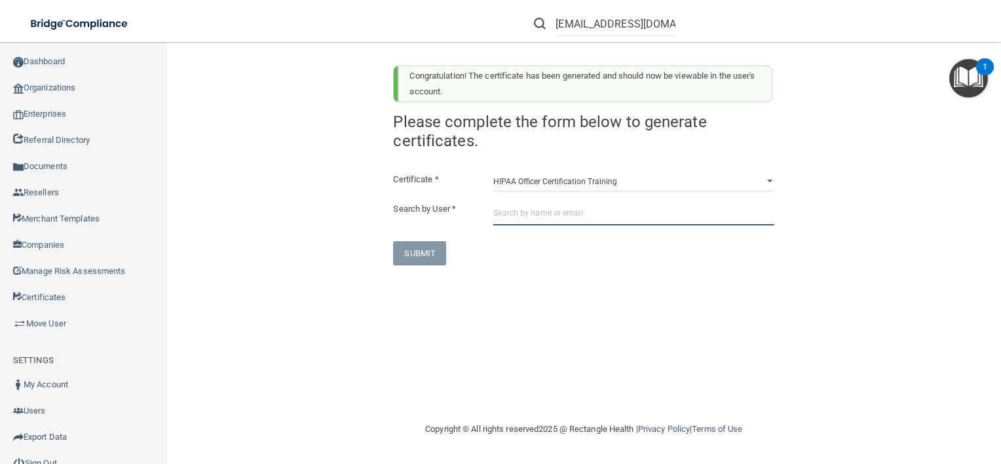
click at [596, 215] on input "text" at bounding box center [634, 213] width 281 height 24
paste input "[EMAIL_ADDRESS][DOMAIN_NAME]"
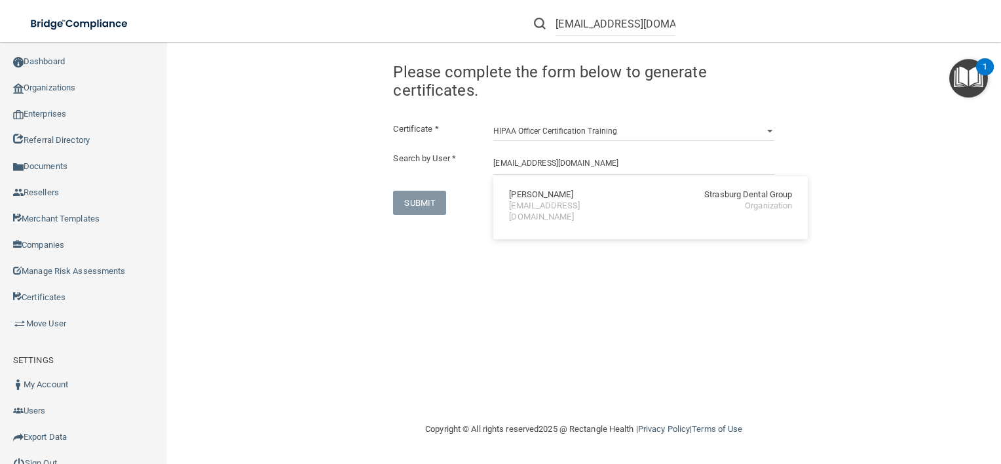
click at [545, 205] on div "[EMAIL_ADDRESS][DOMAIN_NAME]" at bounding box center [565, 212] width 113 height 22
type input "Michelle Watson"
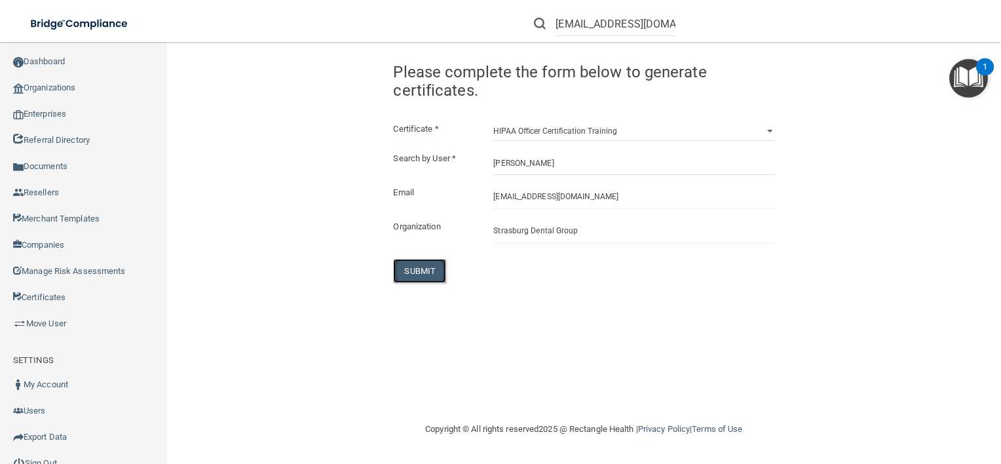
click at [427, 265] on button "SUBMIT" at bounding box center [419, 271] width 53 height 24
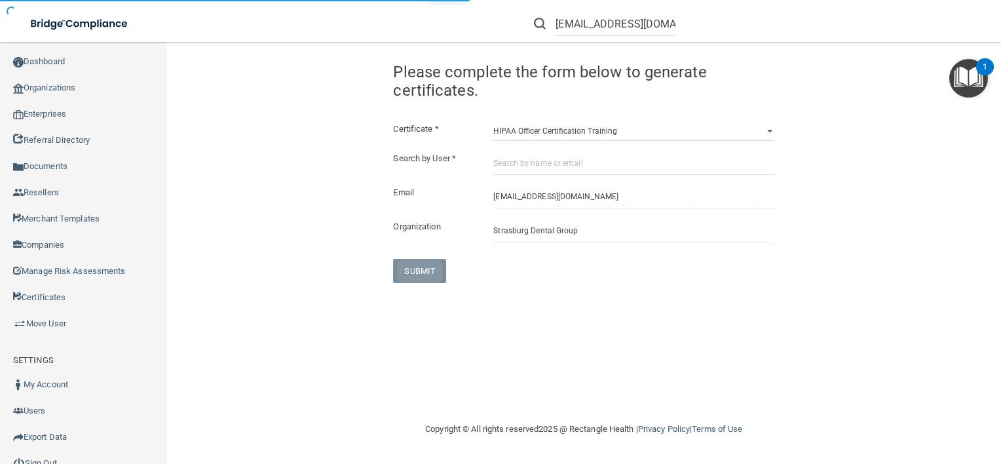
select select "?"
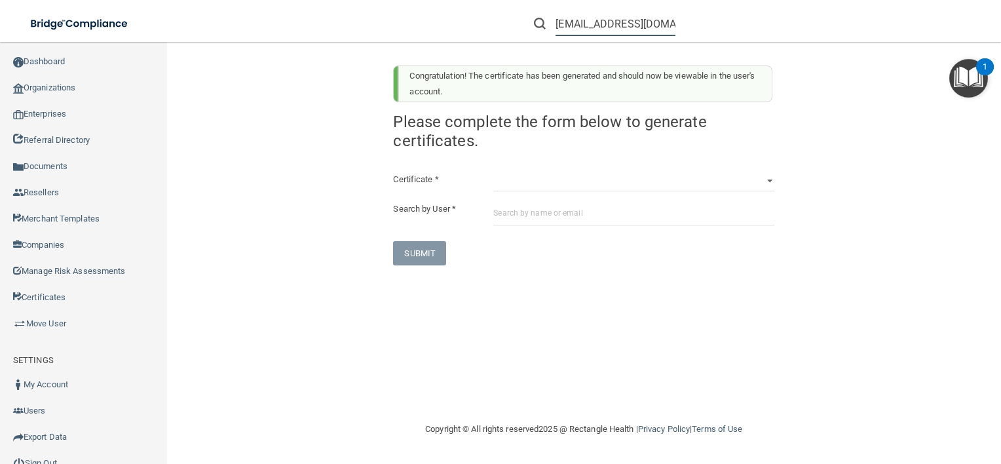
click at [625, 31] on input "[EMAIL_ADDRESS][DOMAIN_NAME]" at bounding box center [616, 24] width 120 height 24
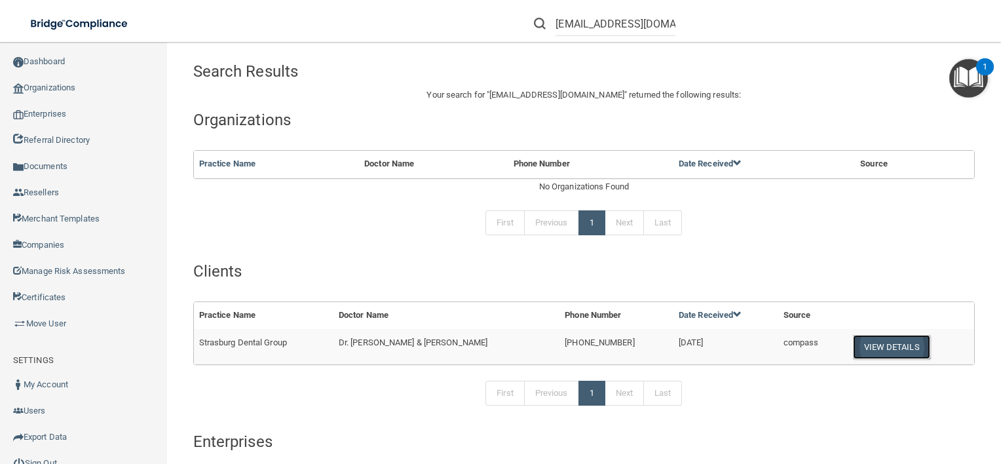
click at [857, 350] on button "View Details" at bounding box center [891, 347] width 77 height 24
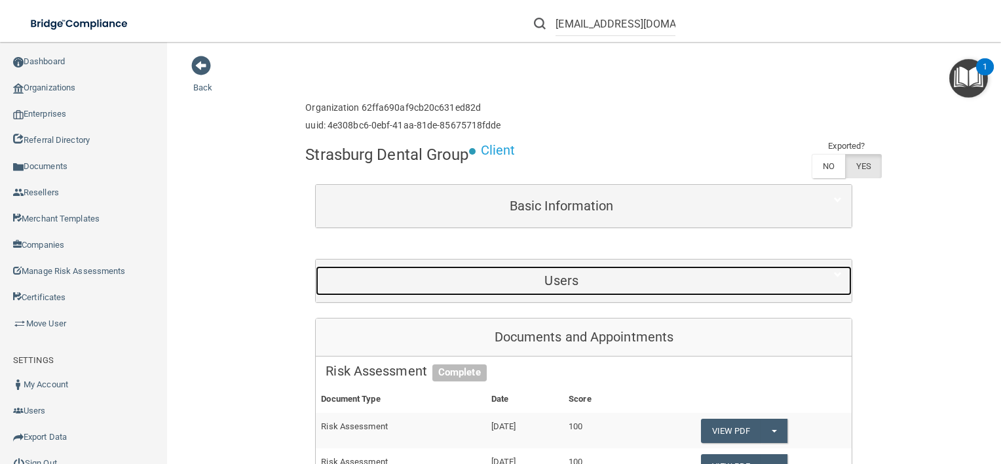
click at [729, 284] on h5 "Users" at bounding box center [562, 280] width 472 height 14
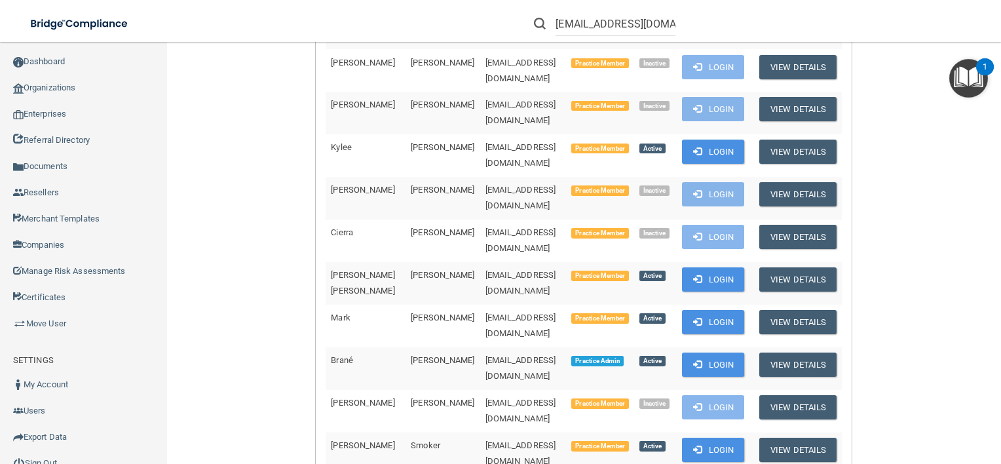
scroll to position [520, 0]
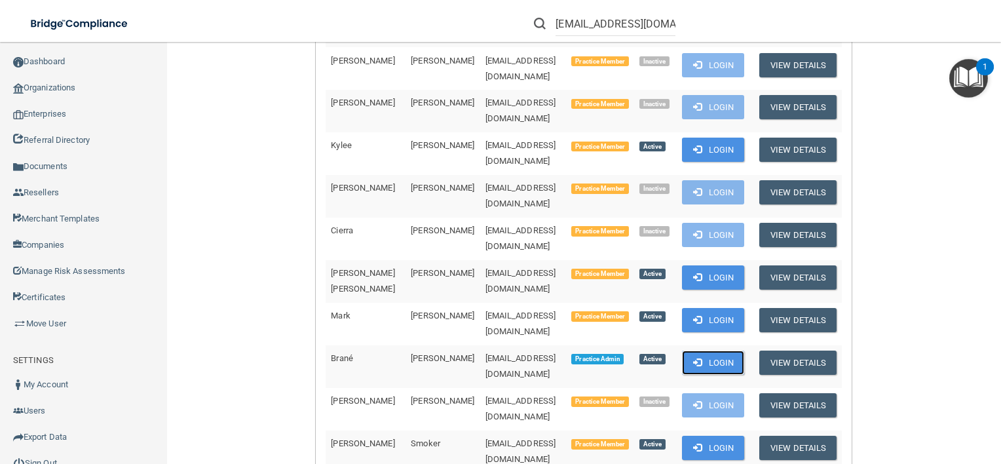
click at [703, 351] on button "Login" at bounding box center [713, 363] width 62 height 24
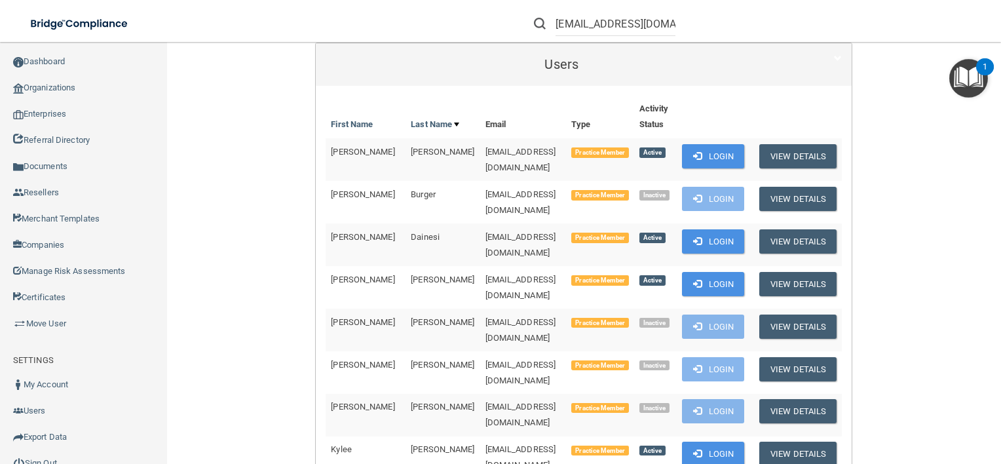
scroll to position [210, 0]
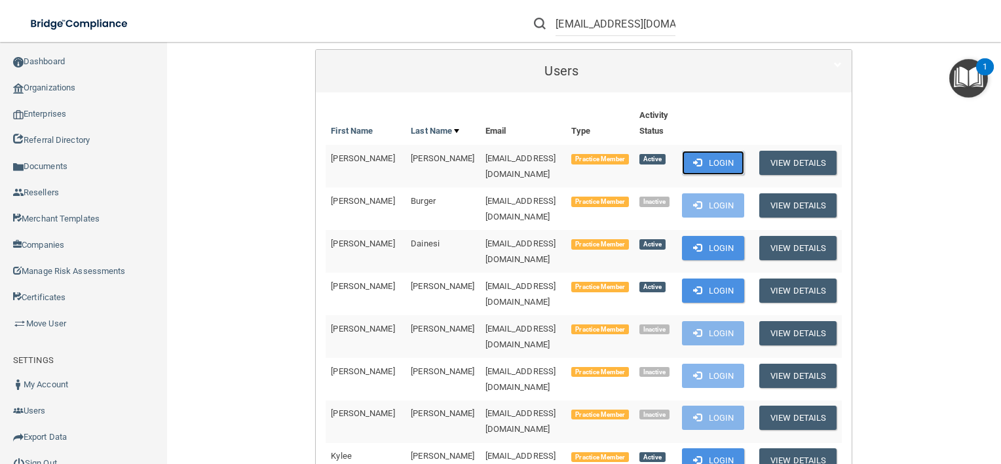
click at [708, 162] on button "Login" at bounding box center [713, 163] width 62 height 24
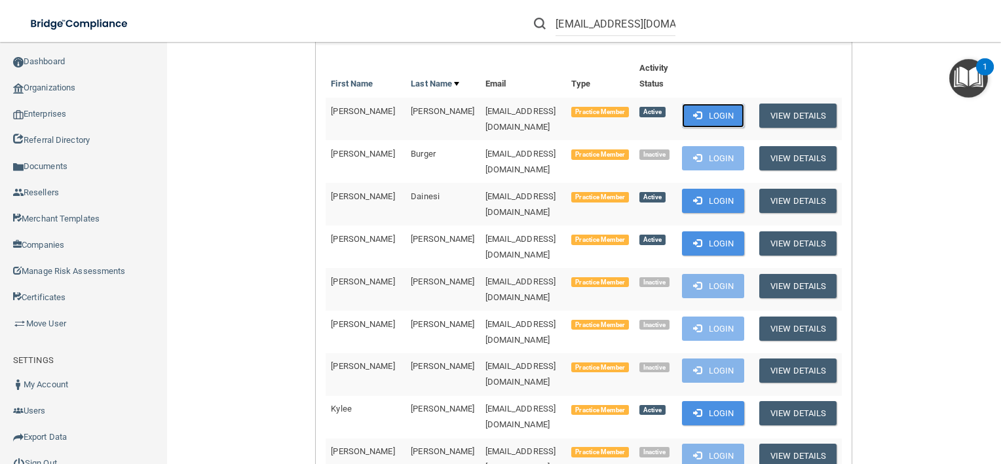
scroll to position [283, 0]
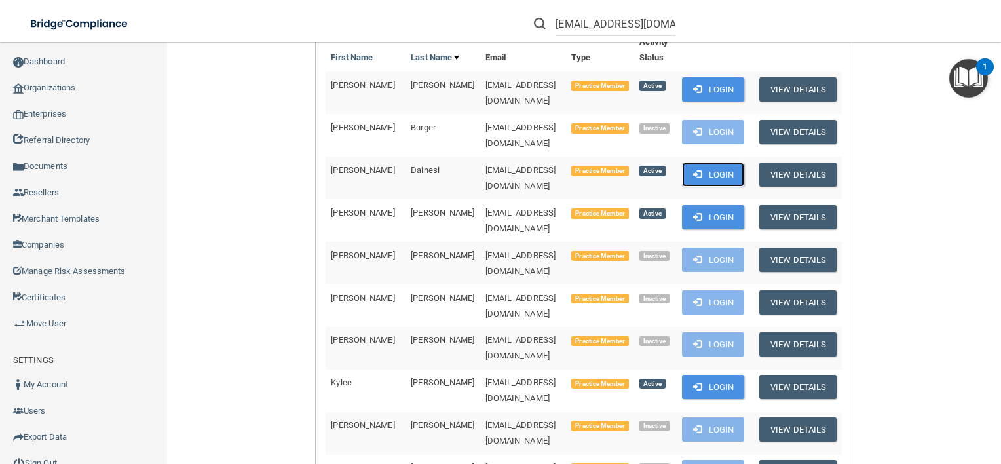
click at [693, 170] on span at bounding box center [697, 174] width 9 height 9
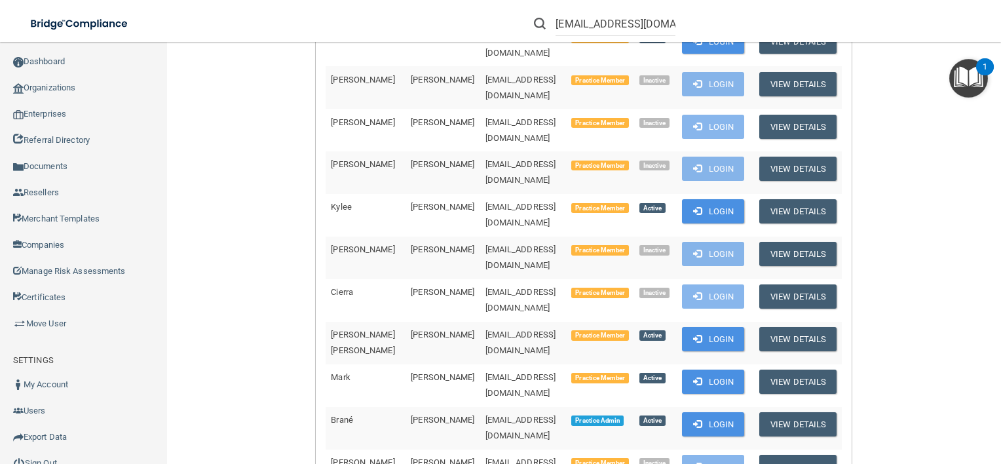
scroll to position [461, 0]
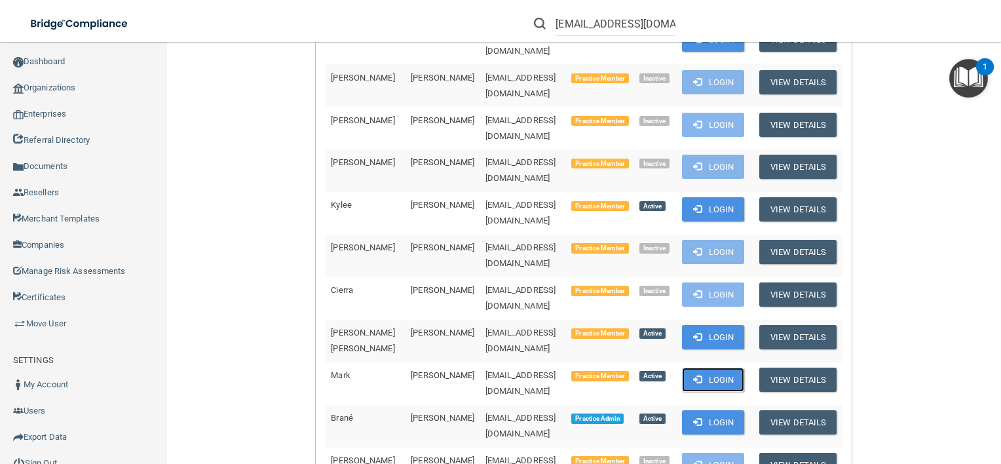
click at [725, 368] on button "Login" at bounding box center [713, 380] width 62 height 24
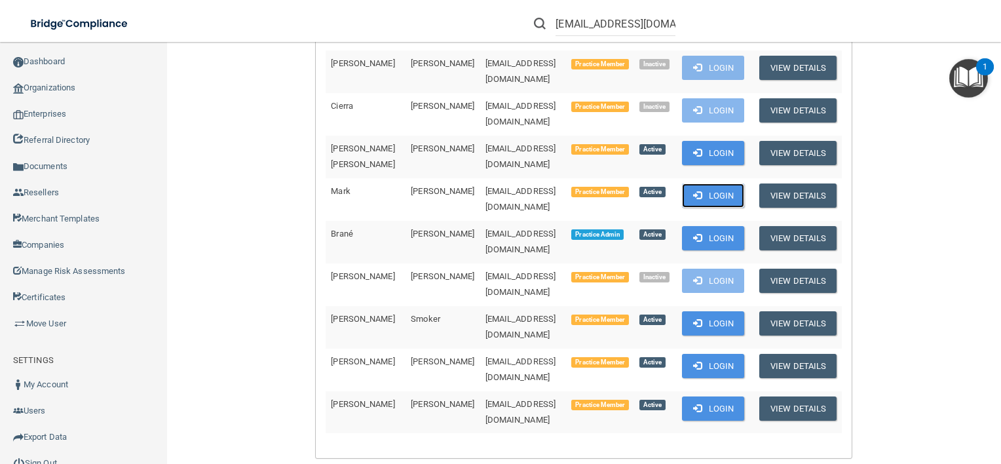
scroll to position [645, 0]
click at [684, 397] on button "Login" at bounding box center [713, 409] width 62 height 24
click at [714, 226] on button "Login" at bounding box center [713, 238] width 62 height 24
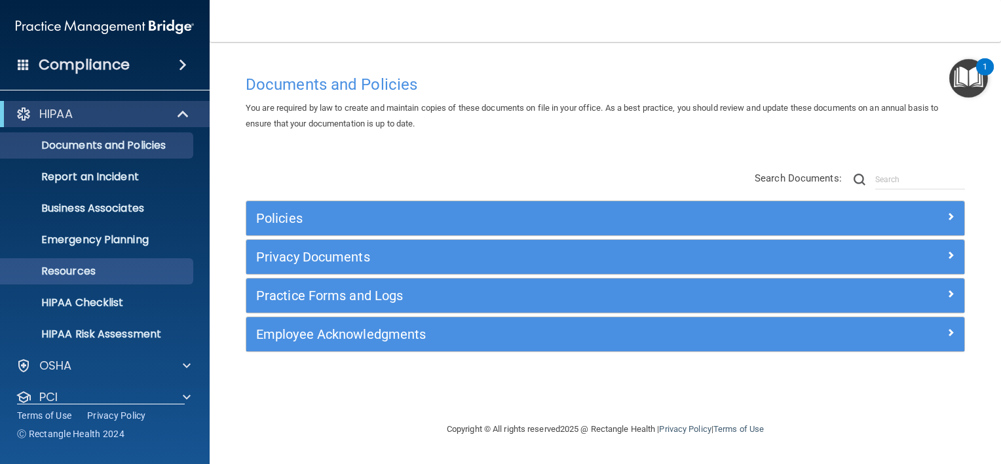
scroll to position [79, 0]
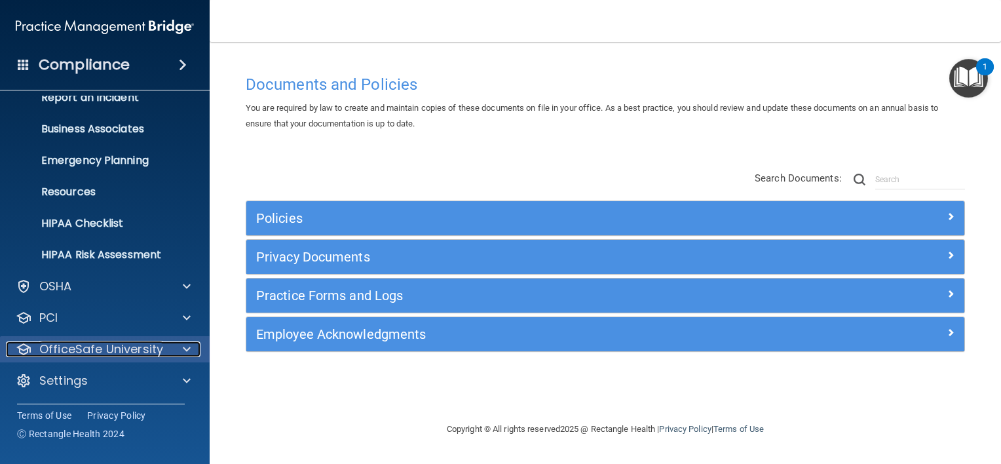
click at [165, 347] on div "OfficeSafe University" at bounding box center [87, 349] width 163 height 16
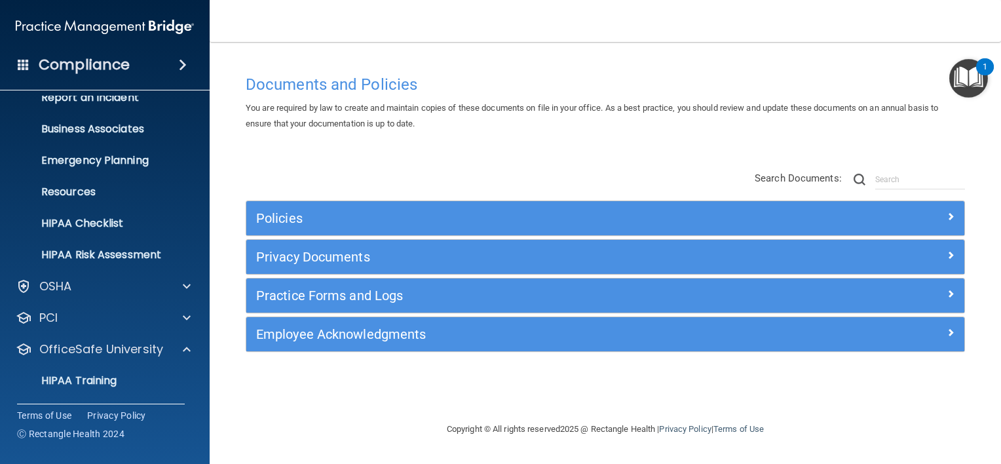
click at [165, 365] on ul "HIPAA Training OSHA Training Continuing Education" at bounding box center [105, 409] width 237 height 94
click at [163, 375] on div "HIPAA Training" at bounding box center [98, 380] width 179 height 13
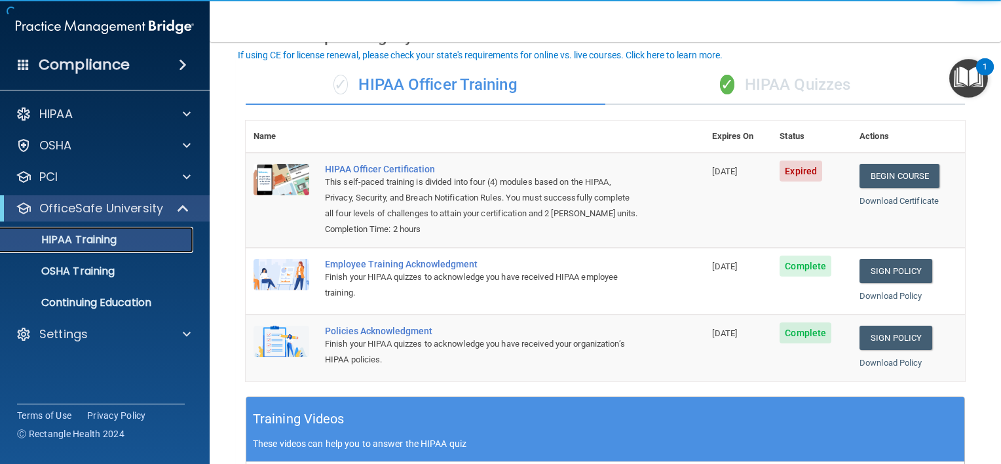
scroll to position [79, 0]
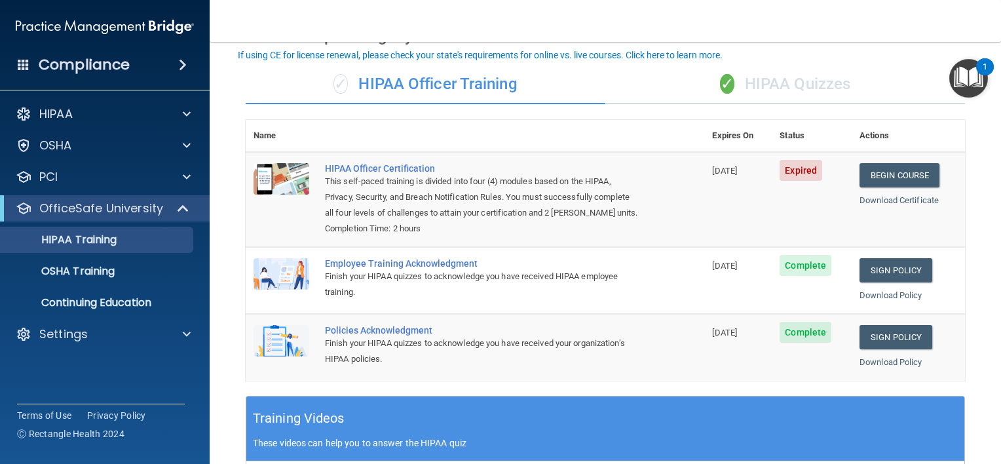
click at [793, 79] on div "✓ HIPAA Quizzes" at bounding box center [786, 84] width 360 height 39
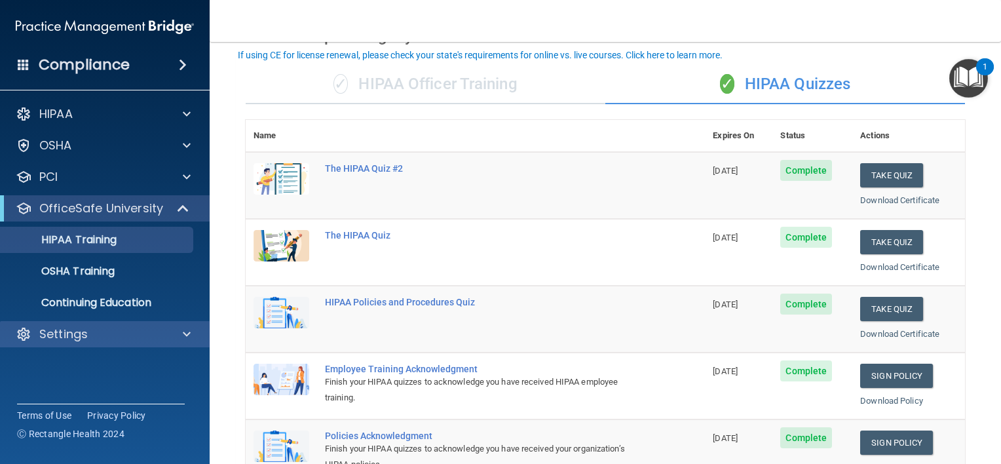
click at [139, 322] on div "Settings" at bounding box center [105, 334] width 210 height 26
click at [191, 338] on div at bounding box center [184, 334] width 33 height 16
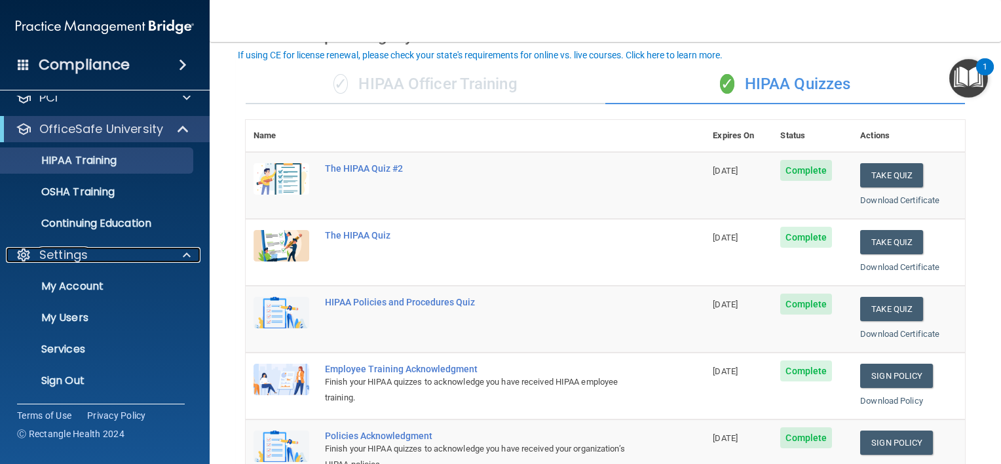
scroll to position [79, 0]
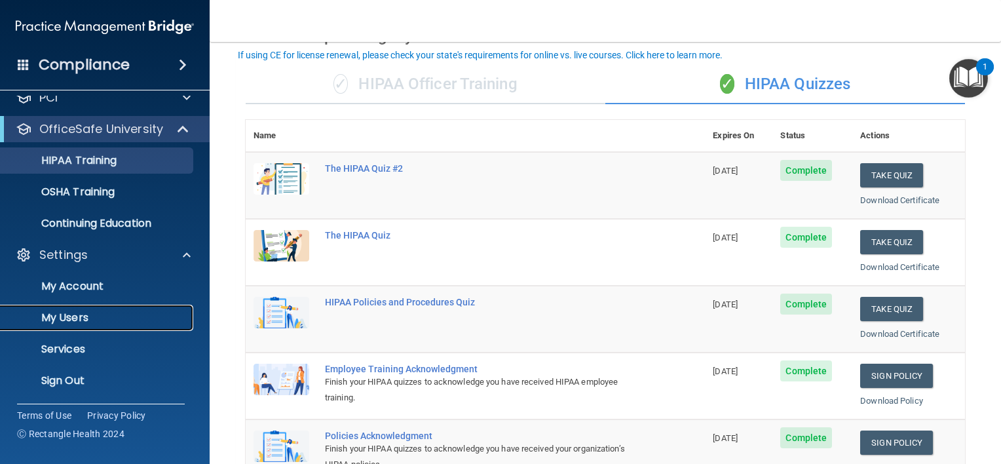
click at [147, 319] on p "My Users" at bounding box center [98, 317] width 179 height 13
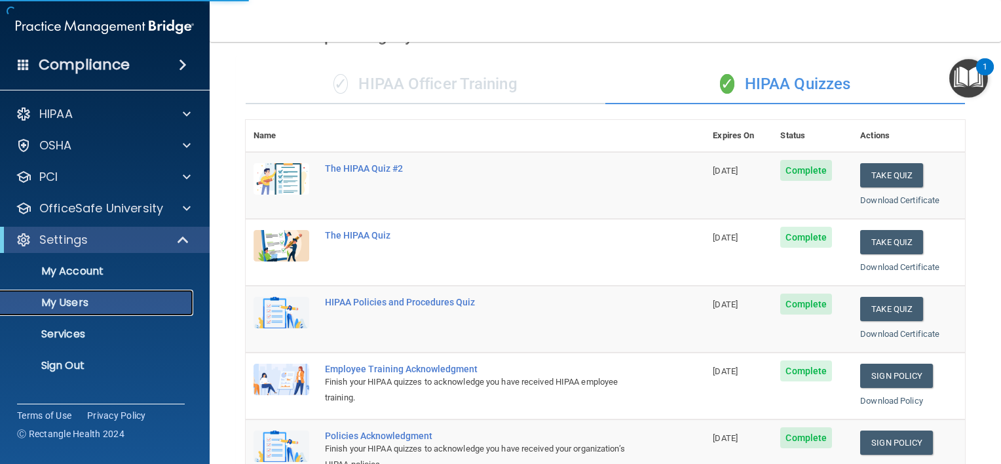
select select "20"
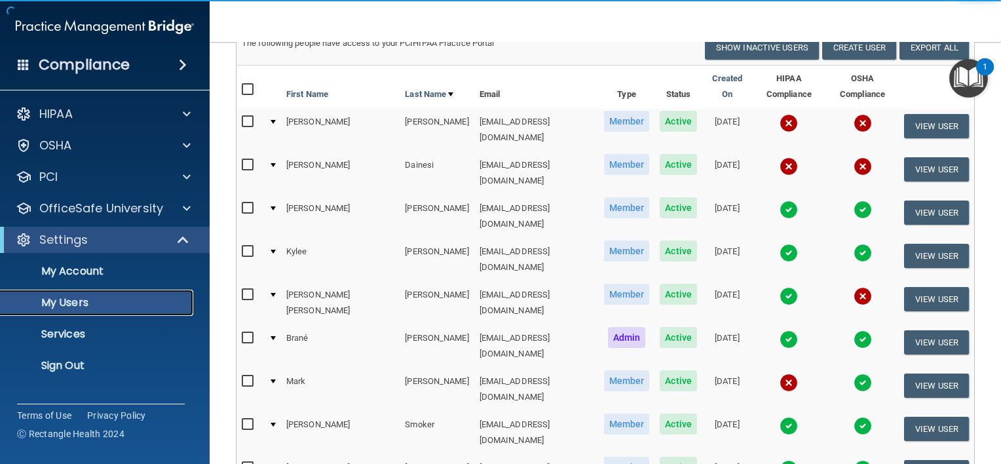
scroll to position [122, 0]
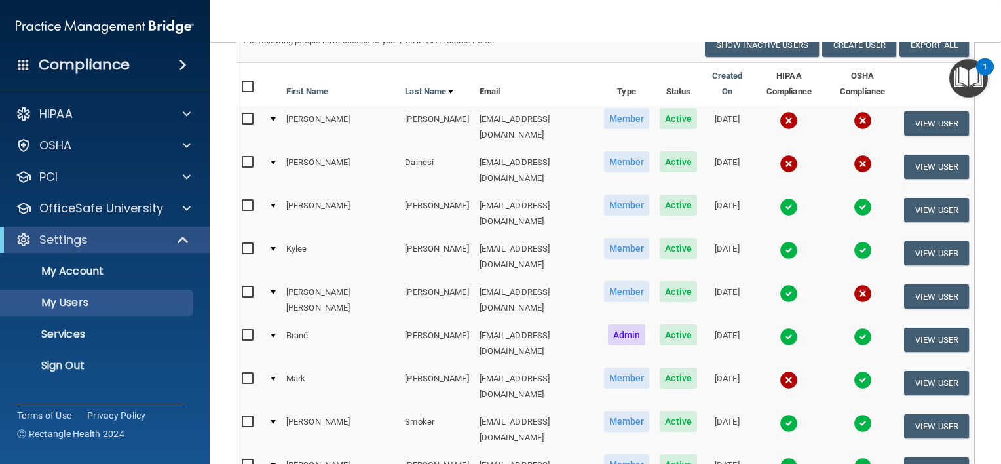
click at [854, 111] on img at bounding box center [863, 120] width 18 height 18
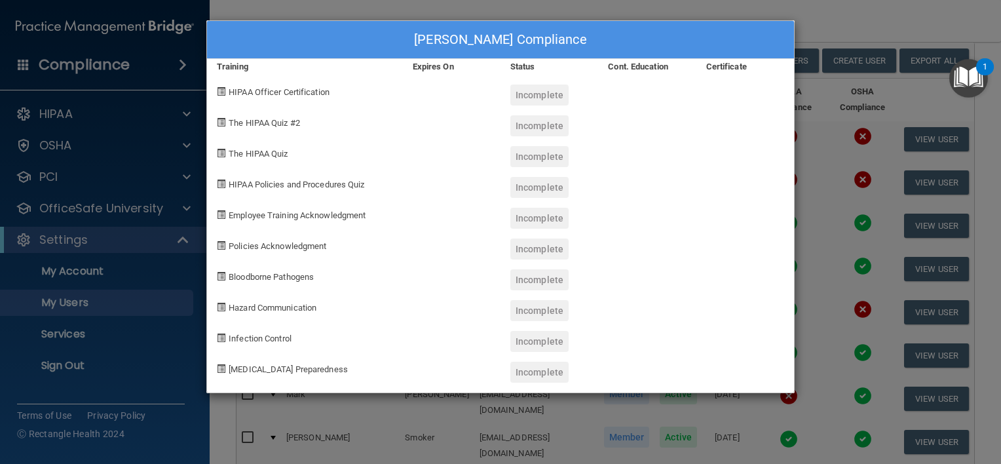
click at [761, 121] on div "[PERSON_NAME] Compliance Training Expires On Status Cont. Education Certificate…" at bounding box center [500, 206] width 589 height 373
click at [807, 118] on div "[PERSON_NAME] Compliance Training Expires On Status Cont. Education Certificate…" at bounding box center [500, 232] width 1001 height 464
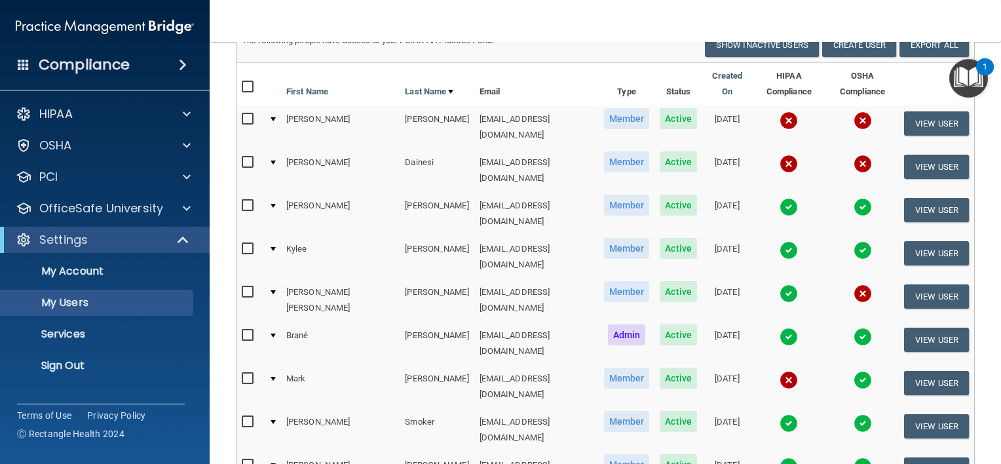
click at [780, 112] on img at bounding box center [789, 120] width 18 height 18
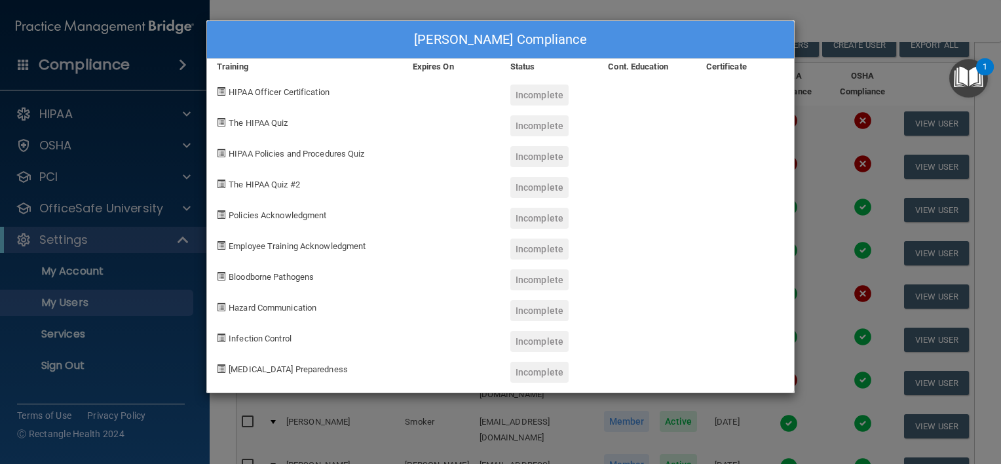
click at [884, 161] on div "[PERSON_NAME] Compliance Training Expires On Status Cont. Education Certificate…" at bounding box center [500, 232] width 1001 height 464
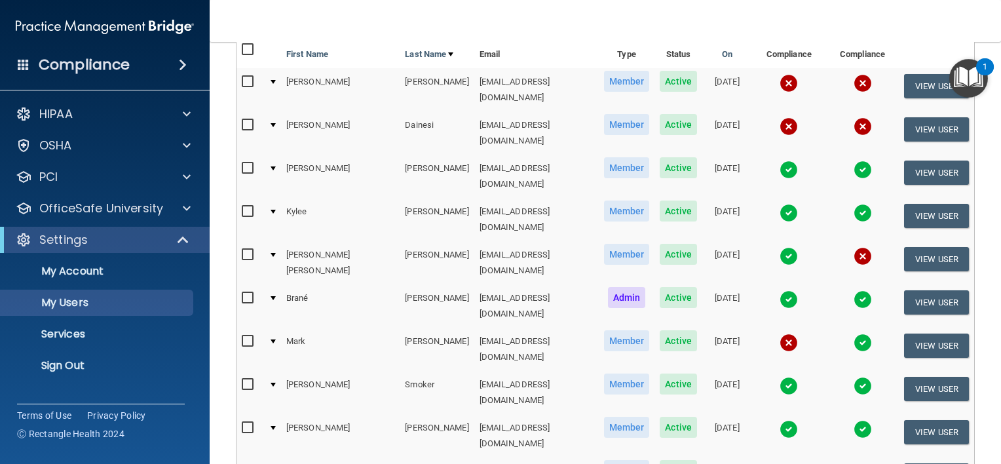
scroll to position [153, 0]
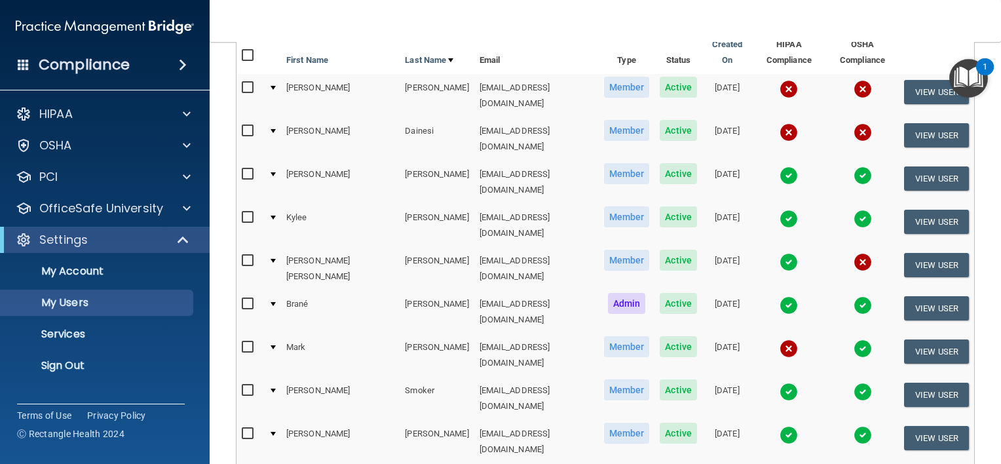
click at [780, 253] on img at bounding box center [789, 262] width 18 height 18
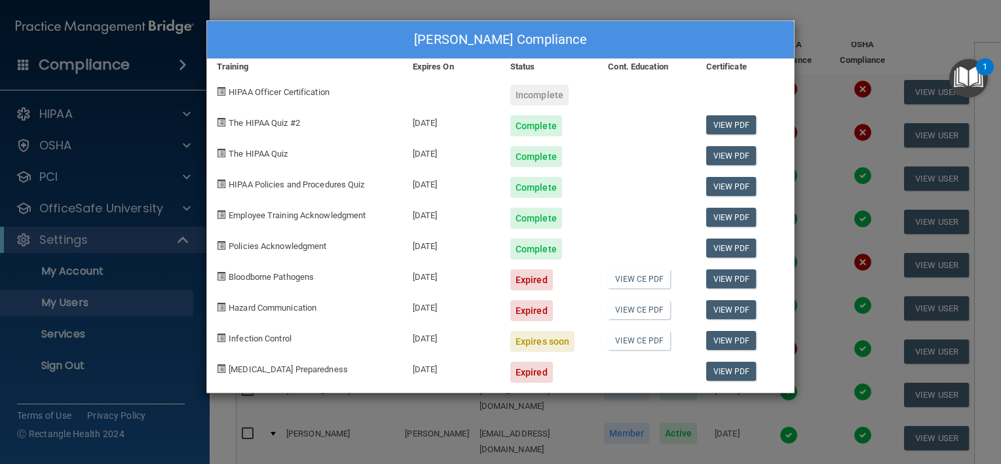
click at [806, 273] on div "[PERSON_NAME] Compliance Training Expires On Status Cont. Education Certificate…" at bounding box center [500, 232] width 1001 height 464
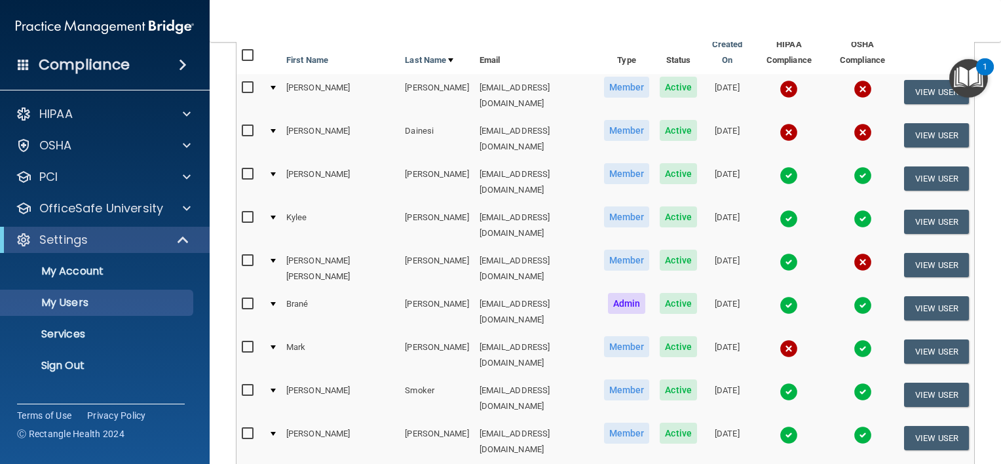
click at [780, 210] on img at bounding box center [789, 219] width 18 height 18
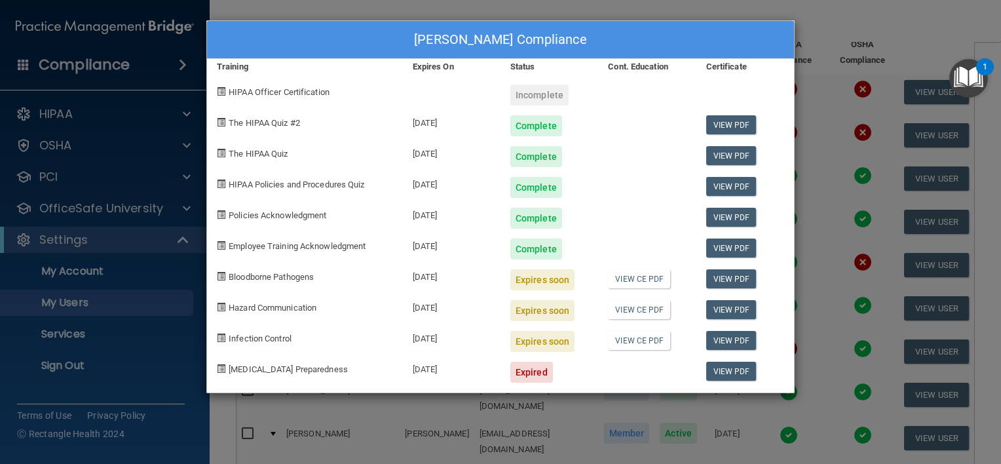
click at [794, 183] on div "View PDF" at bounding box center [746, 182] width 98 height 31
click at [803, 181] on div "[PERSON_NAME] Compliance Training Expires On Status Cont. Education Certificate…" at bounding box center [500, 232] width 1001 height 464
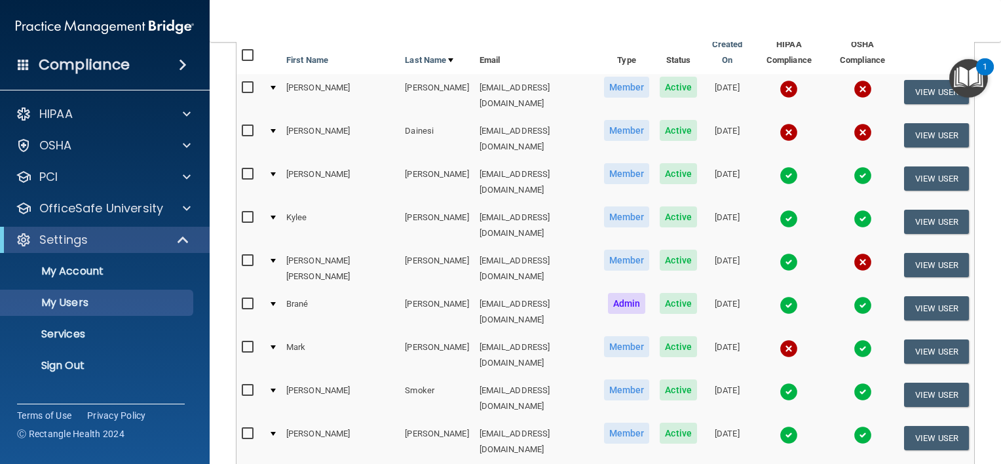
click at [780, 166] on img at bounding box center [789, 175] width 18 height 18
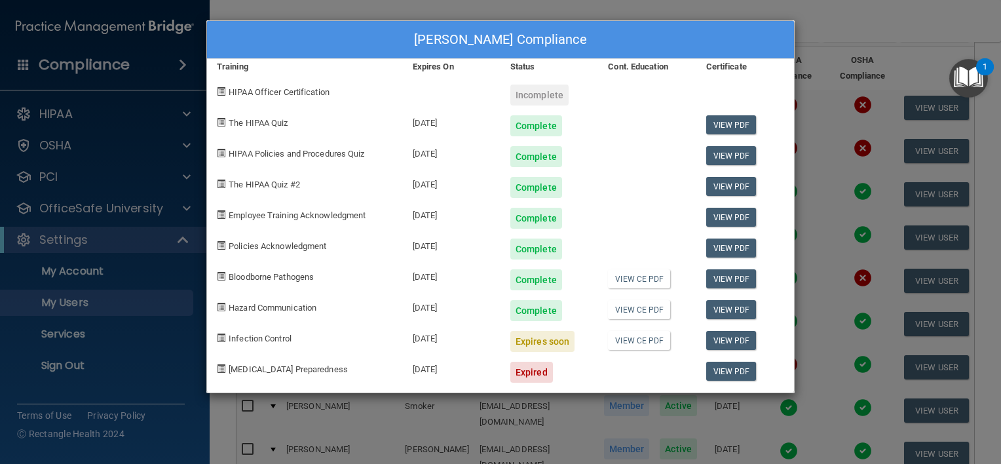
click at [797, 152] on div "[PERSON_NAME] Compliance Training Expires On Status Cont. Education Certificate…" at bounding box center [500, 232] width 1001 height 464
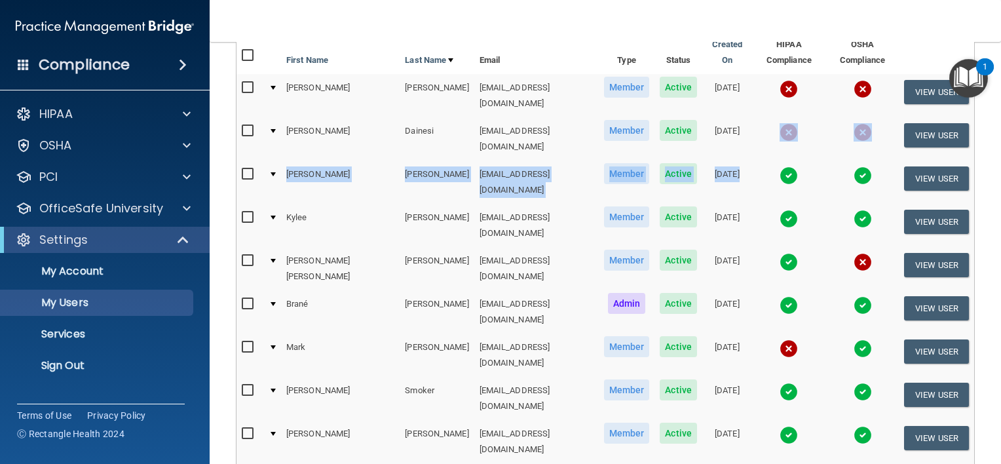
drag, startPoint x: 752, startPoint y: 128, endPoint x: 734, endPoint y: 144, distance: 23.7
click at [734, 144] on table "First Name Last Name Email Type Status Created On HIPAA Compliance OSHA Complia…" at bounding box center [606, 268] width 738 height 475
drag, startPoint x: 734, startPoint y: 144, endPoint x: 731, endPoint y: 127, distance: 16.7
click at [752, 127] on td at bounding box center [789, 138] width 74 height 43
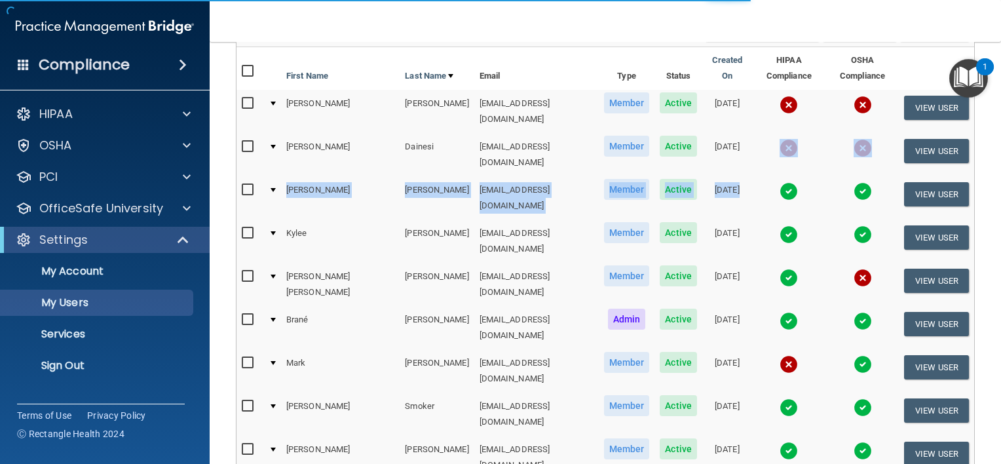
click at [780, 139] on img at bounding box center [789, 148] width 18 height 18
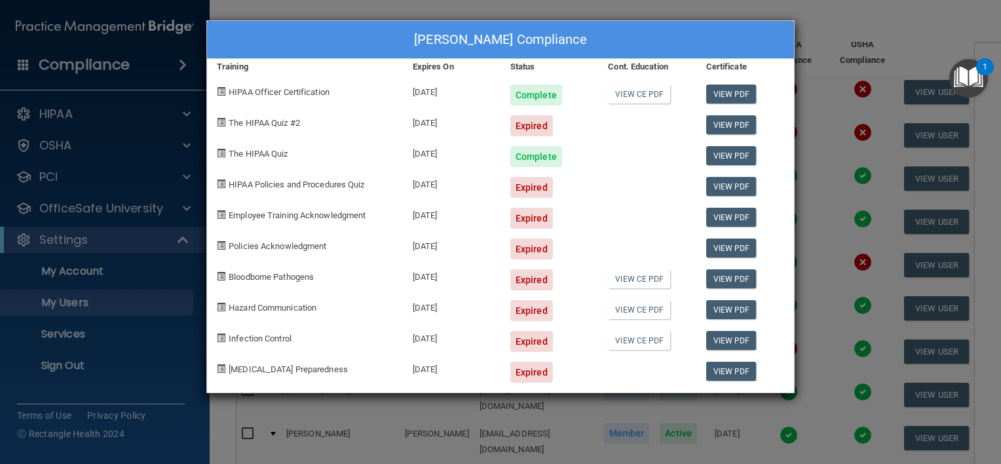
click at [661, 392] on div "[PERSON_NAME] Compliance Training Expires On Status Cont. Education Certificate…" at bounding box center [500, 206] width 589 height 373
click at [860, 47] on div "[PERSON_NAME] Compliance Training Expires On Status Cont. Education Certificate…" at bounding box center [500, 232] width 1001 height 464
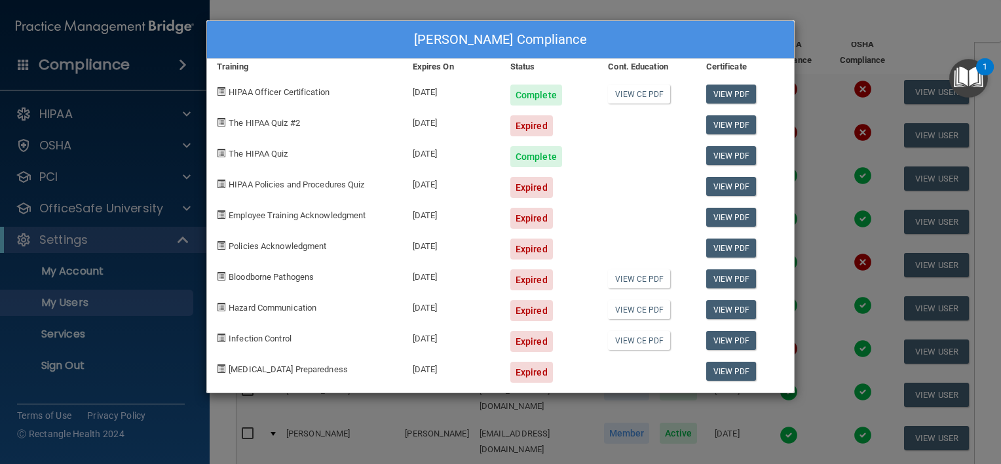
click at [419, 446] on div "[PERSON_NAME] Compliance Training Expires On Status Cont. Education Certificate…" at bounding box center [500, 232] width 1001 height 464
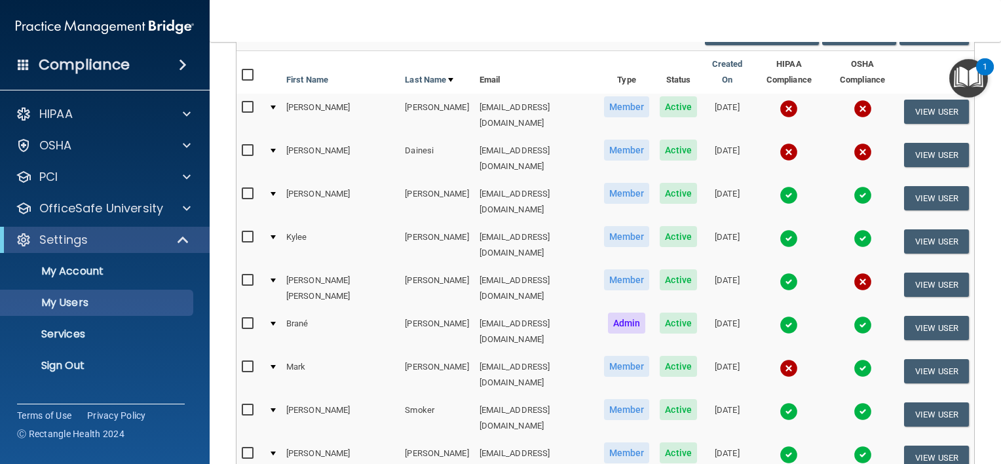
scroll to position [119, 0]
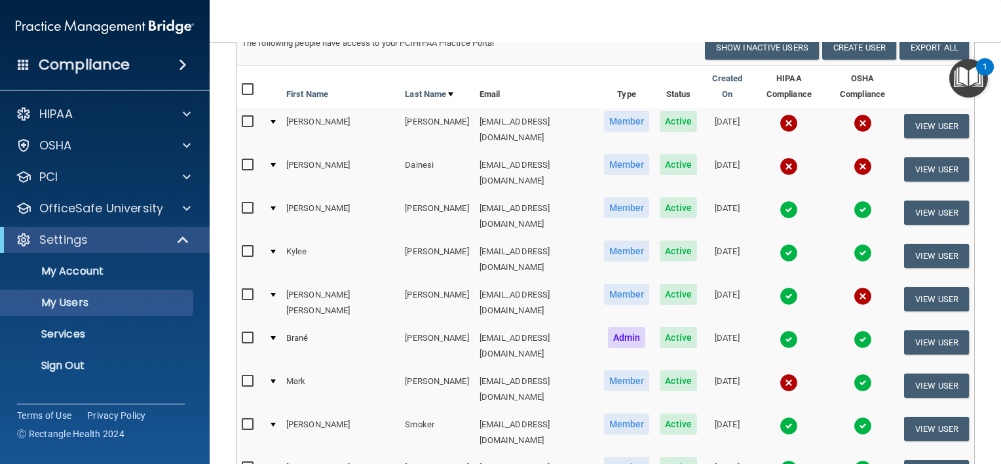
click at [780, 460] on img at bounding box center [789, 469] width 18 height 18
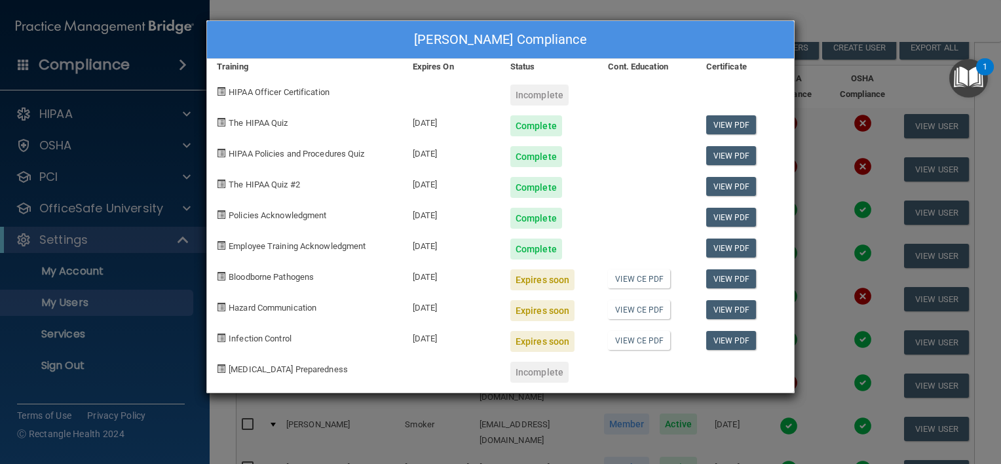
click at [703, 408] on div "[PERSON_NAME] Compliance Training Expires On Status Cont. Education Certificate…" at bounding box center [500, 232] width 1001 height 464
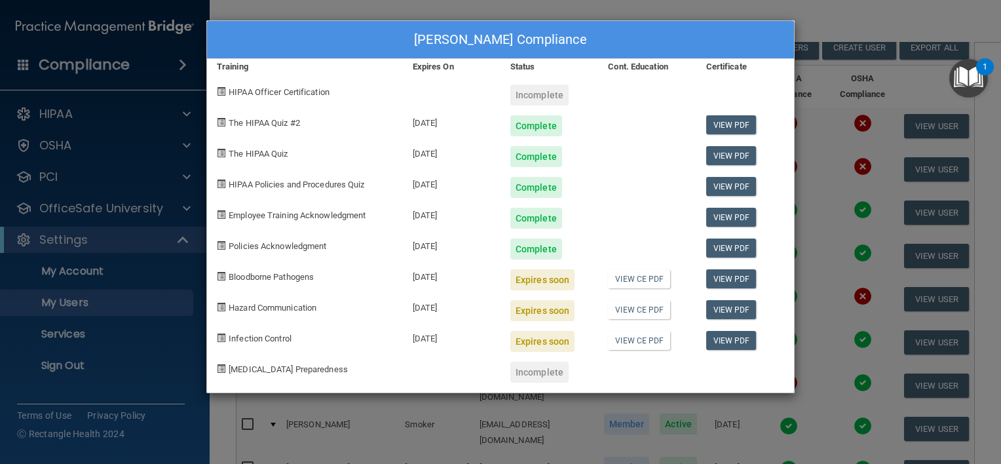
click at [705, 408] on div "[PERSON_NAME] Compliance Training Expires On Status Cont. Education Certificate…" at bounding box center [500, 232] width 1001 height 464
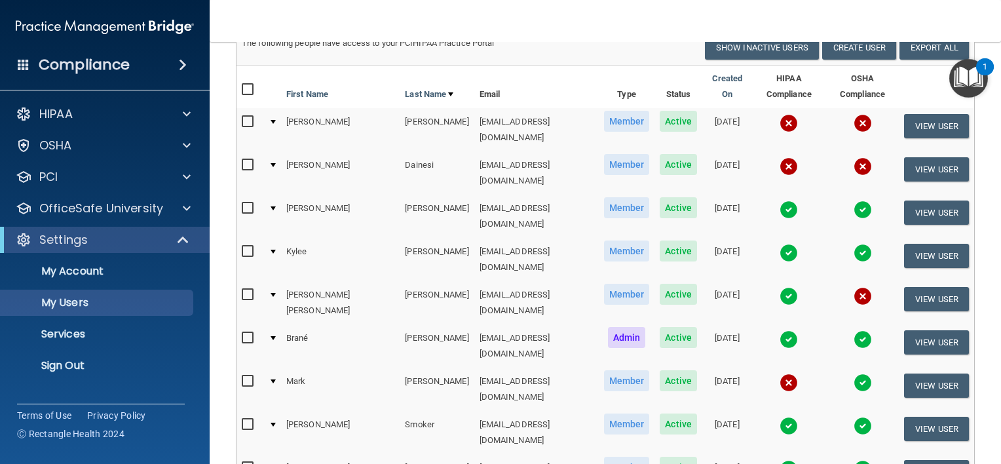
click at [780, 417] on img at bounding box center [789, 426] width 18 height 18
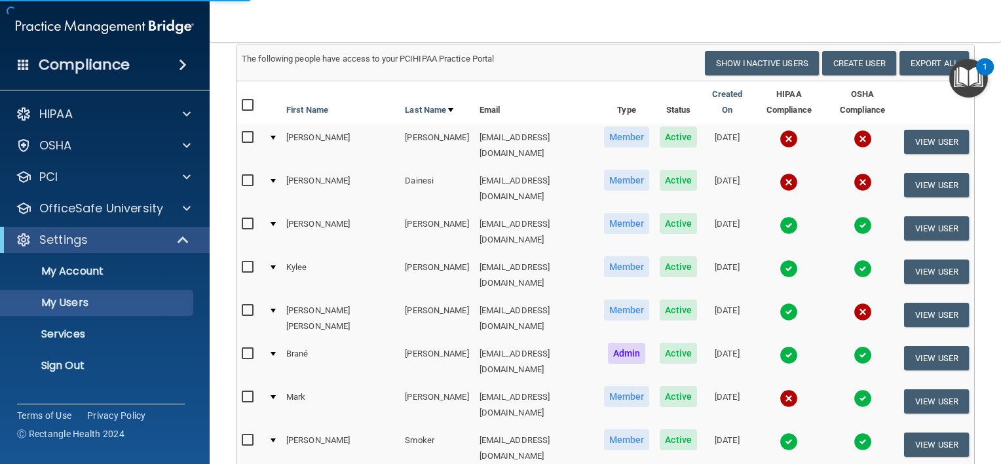
click at [780, 433] on img at bounding box center [789, 442] width 18 height 18
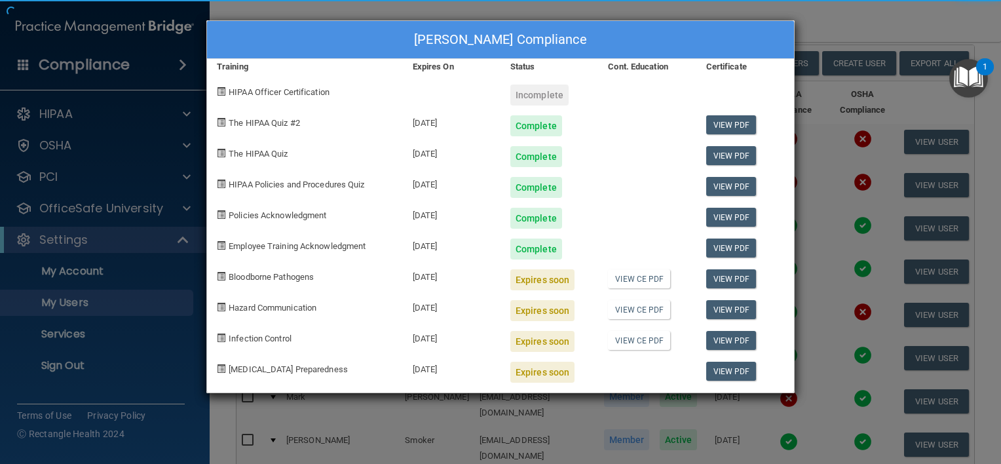
click at [662, 407] on div "[PERSON_NAME] Compliance Training Expires On Status Cont. Education Certificate…" at bounding box center [500, 232] width 1001 height 464
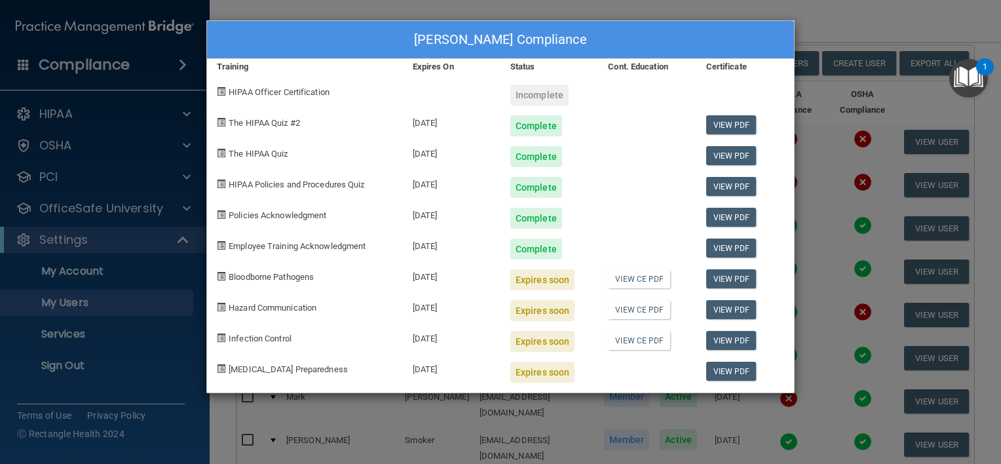
click at [662, 407] on div "[PERSON_NAME] Compliance Training Expires On Status Cont. Education Certificate…" at bounding box center [500, 232] width 1001 height 464
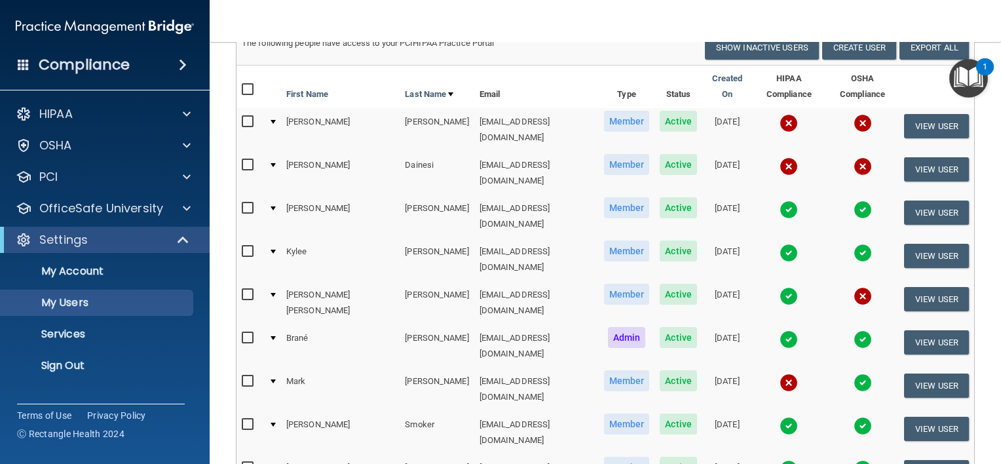
click at [780, 114] on img at bounding box center [789, 123] width 18 height 18
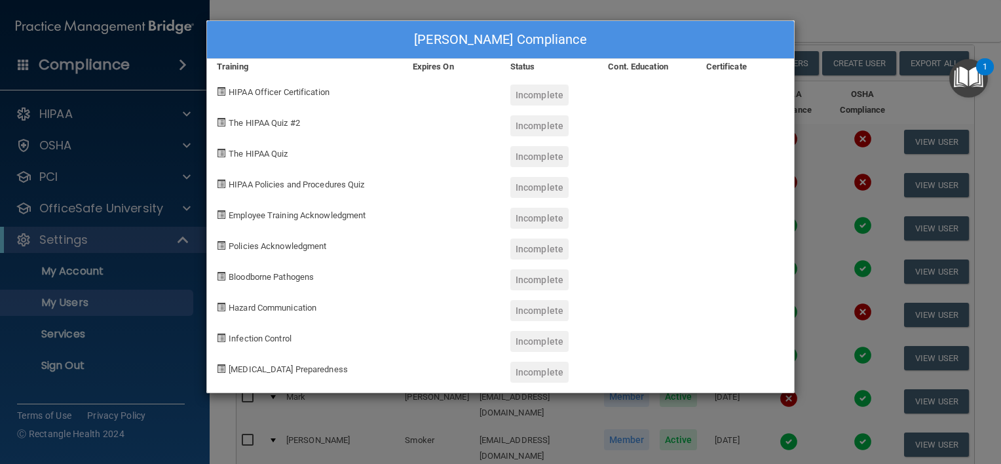
click at [705, 414] on div "[PERSON_NAME] Compliance Training Expires On Status Cont. Education Certificate…" at bounding box center [500, 232] width 1001 height 464
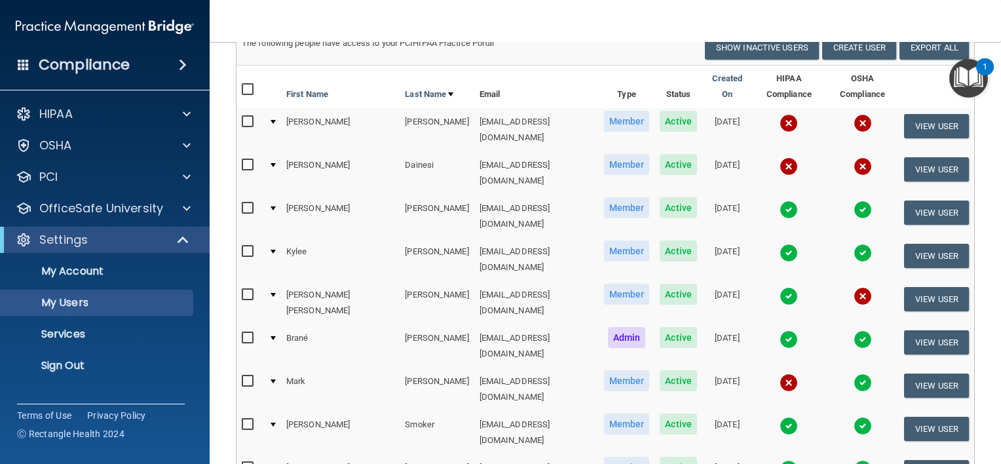
drag, startPoint x: 489, startPoint y: 427, endPoint x: 402, endPoint y: 426, distance: 86.5
copy td "[EMAIL_ADDRESS][DOMAIN_NAME]"
click at [136, 362] on p "Sign Out" at bounding box center [98, 365] width 179 height 13
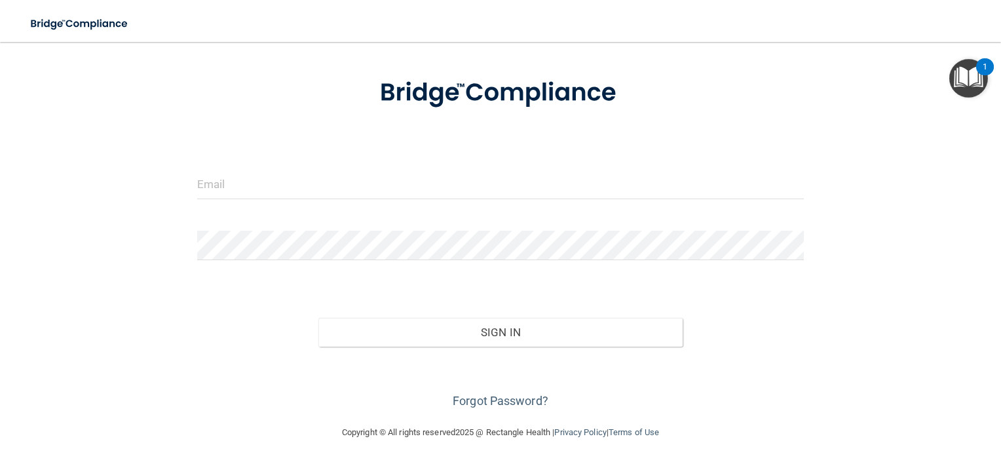
scroll to position [60, 0]
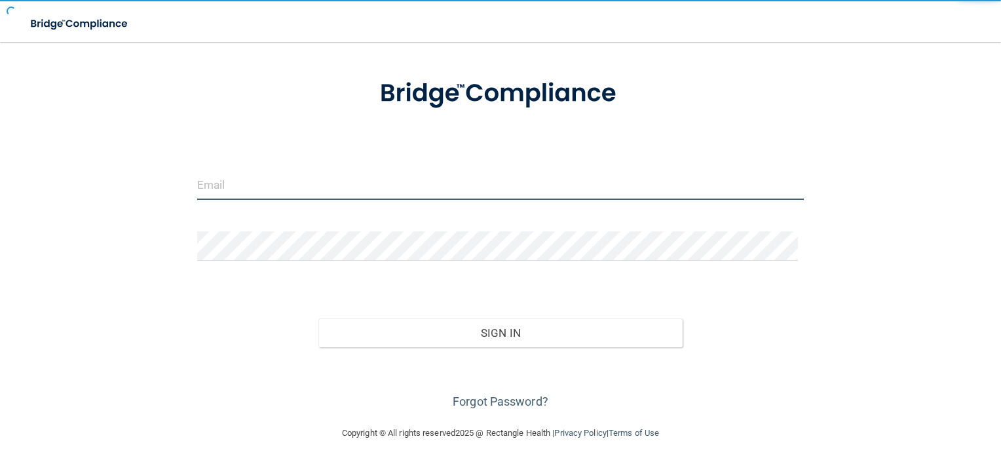
type input "[EMAIL_ADDRESS][DOMAIN_NAME]"
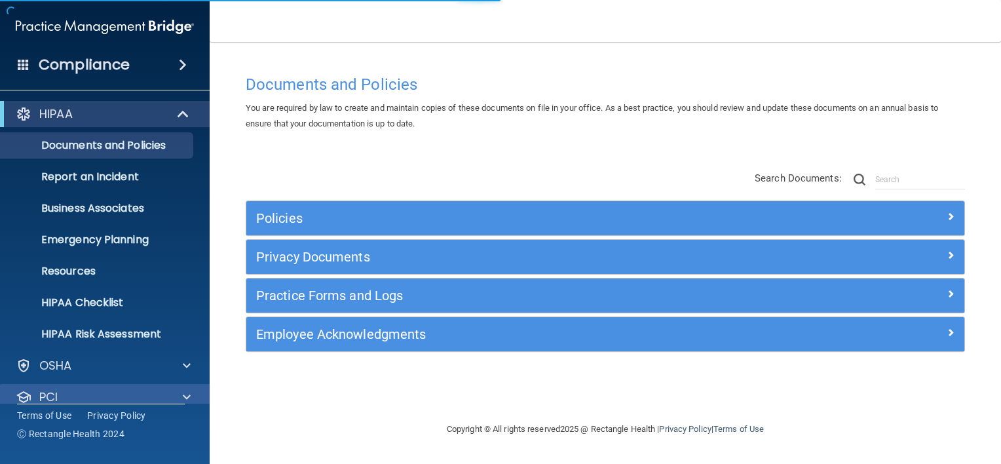
scroll to position [79, 0]
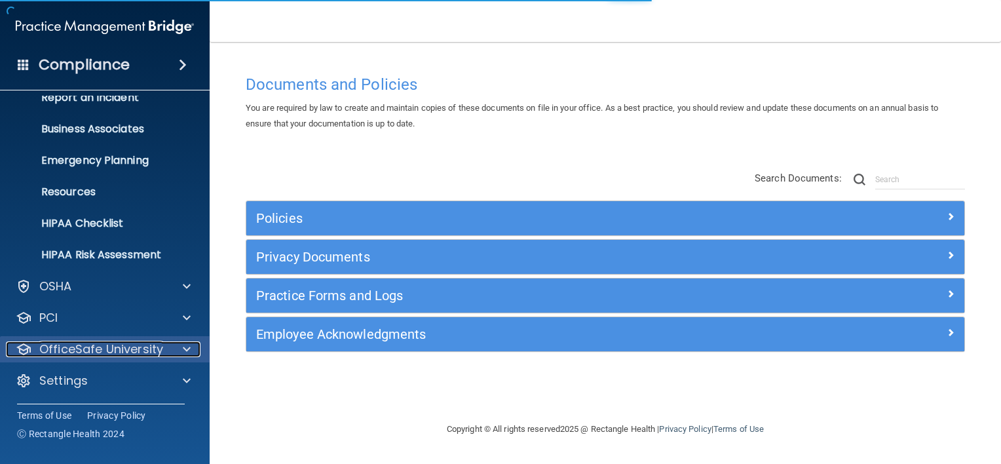
click at [123, 349] on p "OfficeSafe University" at bounding box center [101, 349] width 124 height 16
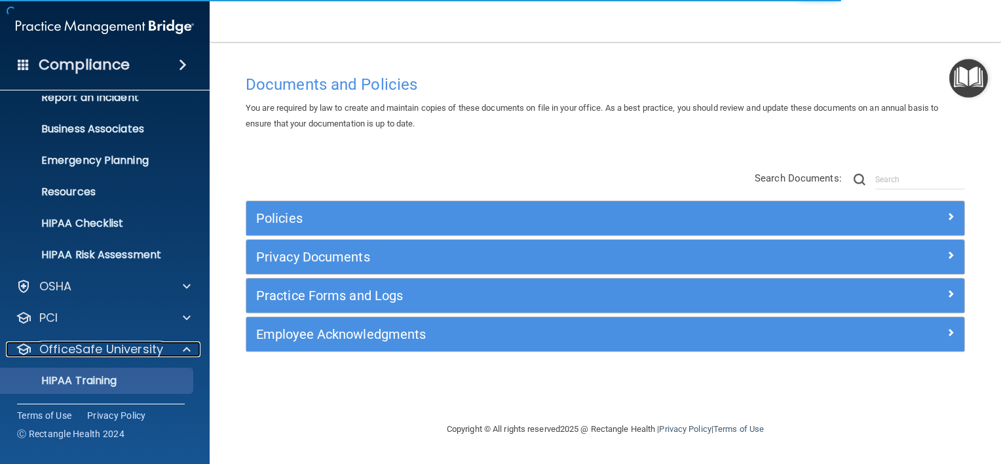
scroll to position [174, 0]
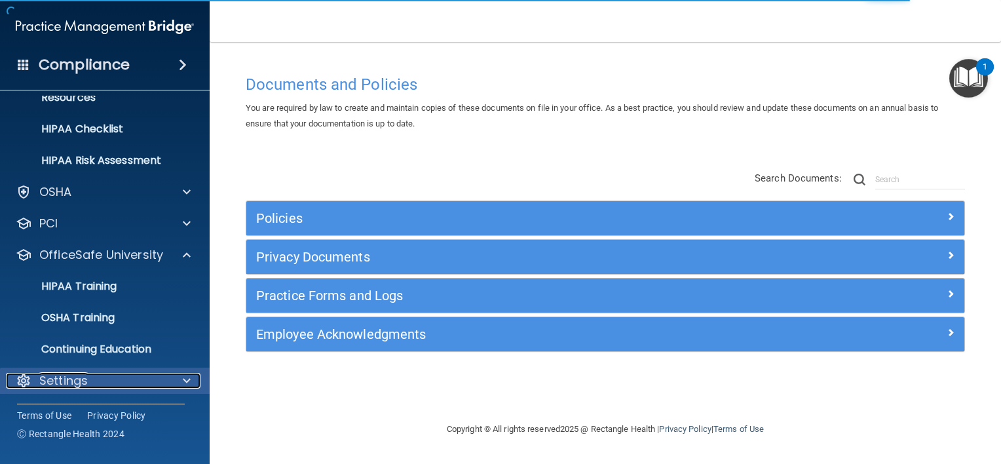
click at [136, 384] on div "Settings" at bounding box center [87, 381] width 163 height 16
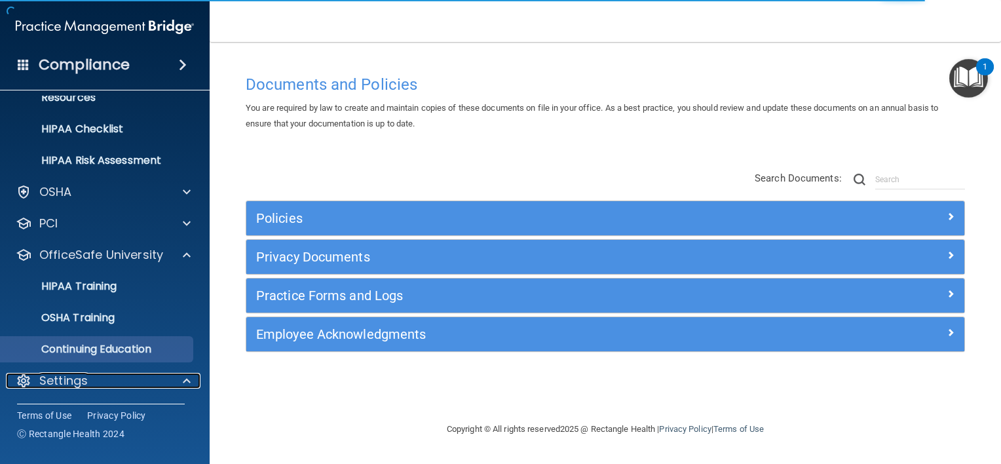
scroll to position [300, 0]
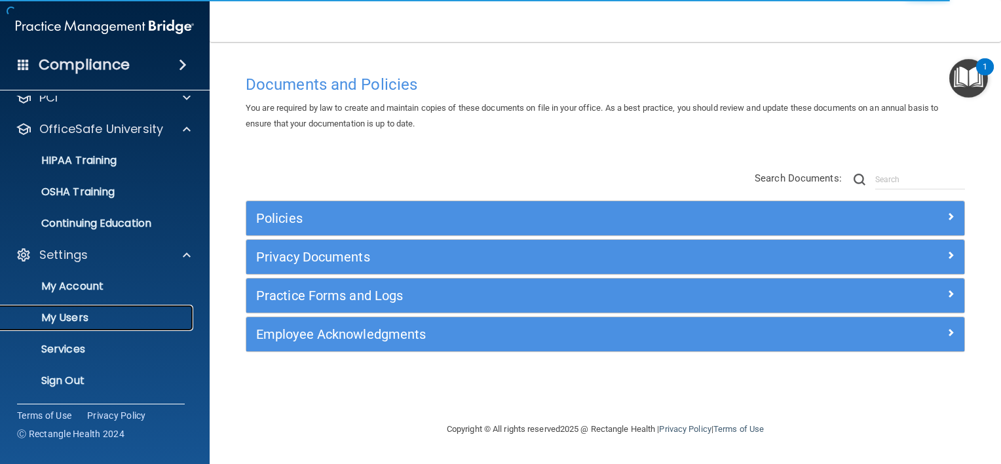
click at [153, 322] on p "My Users" at bounding box center [98, 317] width 179 height 13
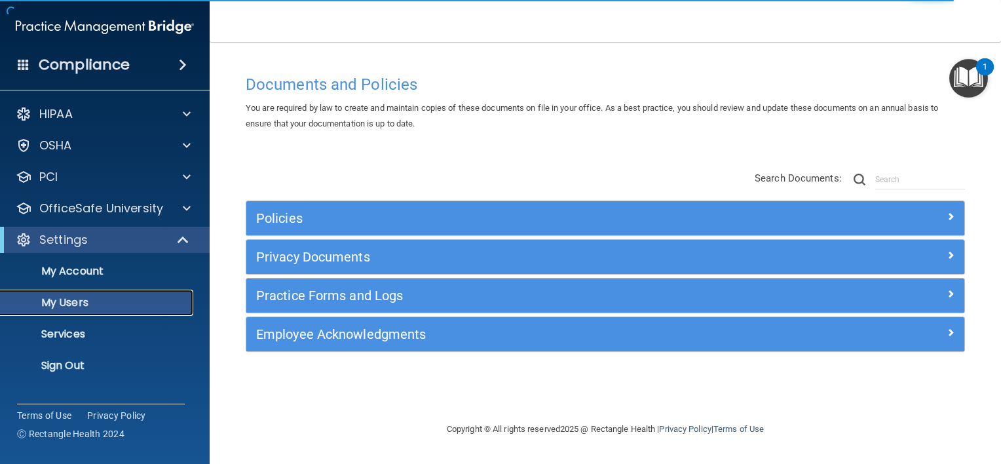
select select "20"
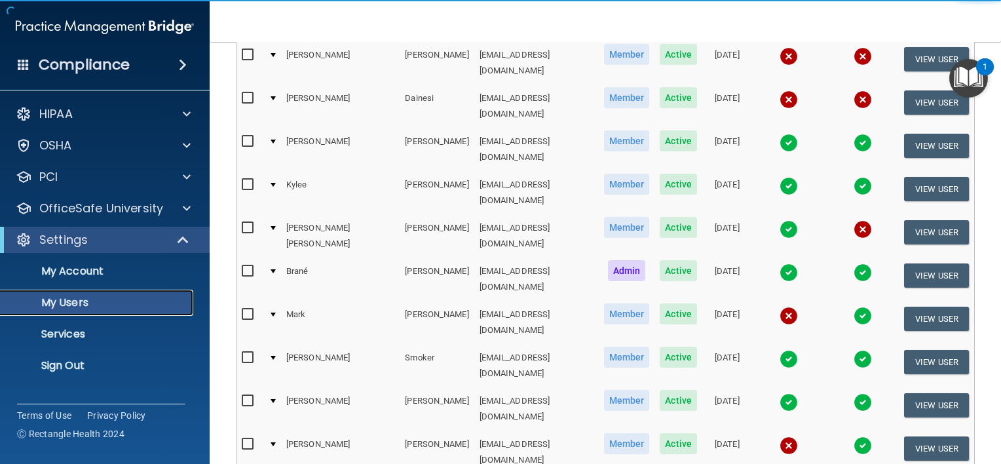
scroll to position [186, 0]
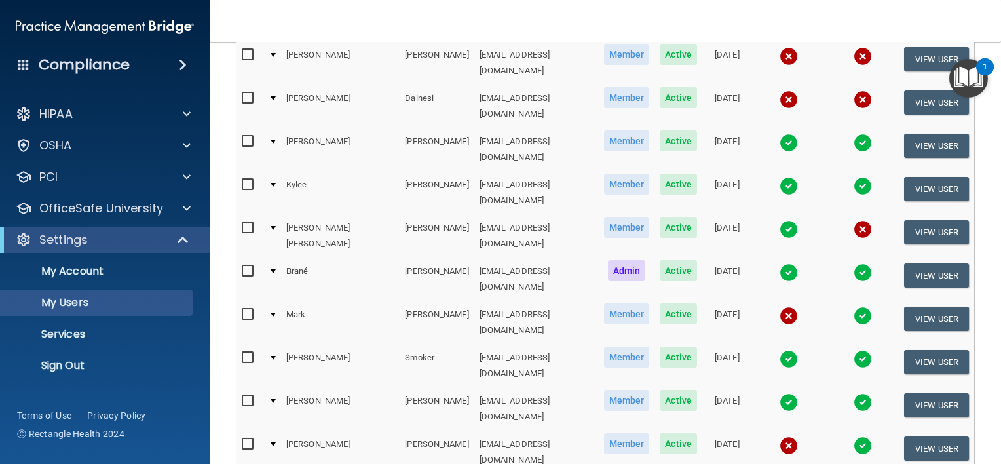
click at [780, 437] on img at bounding box center [789, 446] width 18 height 18
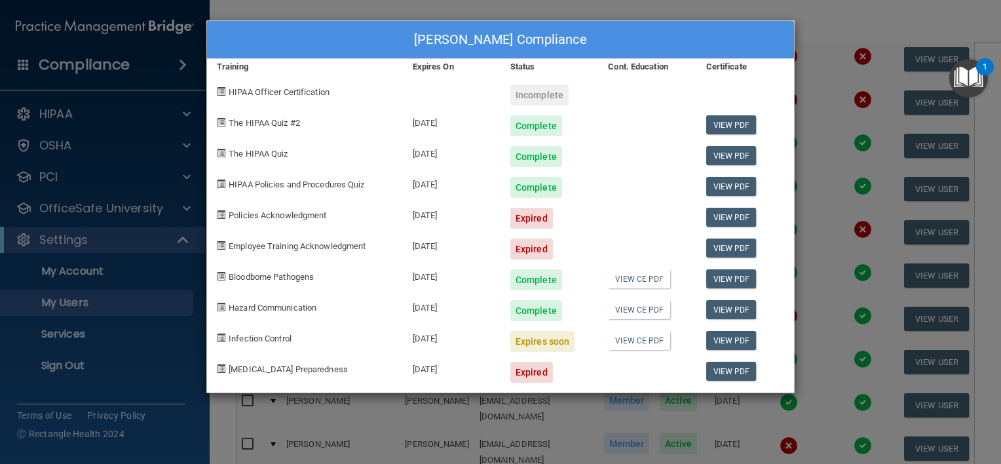
click at [855, 313] on div "Michelle Watson's Compliance Training Expires On Status Cont. Education Certifi…" at bounding box center [500, 232] width 1001 height 464
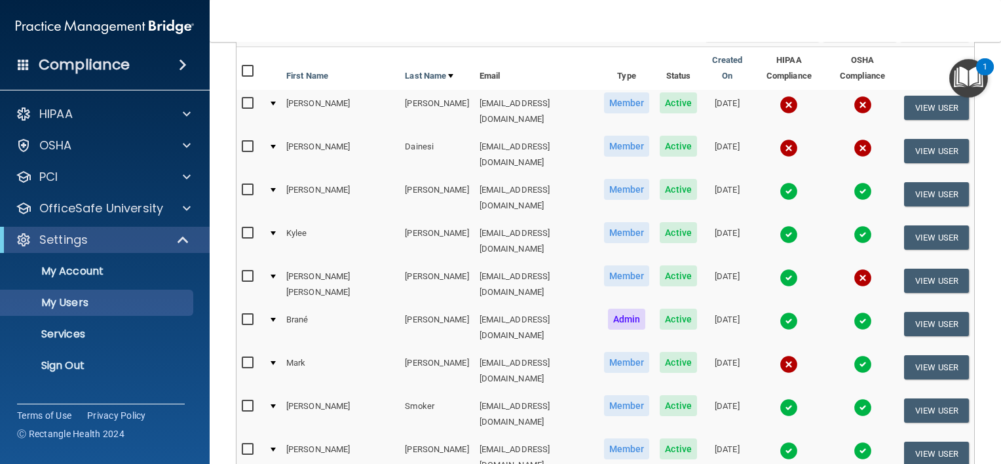
scroll to position [136, 0]
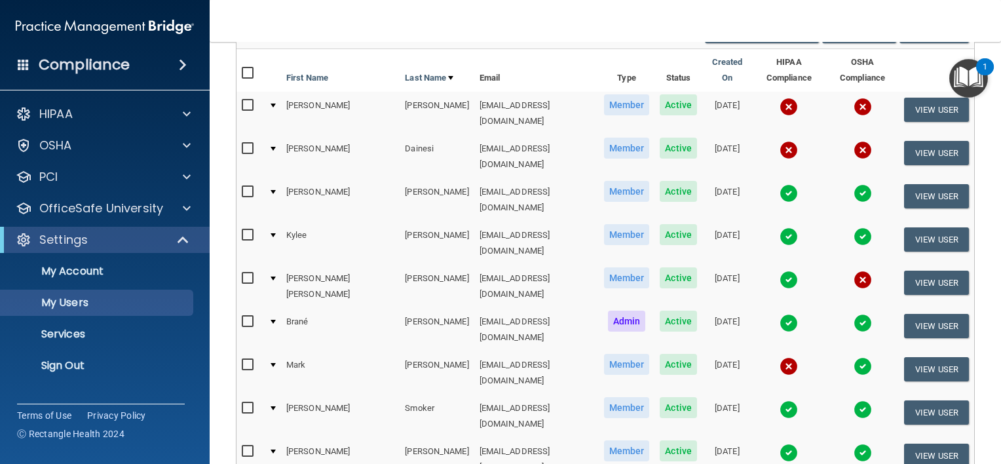
click at [780, 357] on img at bounding box center [789, 366] width 18 height 18
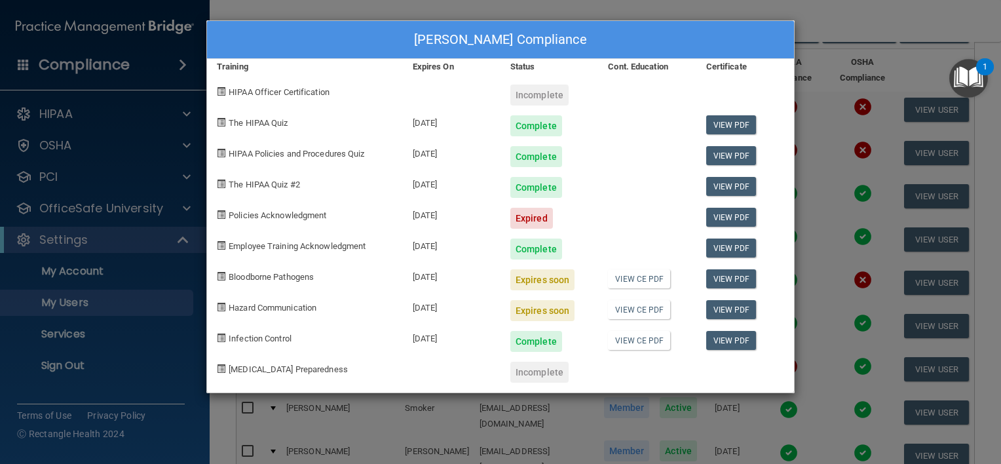
click at [821, 288] on div "Mark Nichols's Compliance Training Expires On Status Cont. Education Certificat…" at bounding box center [500, 232] width 1001 height 464
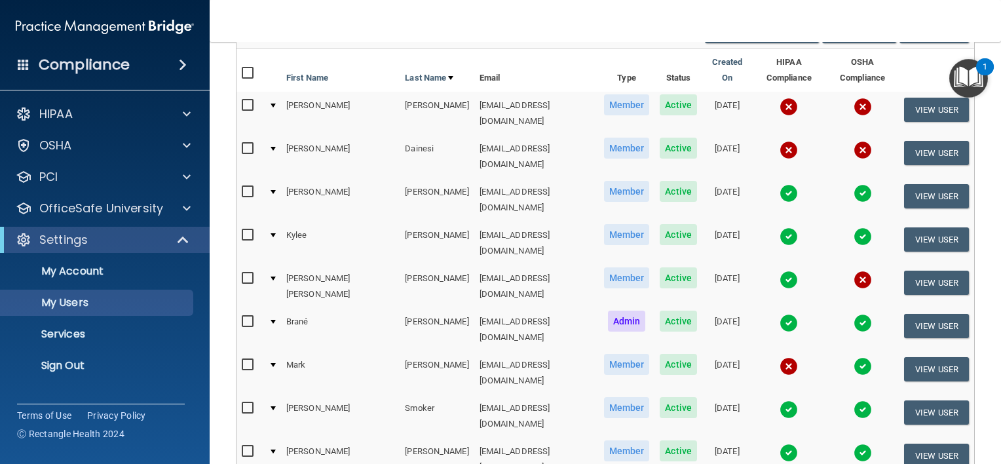
click at [504, 92] on td "jenniferlauren1389@gmail.com" at bounding box center [537, 113] width 125 height 43
click at [780, 98] on img at bounding box center [789, 107] width 18 height 18
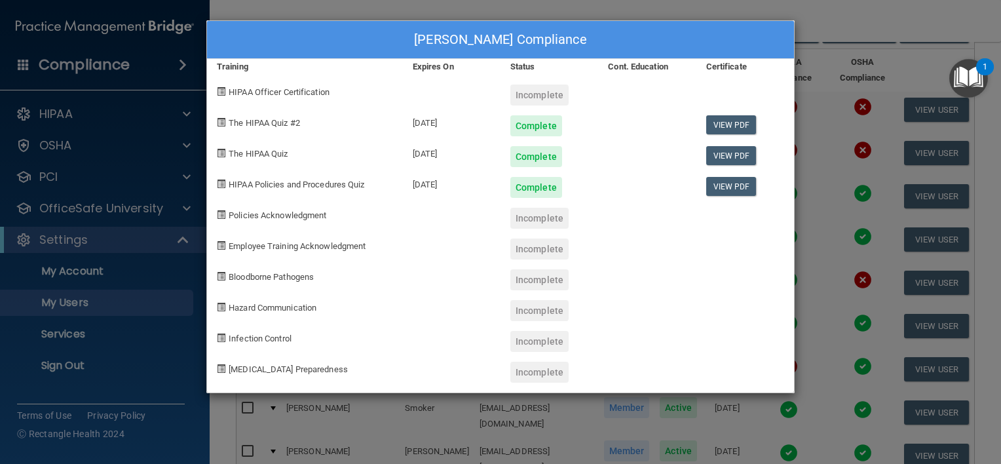
click at [844, 136] on div "Jennifer Behler's Compliance Training Expires On Status Cont. Education Certifi…" at bounding box center [500, 232] width 1001 height 464
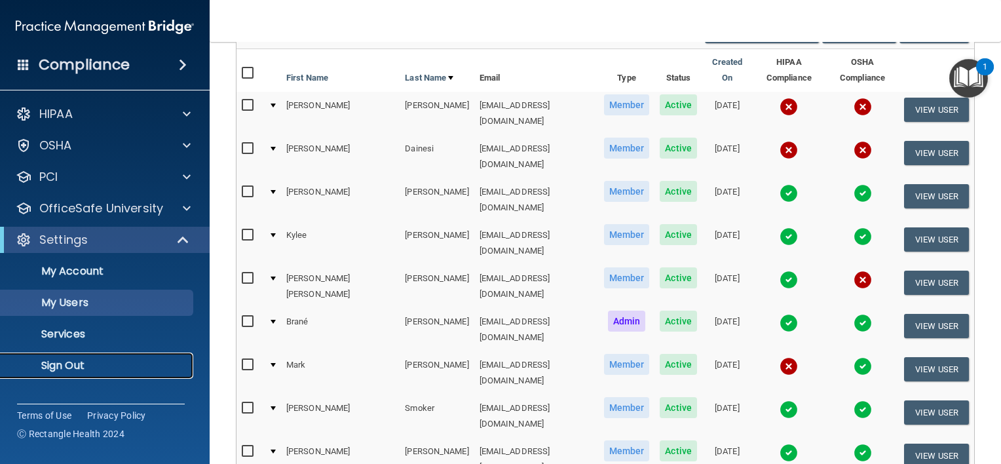
click at [103, 375] on link "Sign Out" at bounding box center [90, 366] width 206 height 26
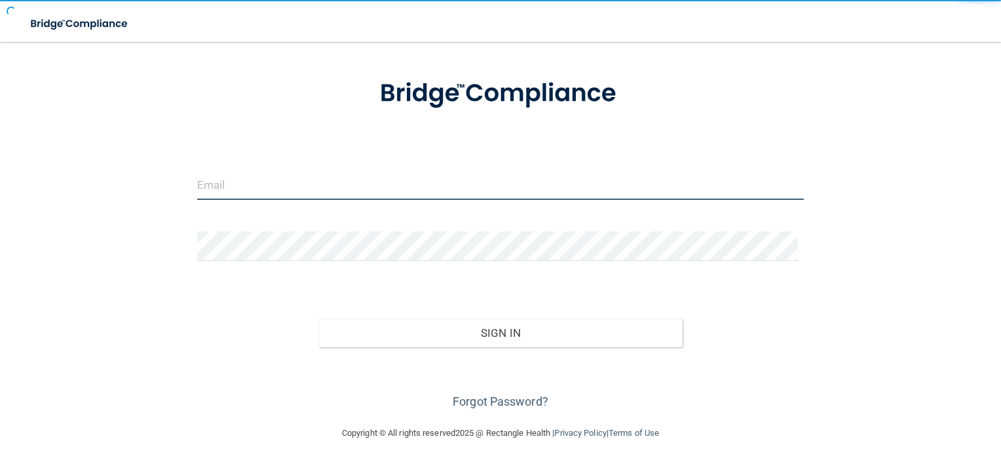
type input "storres@rectanglehealth.com"
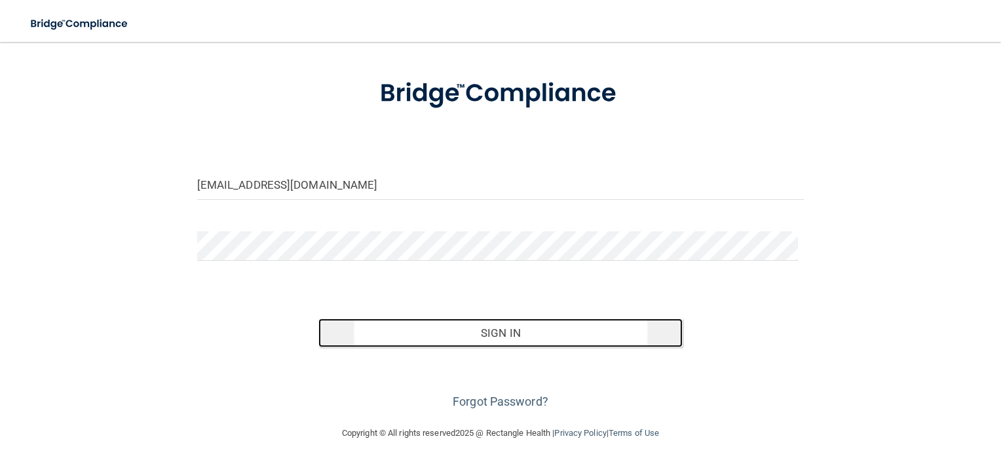
click at [392, 343] on button "Sign In" at bounding box center [501, 333] width 364 height 29
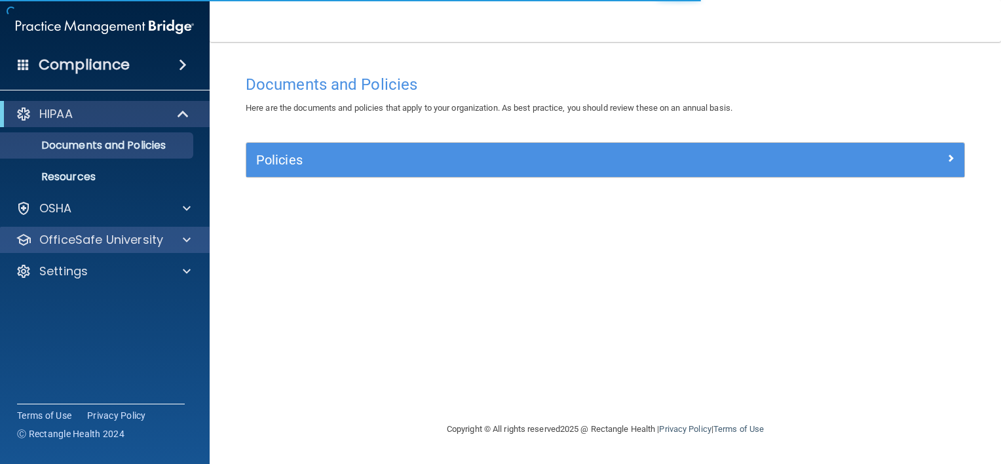
click at [156, 250] on div "OfficeSafe University" at bounding box center [105, 240] width 210 height 26
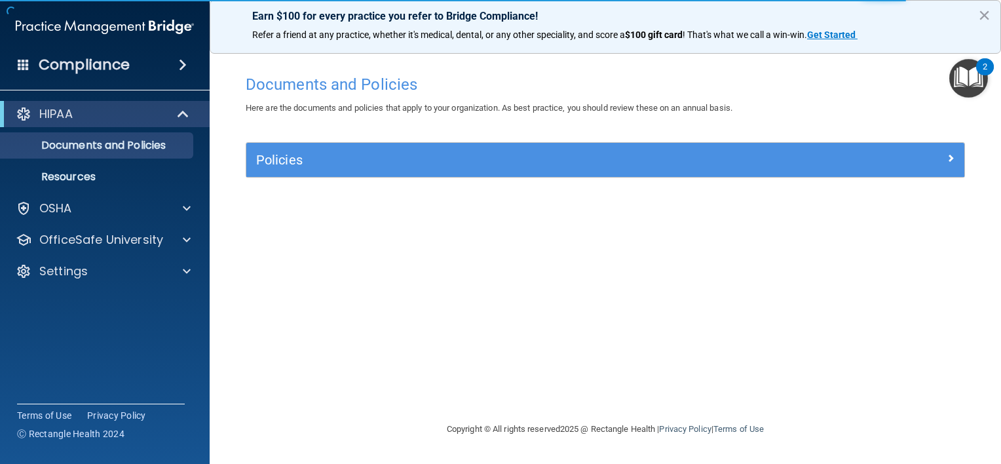
click at [107, 253] on div "HIPAA Documents and Policies Report an Incident Business Associates Emergency P…" at bounding box center [105, 195] width 210 height 199
click at [108, 252] on div "OfficeSafe University" at bounding box center [105, 240] width 210 height 26
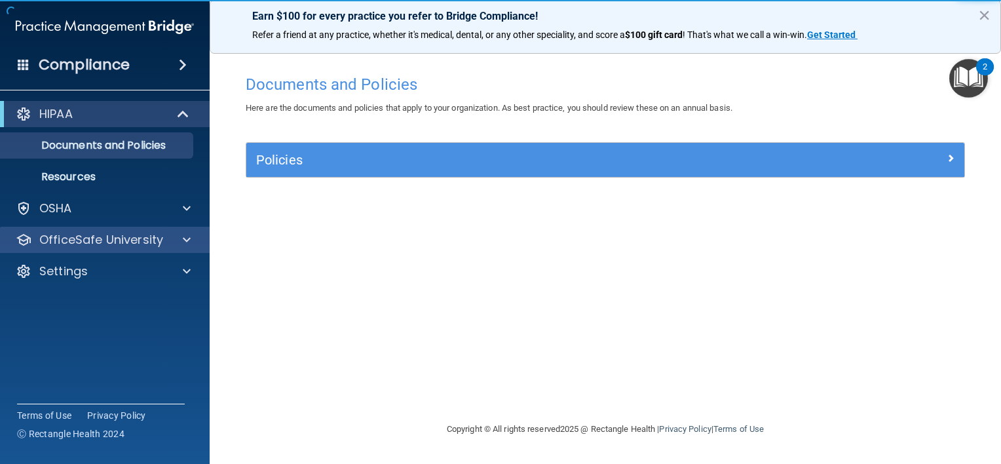
click at [126, 252] on div "OfficeSafe University" at bounding box center [105, 240] width 210 height 26
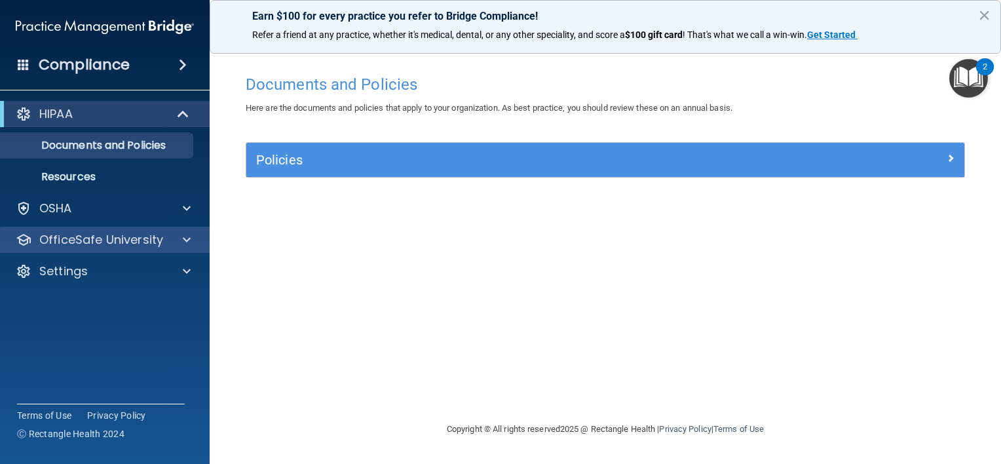
click at [131, 250] on div "OfficeSafe University" at bounding box center [105, 240] width 210 height 26
click at [146, 243] on p "OfficeSafe University" at bounding box center [101, 240] width 124 height 16
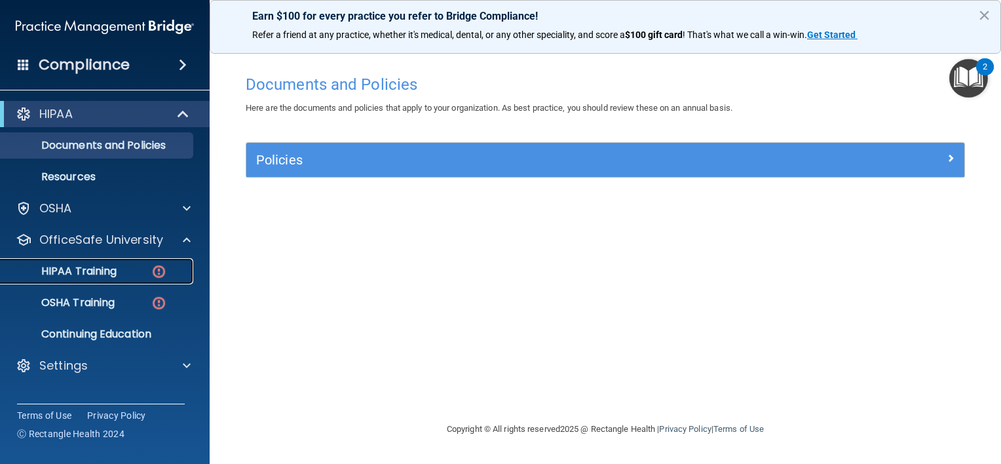
click at [114, 275] on p "HIPAA Training" at bounding box center [63, 271] width 108 height 13
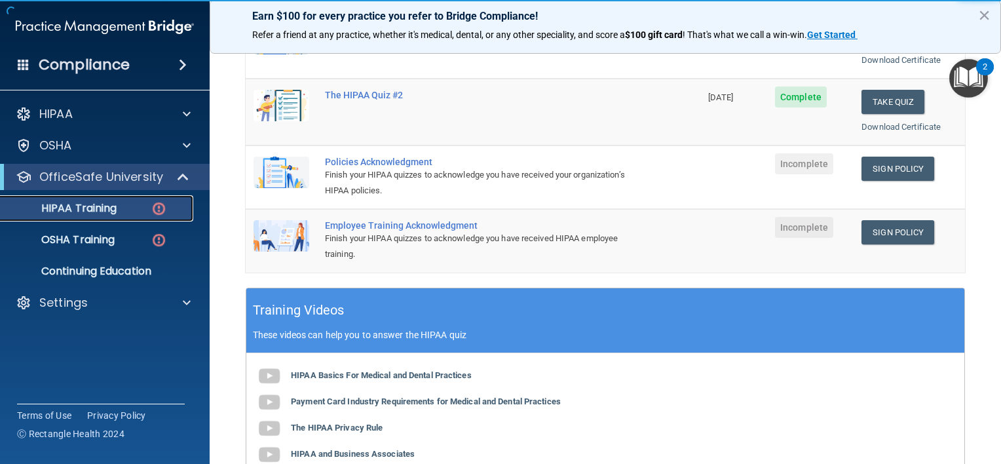
scroll to position [286, 0]
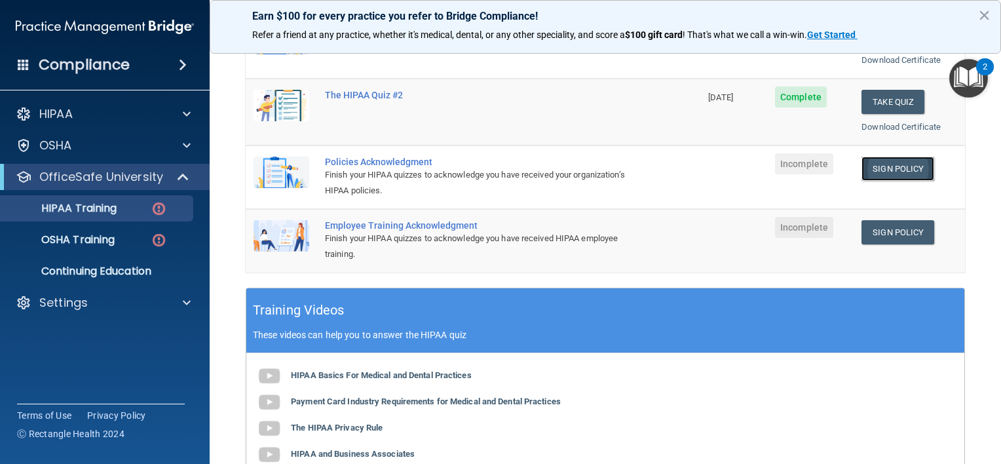
click at [877, 167] on link "Sign Policy" at bounding box center [898, 169] width 73 height 24
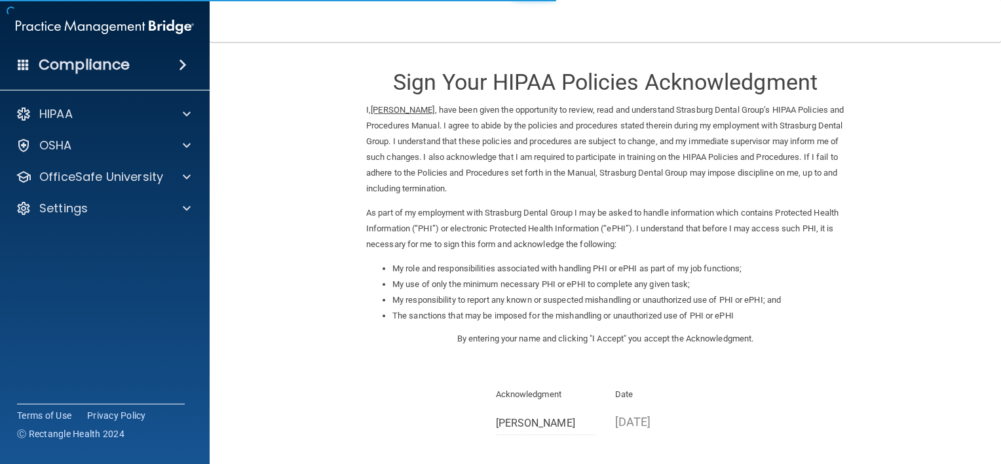
scroll to position [136, 0]
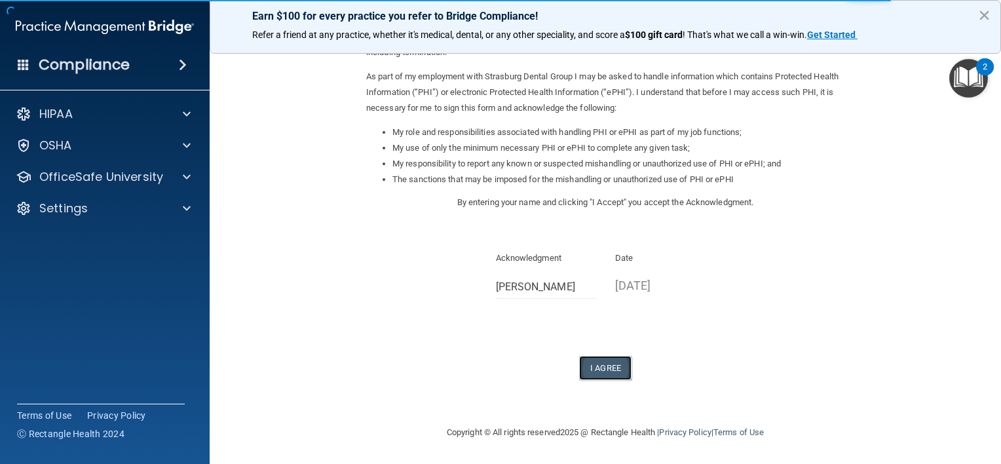
click at [592, 367] on button "I Agree" at bounding box center [605, 368] width 52 height 24
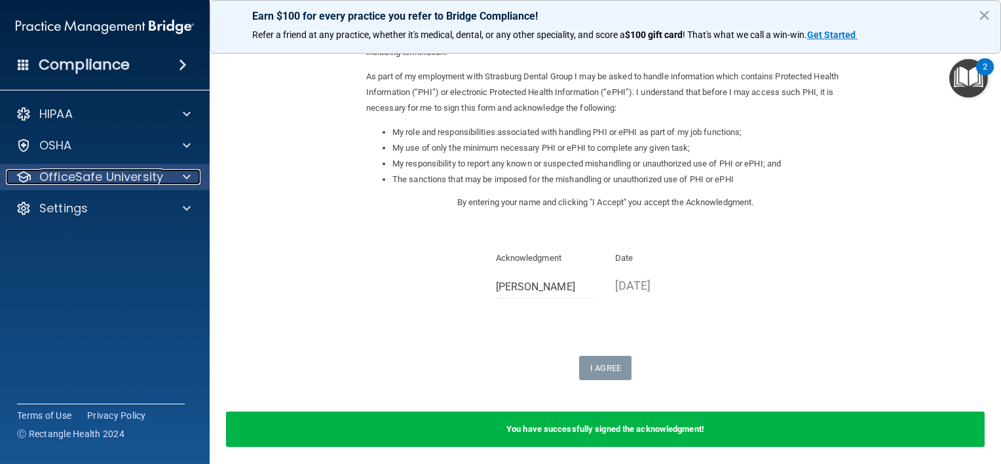
click at [121, 169] on p "OfficeSafe University" at bounding box center [101, 177] width 124 height 16
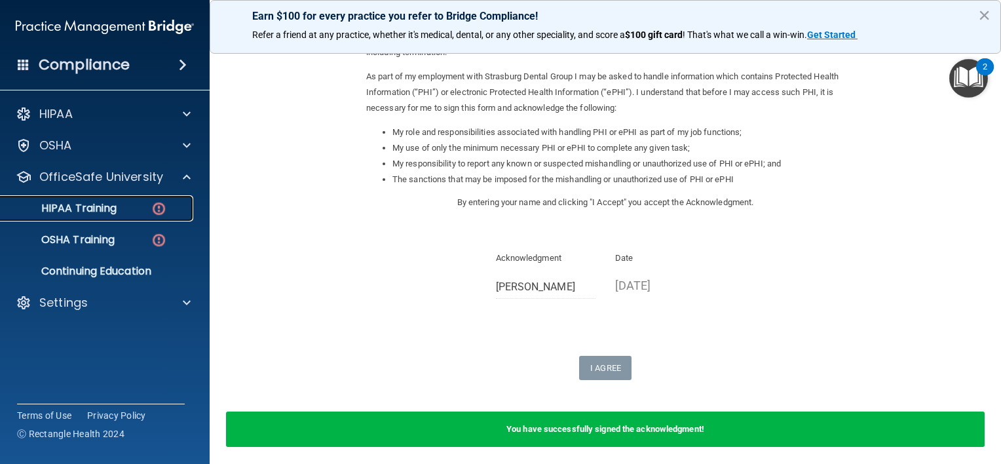
click at [121, 212] on div "HIPAA Training" at bounding box center [98, 208] width 179 height 13
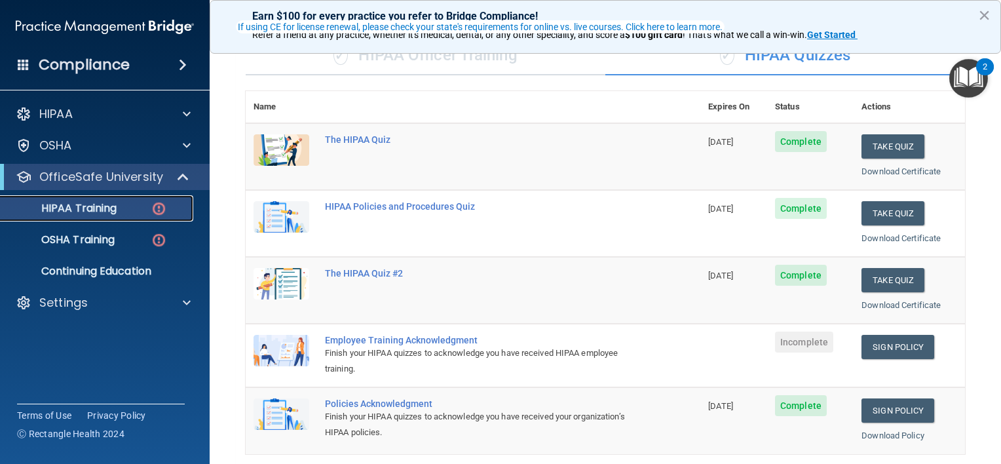
scroll to position [106, 0]
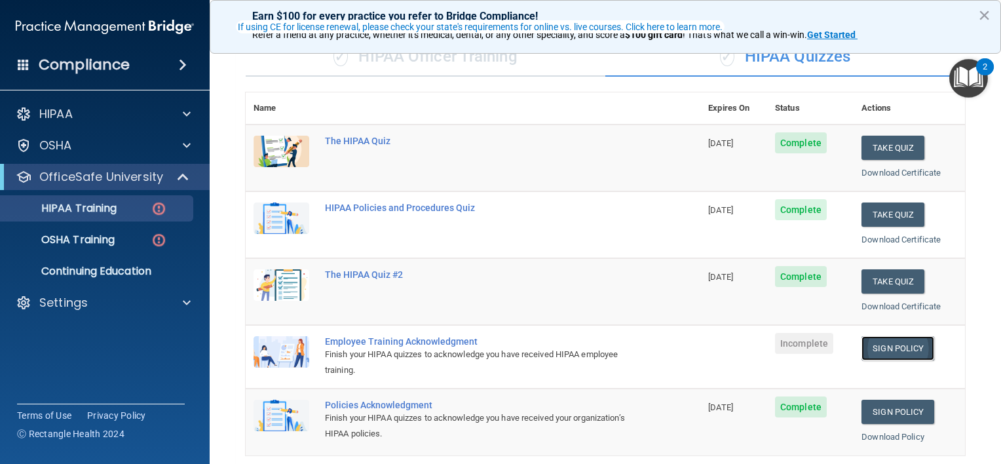
click at [885, 341] on link "Sign Policy" at bounding box center [898, 348] width 73 height 24
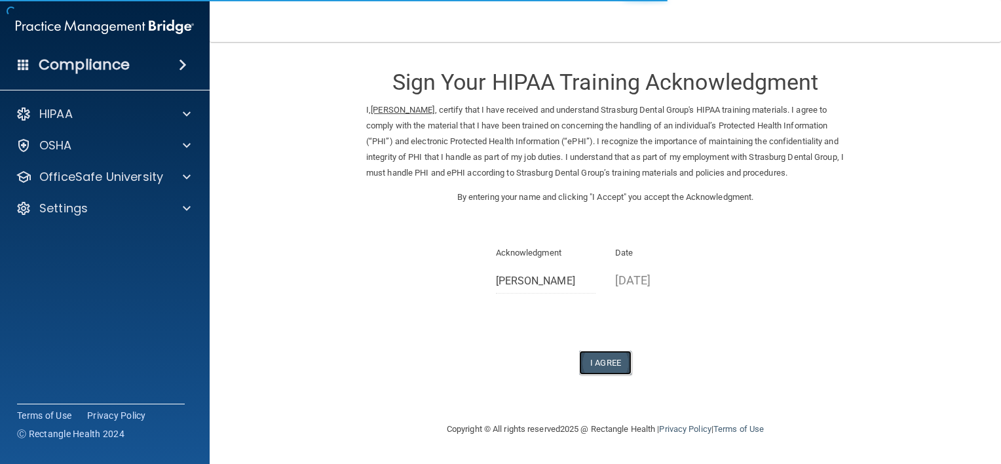
click at [616, 370] on button "I Agree" at bounding box center [605, 363] width 52 height 24
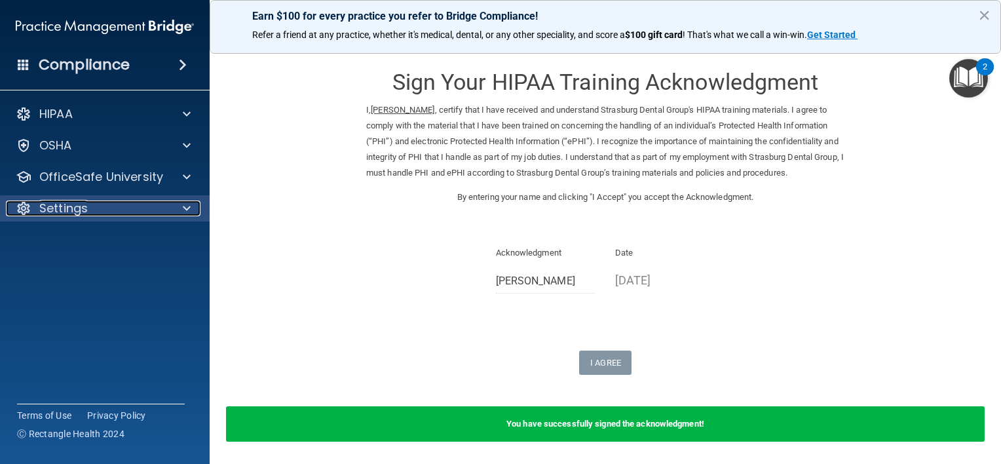
click at [181, 211] on div at bounding box center [184, 209] width 33 height 16
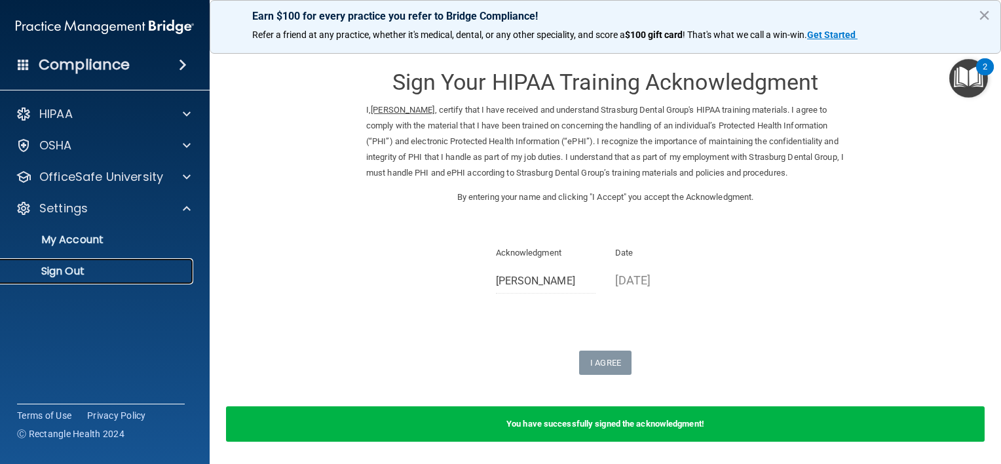
click at [152, 277] on p "Sign Out" at bounding box center [98, 271] width 179 height 13
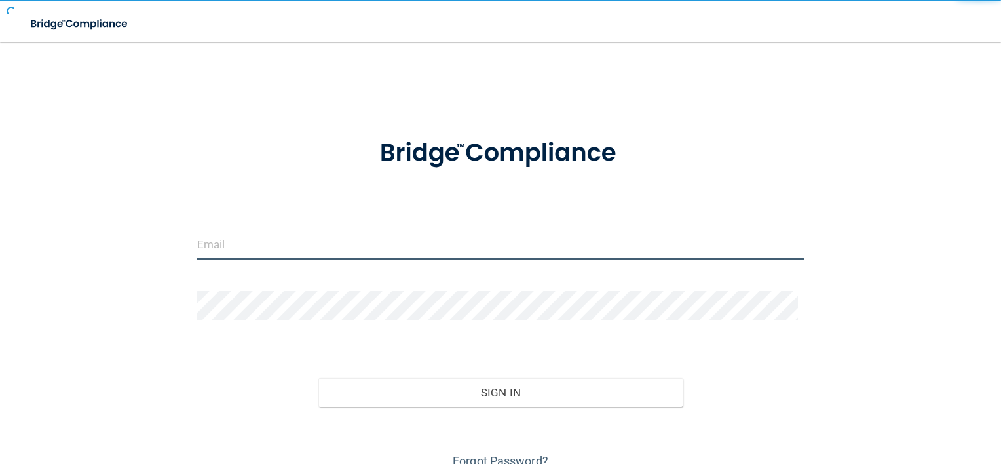
type input "[EMAIL_ADDRESS][DOMAIN_NAME]"
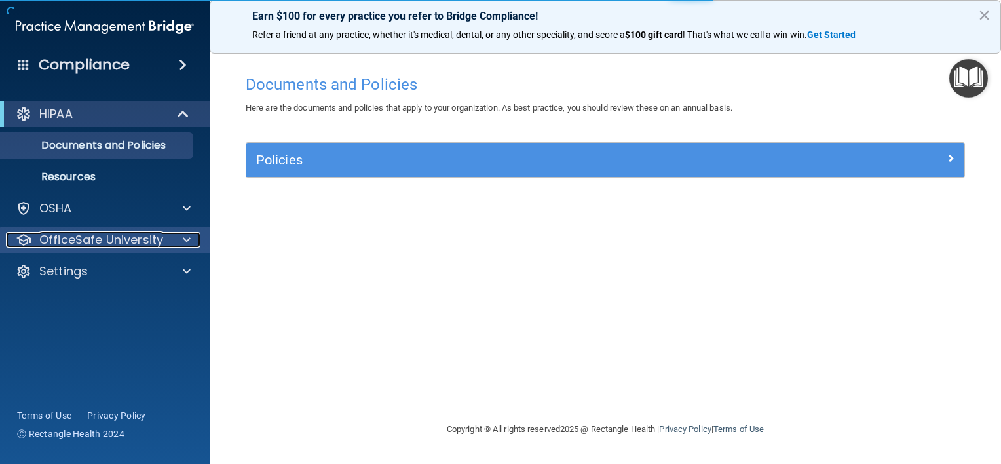
click at [155, 244] on p "OfficeSafe University" at bounding box center [101, 240] width 124 height 16
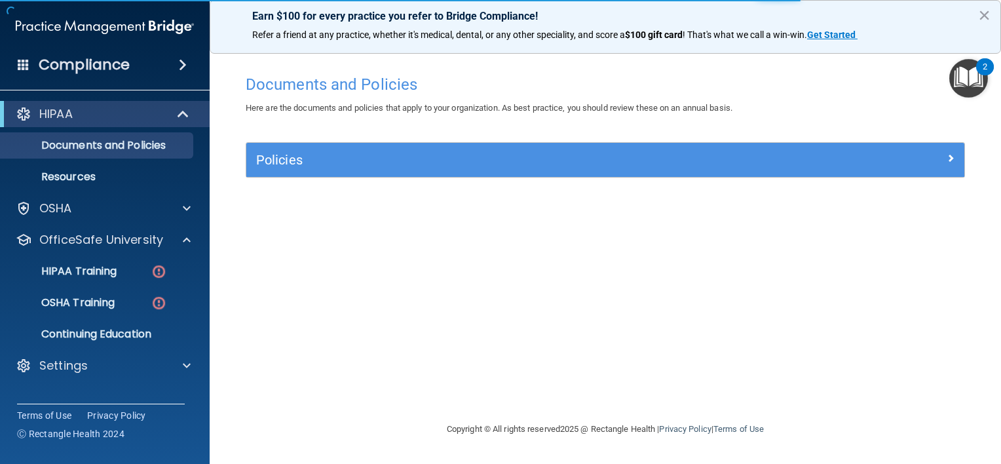
click at [157, 286] on ul "HIPAA Training OSHA Training Continuing Education" at bounding box center [105, 300] width 237 height 94
click at [158, 275] on img at bounding box center [159, 271] width 16 height 16
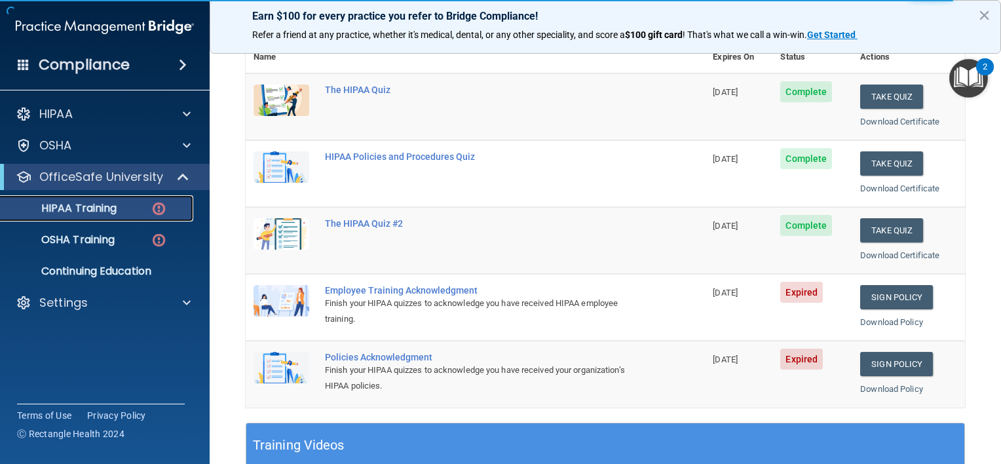
scroll to position [209, 0]
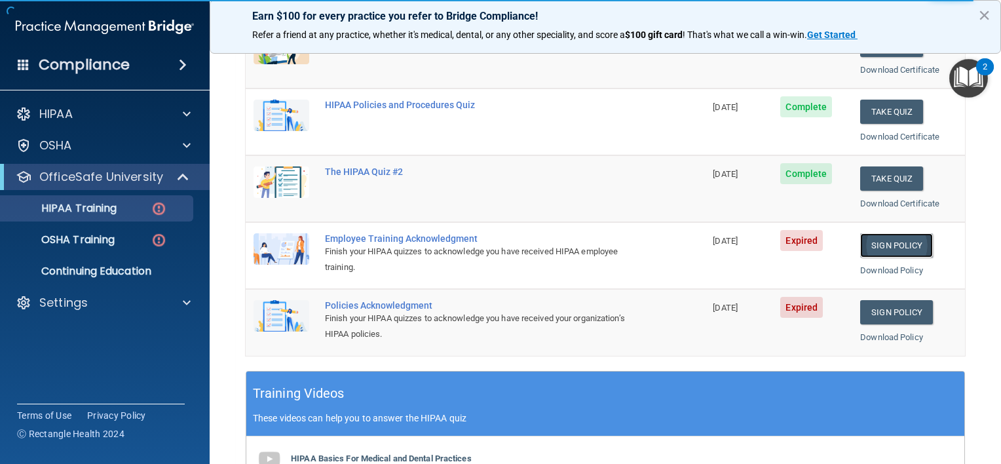
click at [899, 247] on link "Sign Policy" at bounding box center [897, 245] width 73 height 24
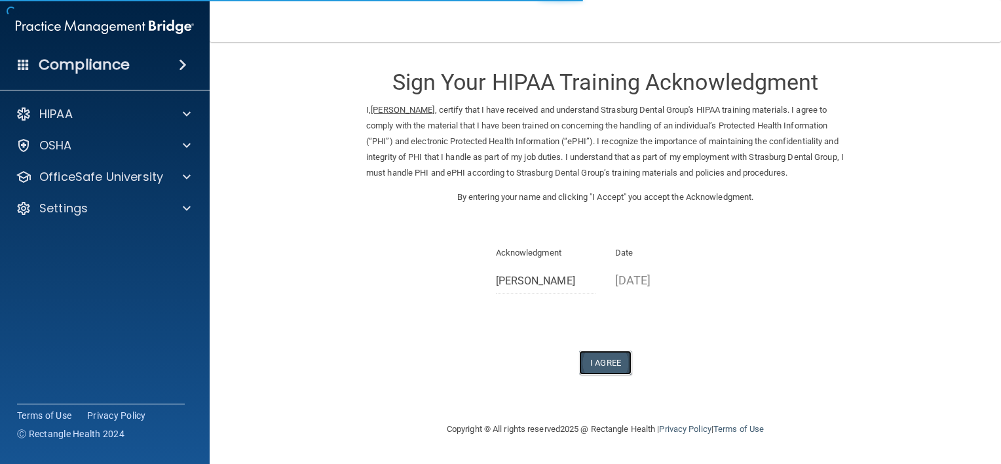
click at [592, 367] on button "I Agree" at bounding box center [605, 363] width 52 height 24
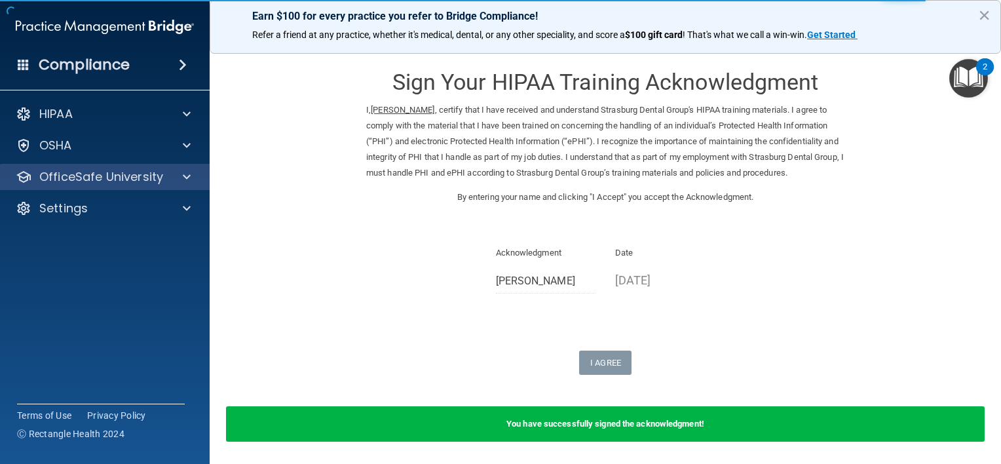
click at [161, 186] on div "OfficeSafe University" at bounding box center [105, 177] width 210 height 26
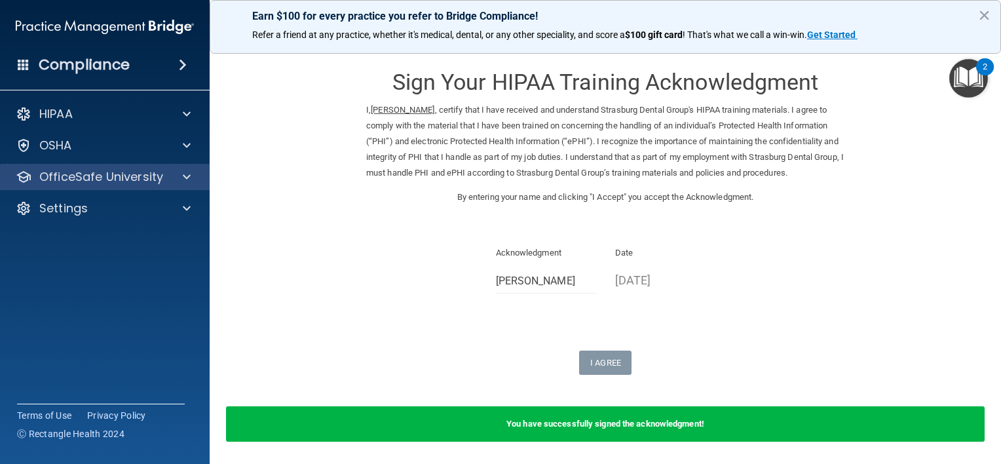
click at [144, 185] on div "OfficeSafe University" at bounding box center [105, 177] width 210 height 26
click at [178, 182] on div at bounding box center [184, 177] width 33 height 16
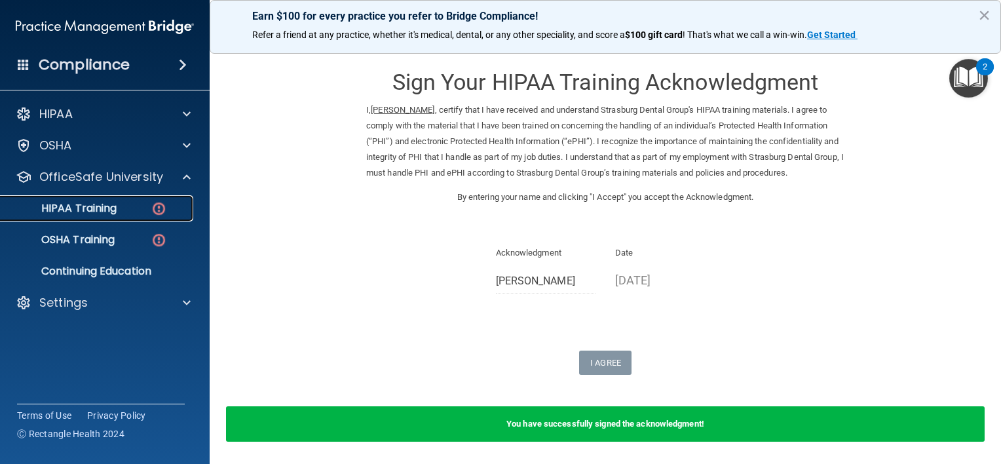
click at [134, 212] on div "HIPAA Training" at bounding box center [98, 208] width 179 height 13
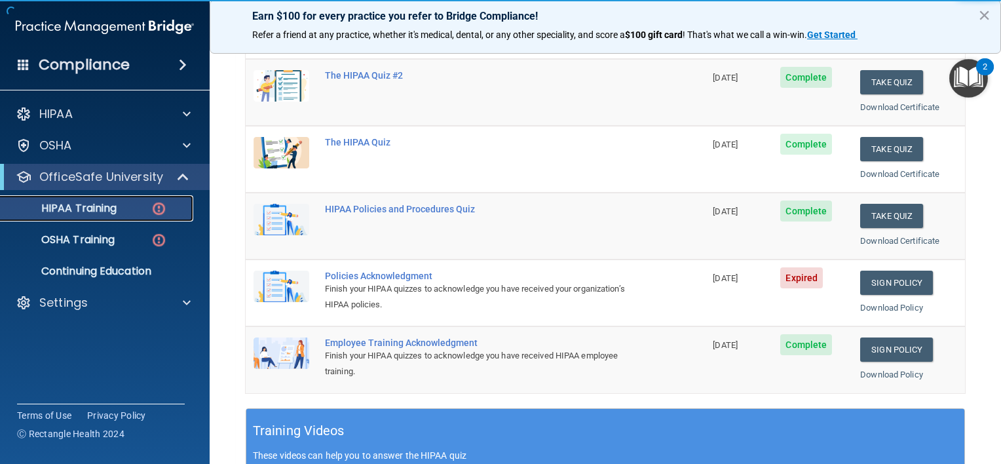
scroll to position [173, 0]
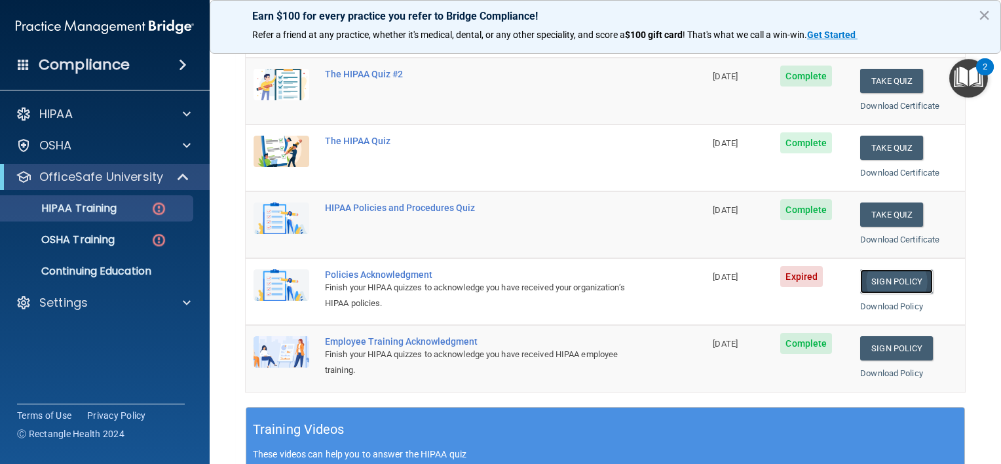
click at [898, 277] on link "Sign Policy" at bounding box center [897, 281] width 73 height 24
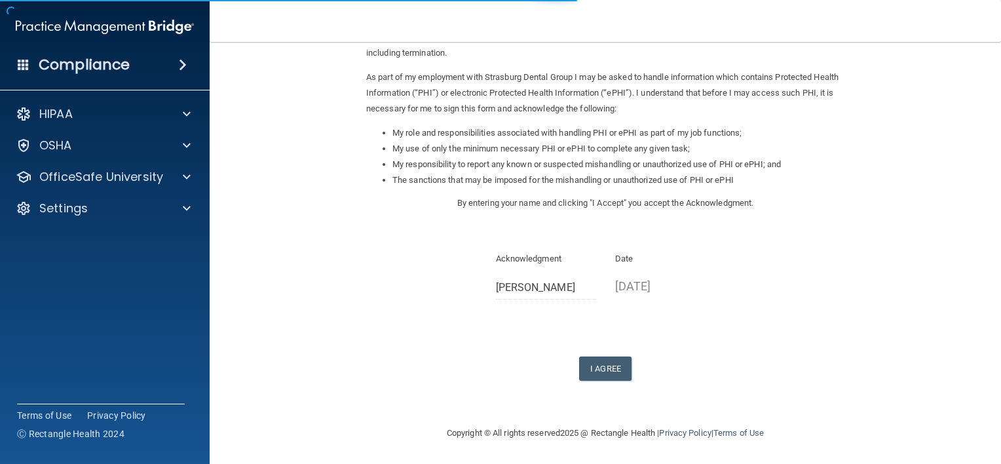
scroll to position [136, 0]
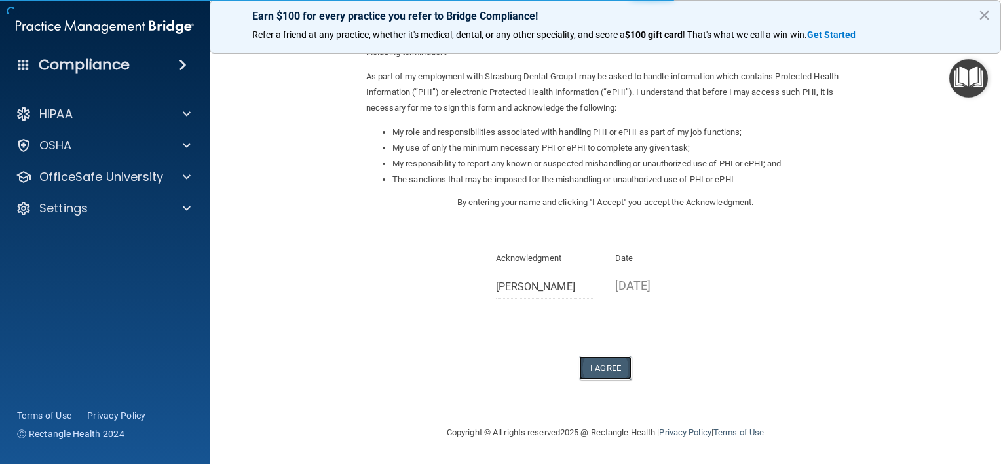
click at [598, 360] on button "I Agree" at bounding box center [605, 368] width 52 height 24
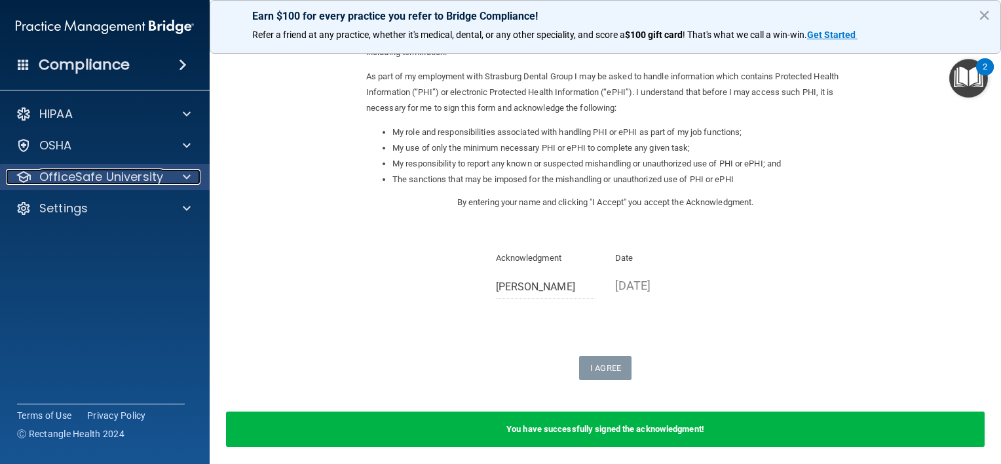
click at [151, 179] on p "OfficeSafe University" at bounding box center [101, 177] width 124 height 16
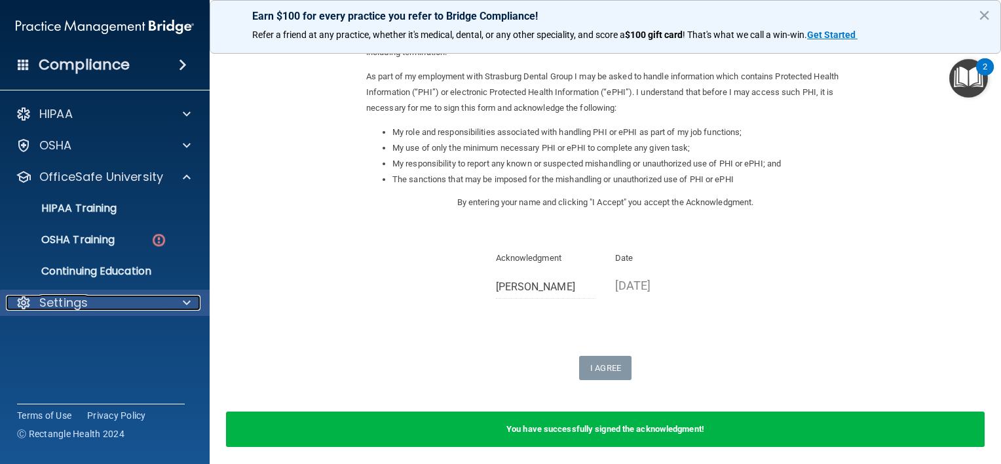
click at [135, 297] on div "Settings" at bounding box center [87, 303] width 163 height 16
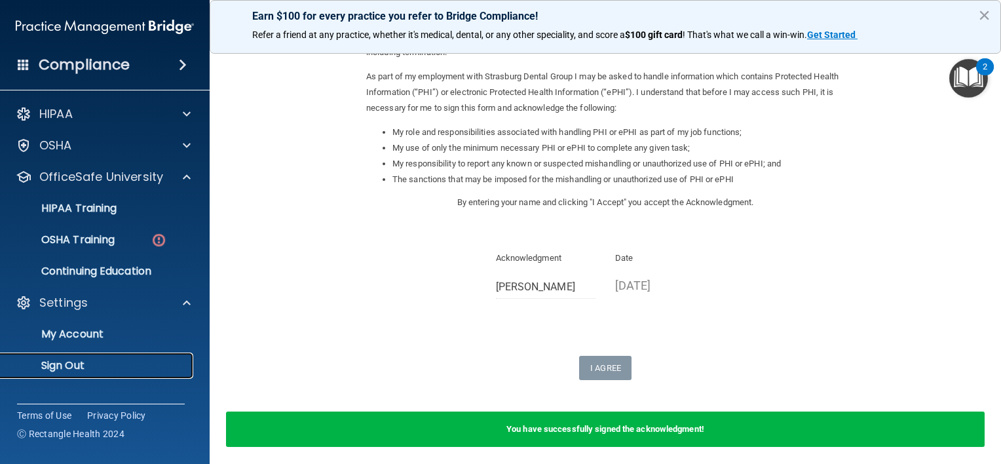
click at [124, 362] on p "Sign Out" at bounding box center [98, 365] width 179 height 13
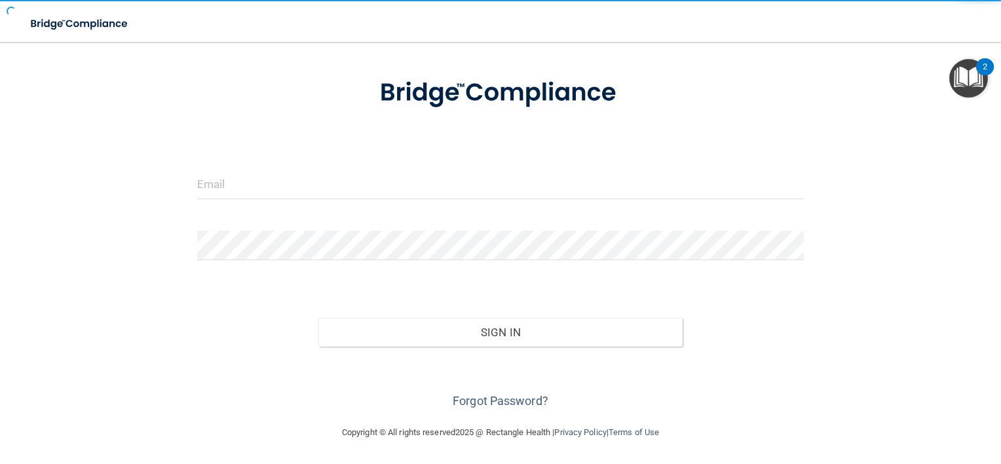
scroll to position [9, 0]
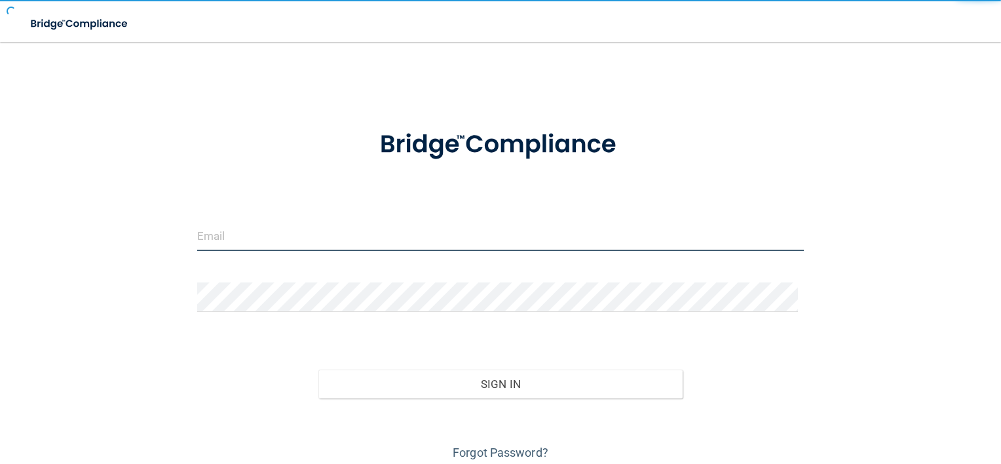
type input "[EMAIL_ADDRESS][DOMAIN_NAME]"
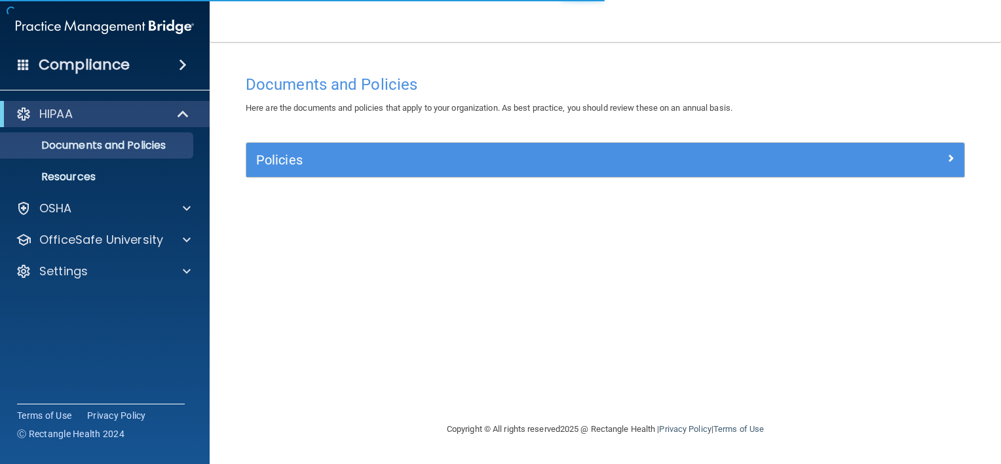
click at [149, 253] on div "HIPAA Documents and Policies Report an Incident Business Associates Emergency P…" at bounding box center [105, 195] width 210 height 199
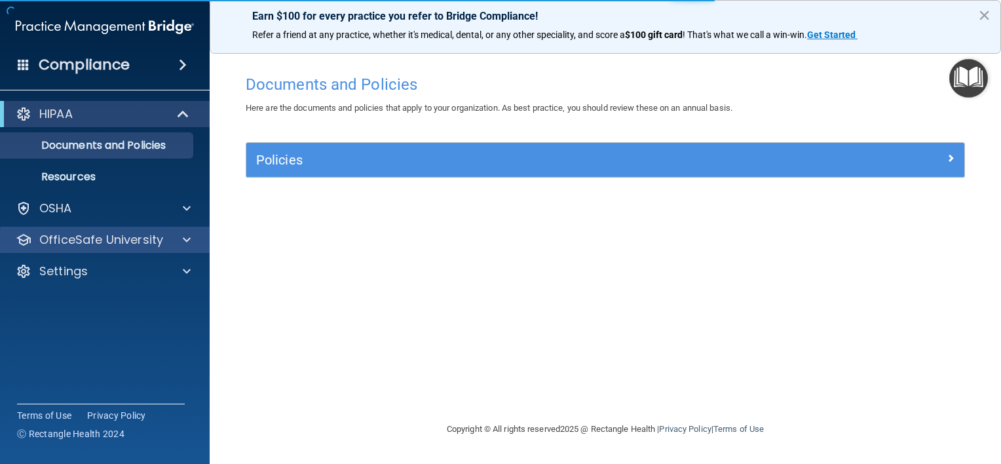
click at [155, 249] on div "OfficeSafe University" at bounding box center [105, 240] width 210 height 26
click at [144, 248] on div "OfficeSafe University" at bounding box center [105, 240] width 210 height 26
click at [146, 234] on p "OfficeSafe University" at bounding box center [101, 240] width 124 height 16
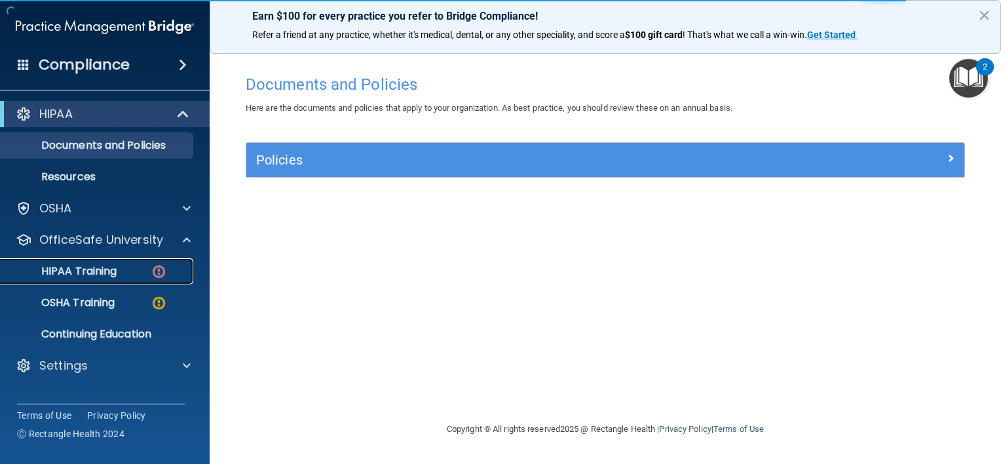
click at [134, 260] on link "HIPAA Training" at bounding box center [90, 271] width 206 height 26
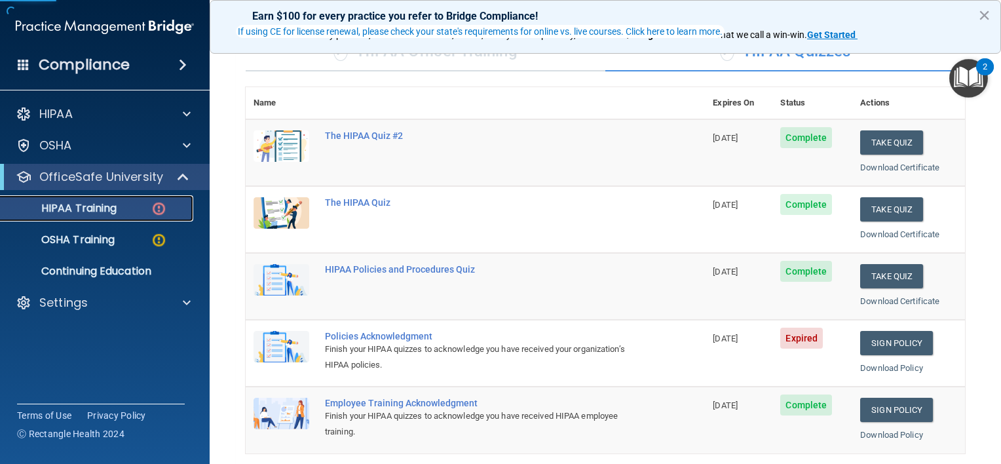
scroll to position [112, 0]
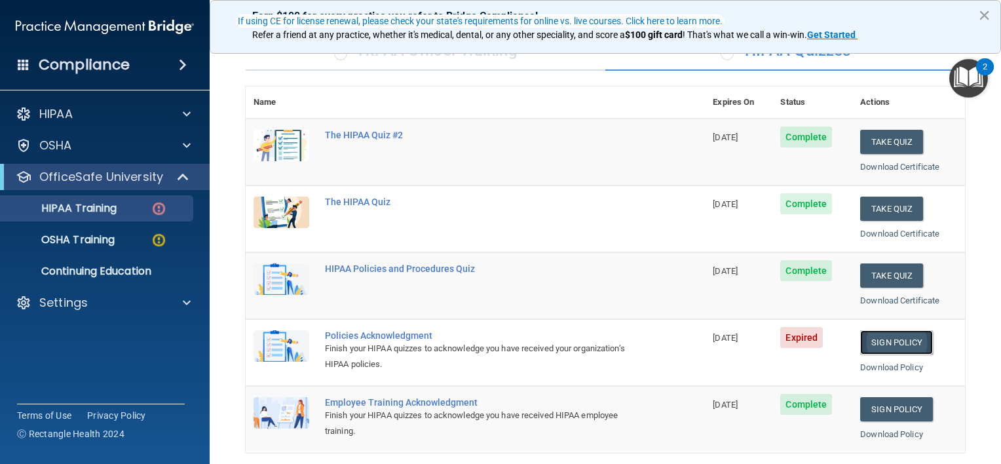
click at [901, 338] on link "Sign Policy" at bounding box center [897, 342] width 73 height 24
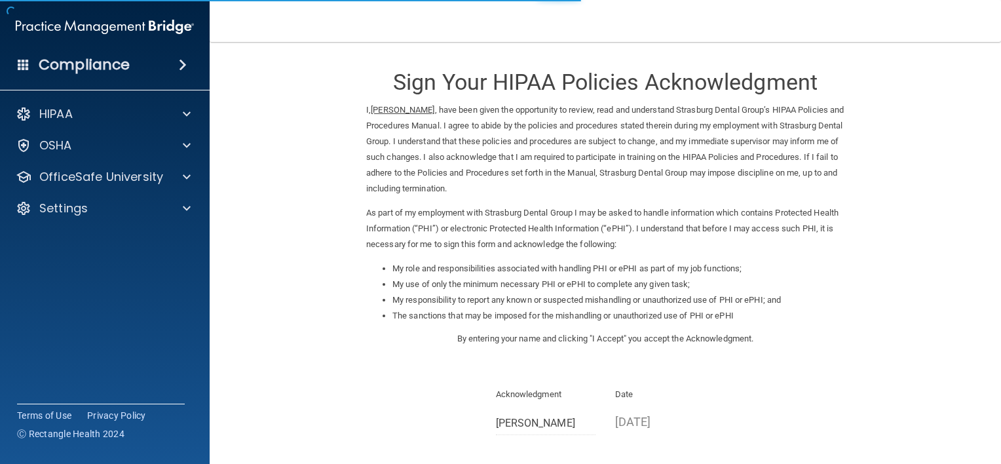
scroll to position [136, 0]
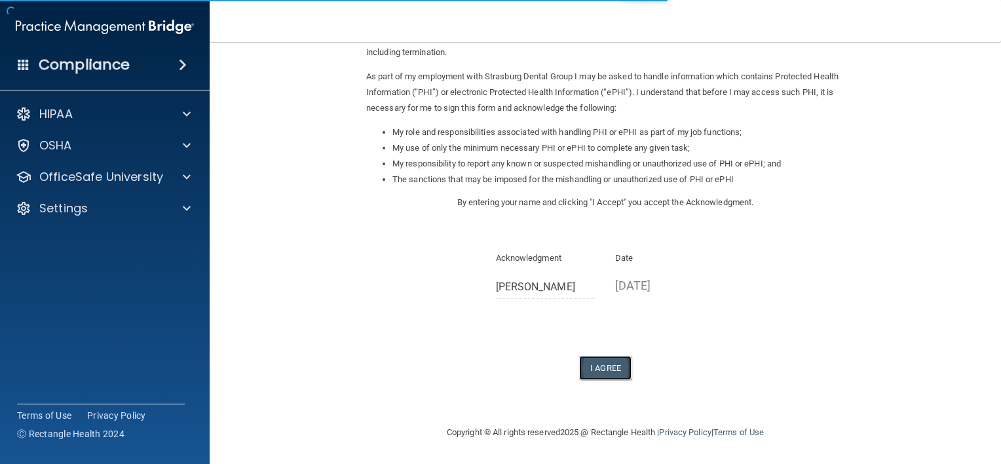
click at [603, 362] on button "I Agree" at bounding box center [605, 368] width 52 height 24
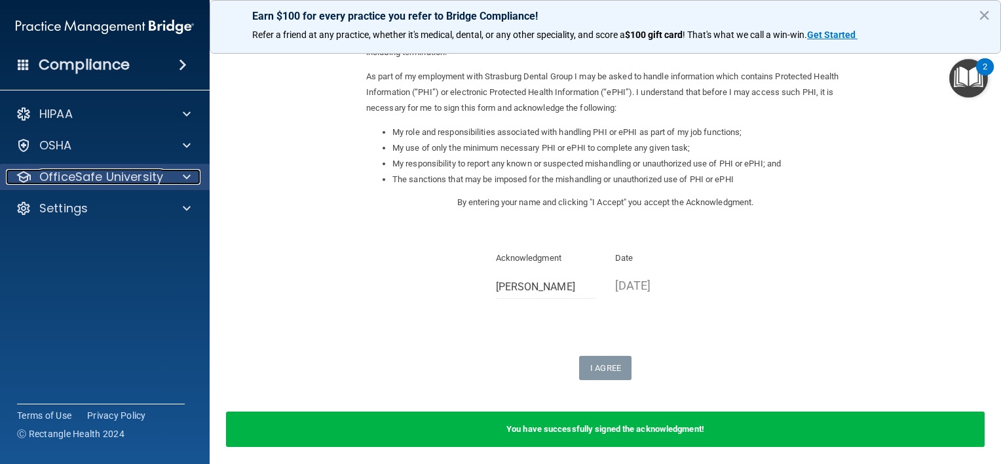
click at [186, 172] on span at bounding box center [187, 177] width 8 height 16
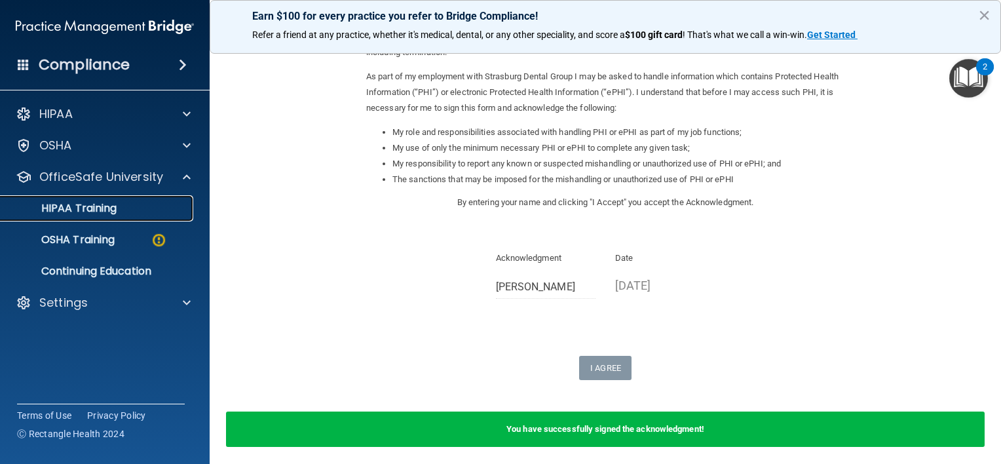
click at [144, 208] on div "HIPAA Training" at bounding box center [98, 208] width 179 height 13
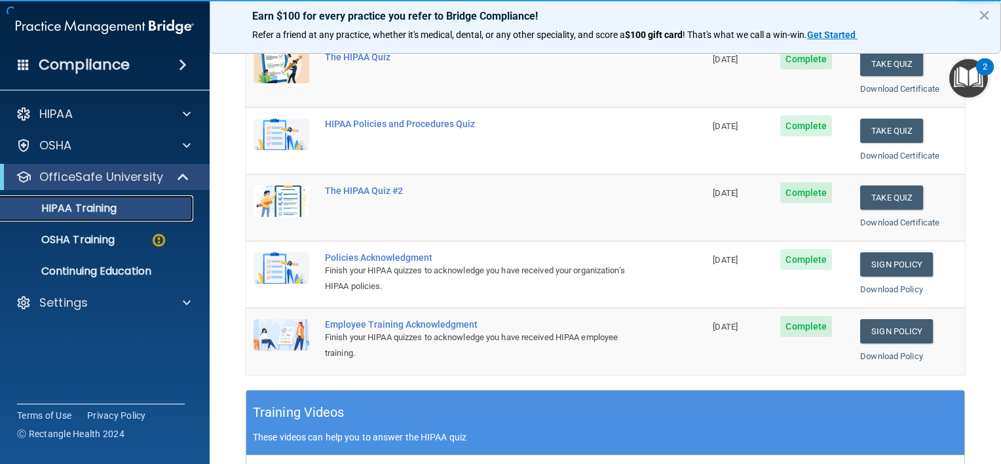
scroll to position [187, 0]
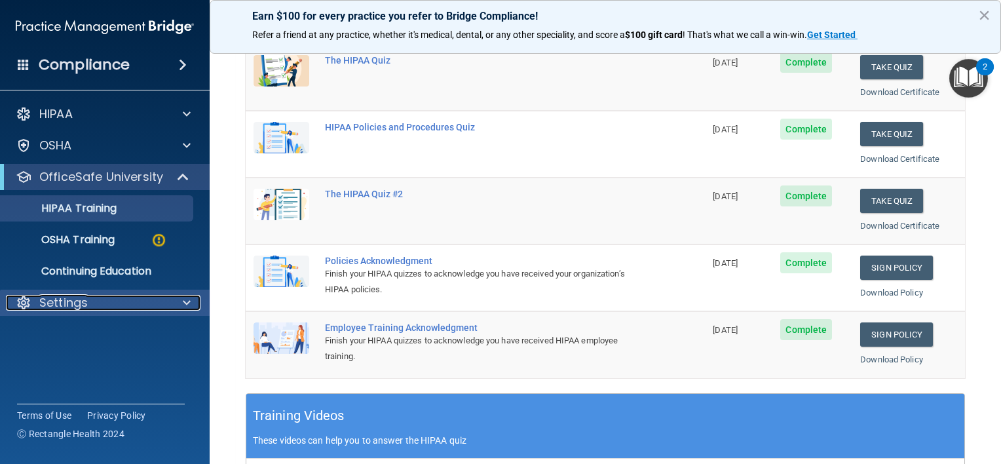
click at [191, 305] on div at bounding box center [184, 303] width 33 height 16
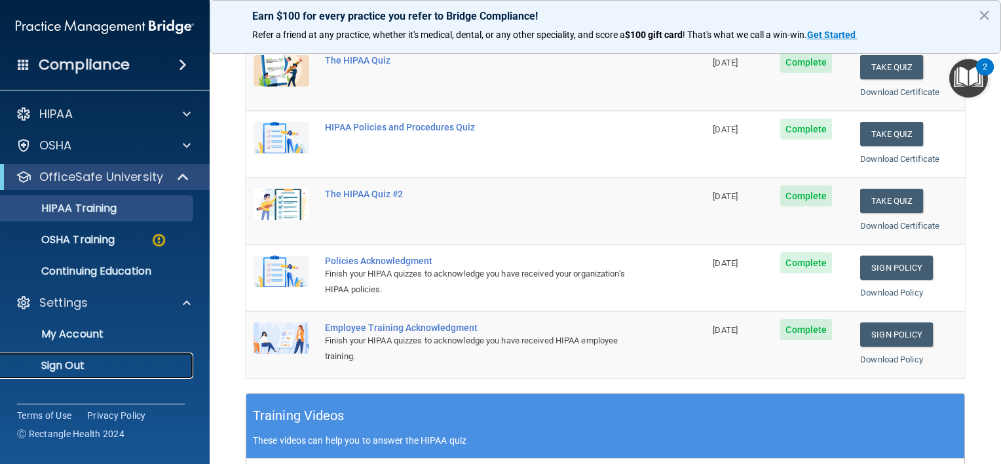
click at [140, 366] on p "Sign Out" at bounding box center [98, 365] width 179 height 13
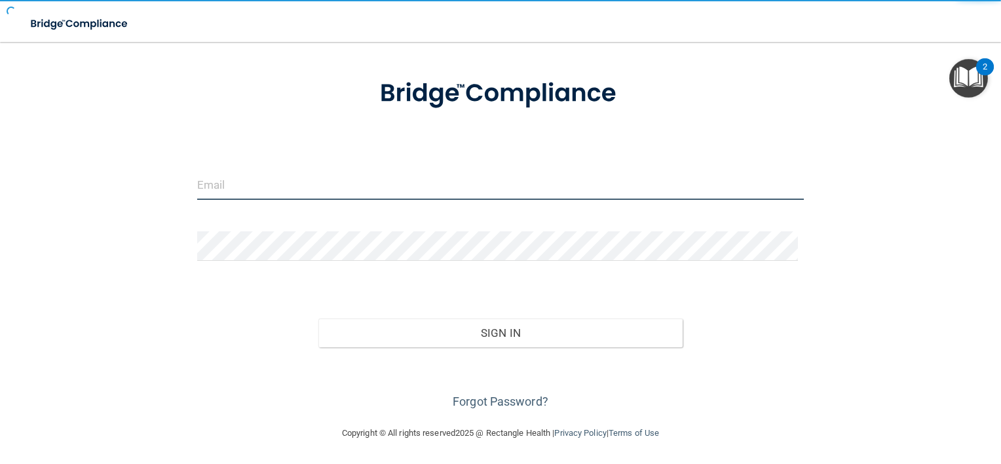
type input "[EMAIL_ADDRESS][DOMAIN_NAME]"
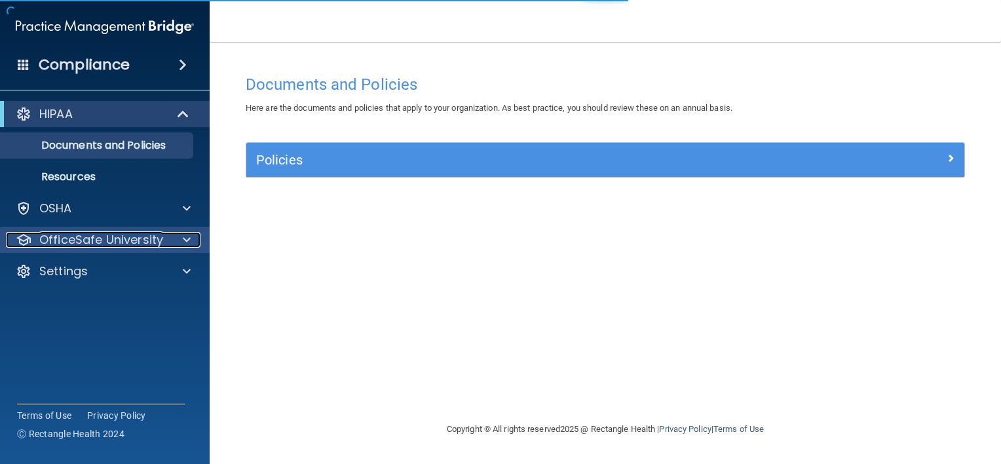
click at [157, 239] on p "OfficeSafe University" at bounding box center [101, 240] width 124 height 16
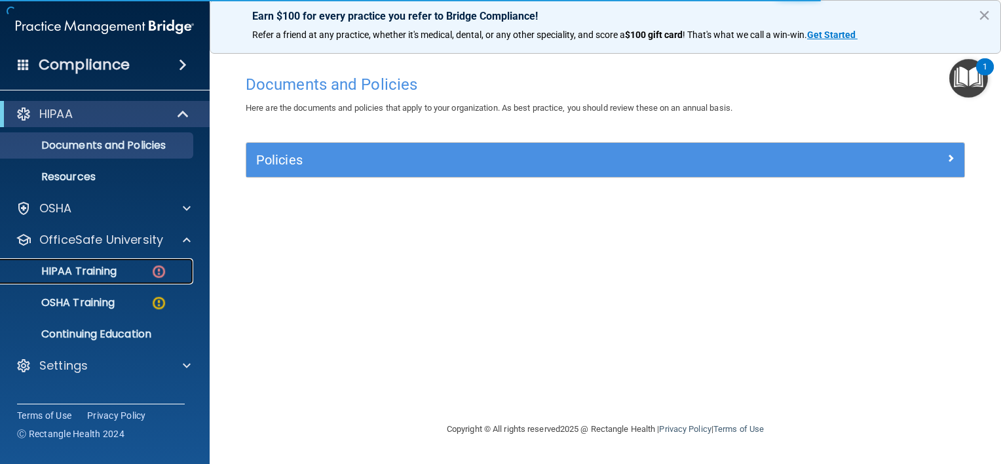
click at [155, 265] on img at bounding box center [159, 271] width 16 height 16
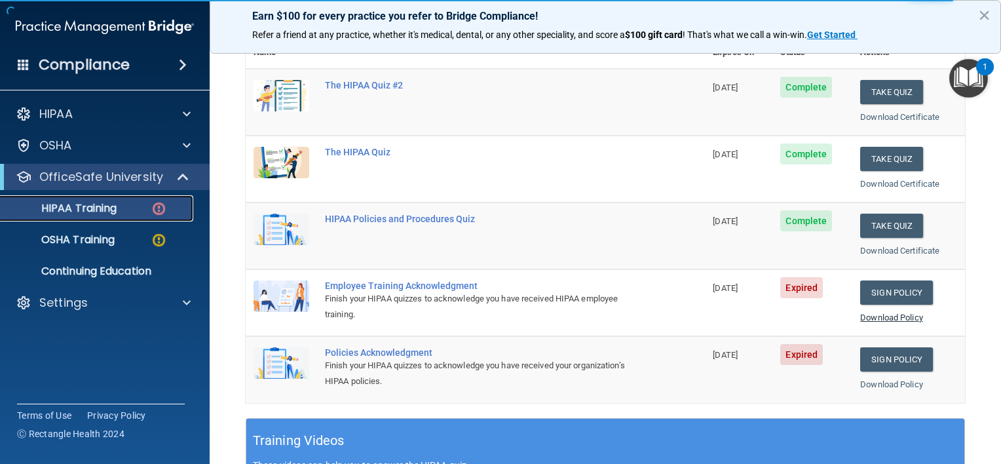
scroll to position [163, 0]
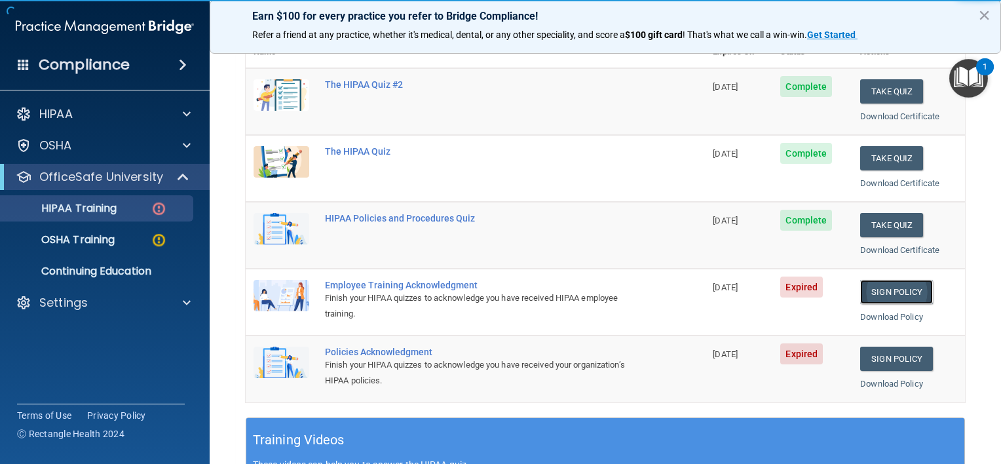
click at [910, 286] on link "Sign Policy" at bounding box center [897, 292] width 73 height 24
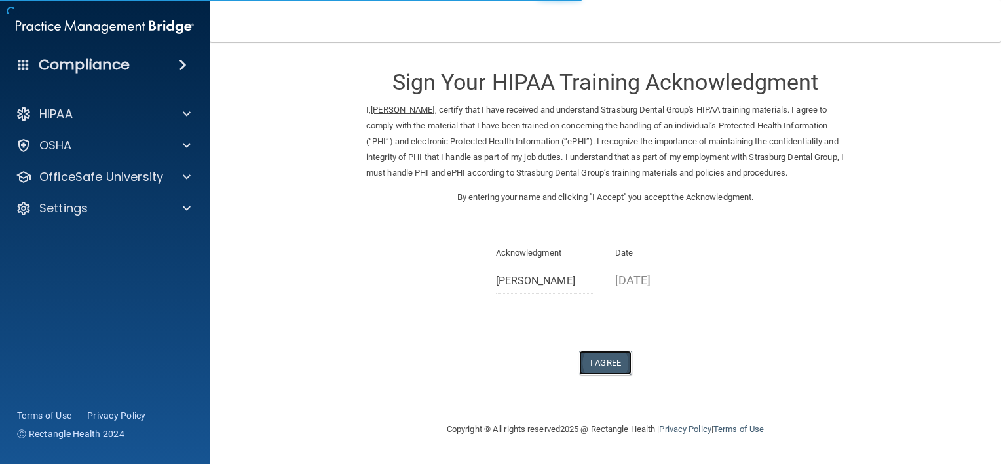
click at [603, 357] on button "I Agree" at bounding box center [605, 363] width 52 height 24
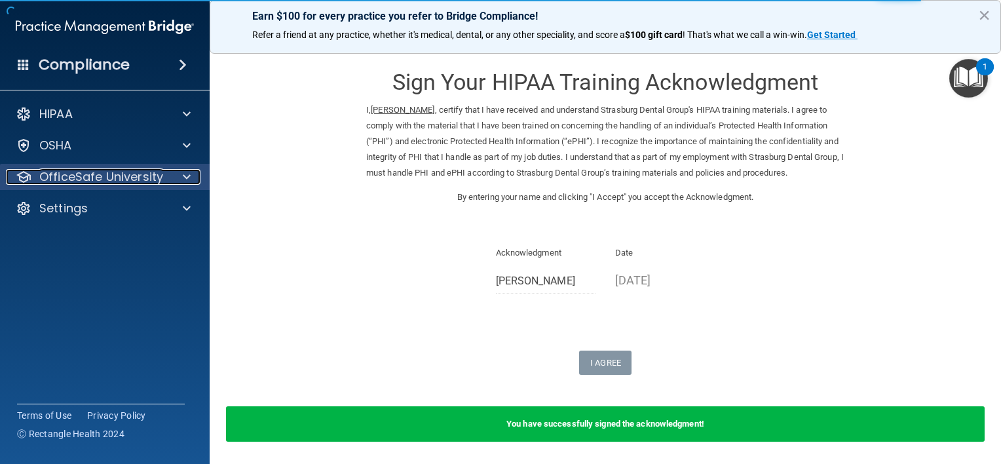
click at [138, 175] on p "OfficeSafe University" at bounding box center [101, 177] width 124 height 16
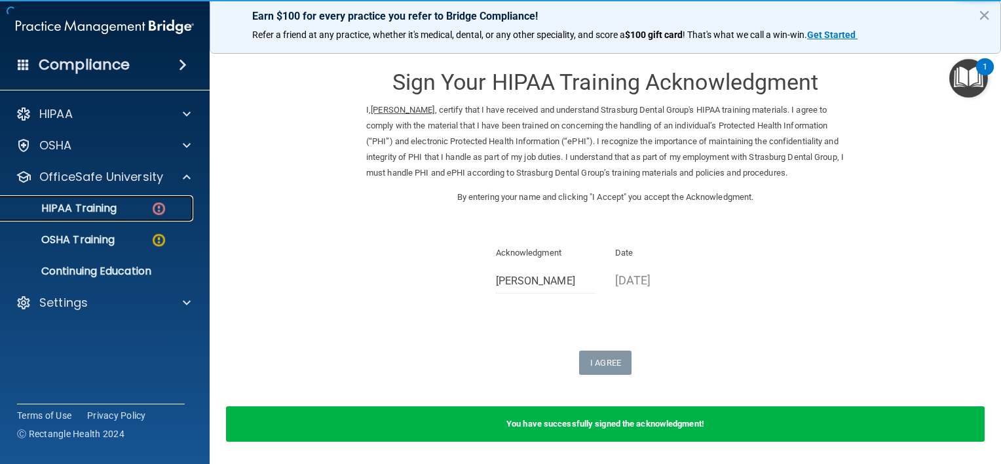
click at [136, 206] on div "HIPAA Training" at bounding box center [98, 208] width 179 height 13
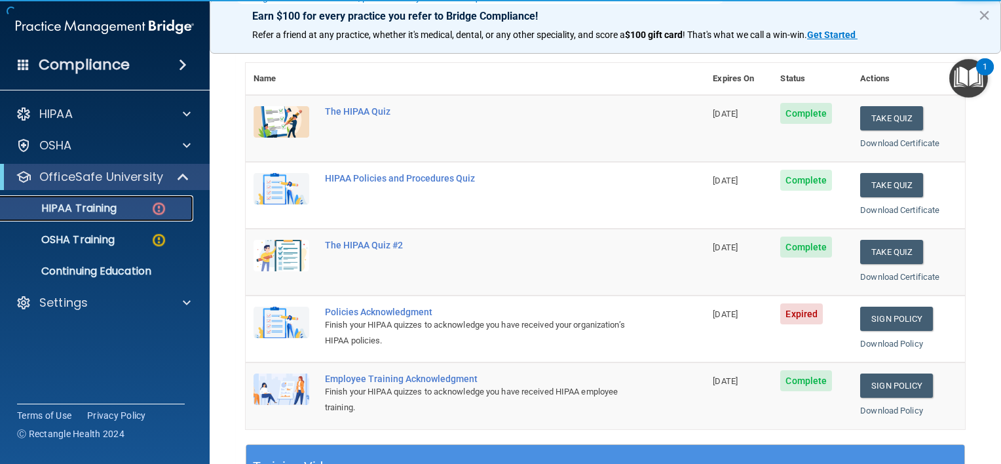
scroll to position [136, 0]
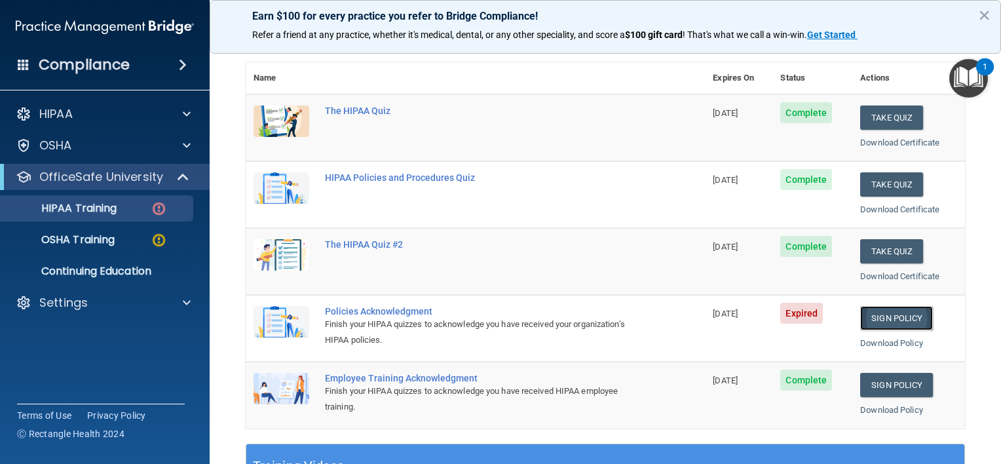
click at [897, 307] on link "Sign Policy" at bounding box center [897, 318] width 73 height 24
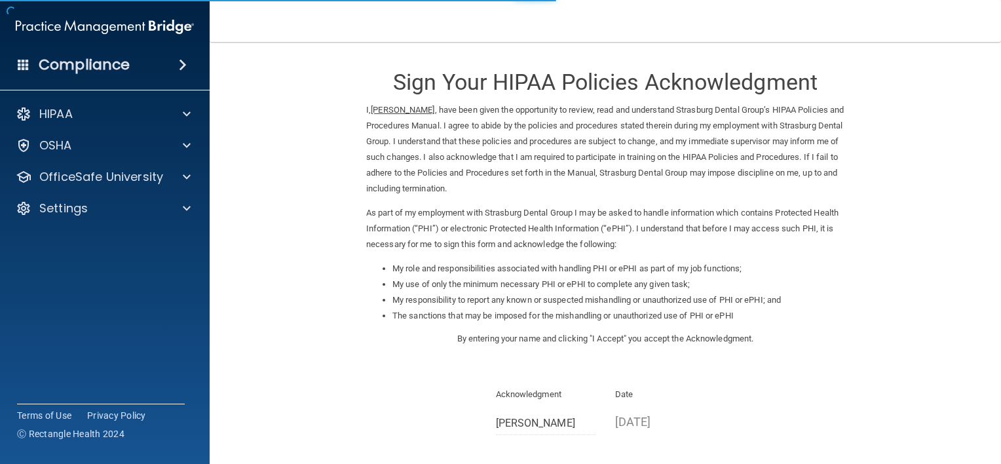
scroll to position [136, 0]
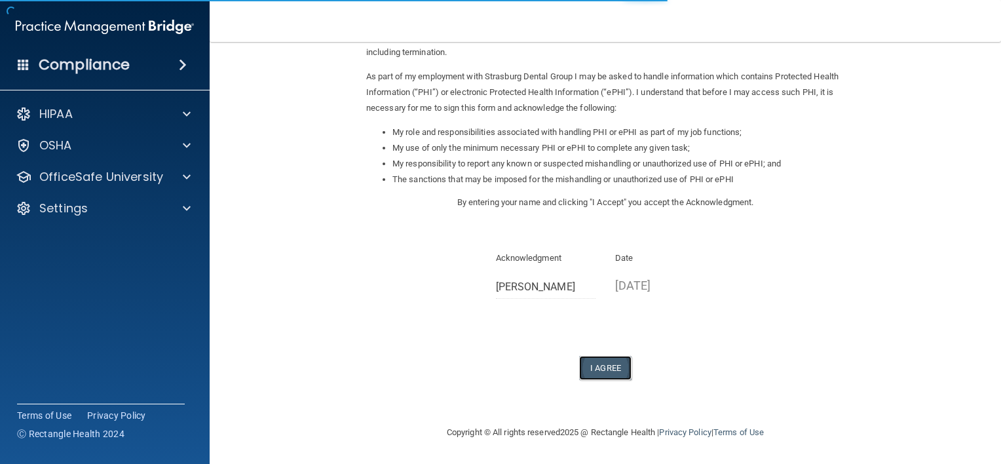
click at [614, 362] on button "I Agree" at bounding box center [605, 368] width 52 height 24
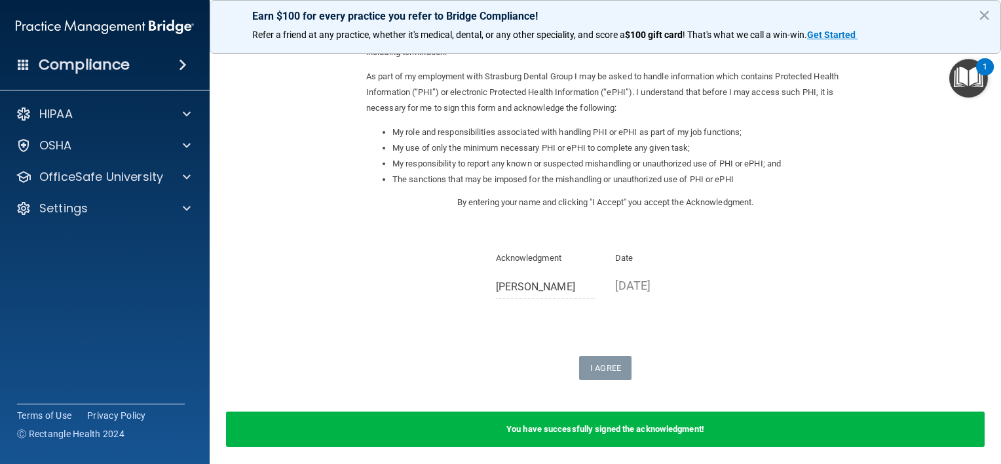
click at [160, 161] on div "HIPAA Documents and Policies Report an Incident Business Associates Emergency P…" at bounding box center [105, 164] width 210 height 136
click at [163, 174] on div "OfficeSafe University" at bounding box center [87, 177] width 163 height 16
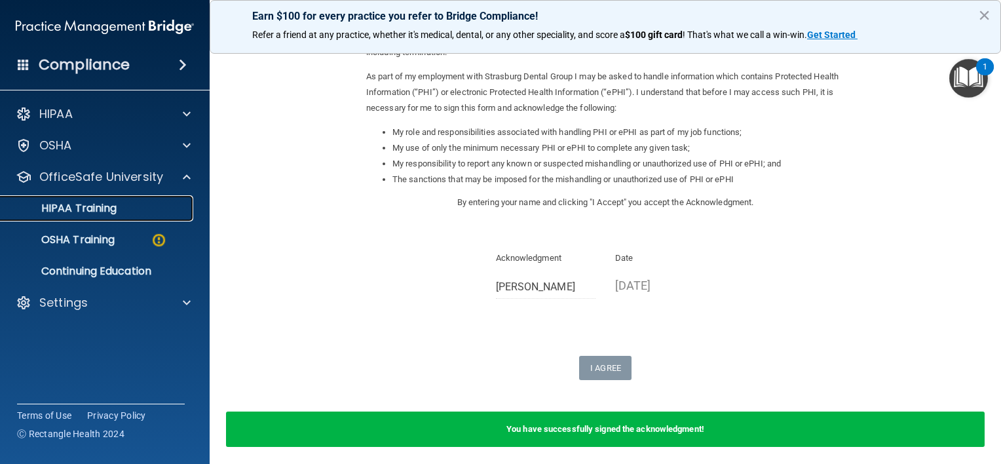
click at [121, 214] on div "HIPAA Training" at bounding box center [98, 208] width 179 height 13
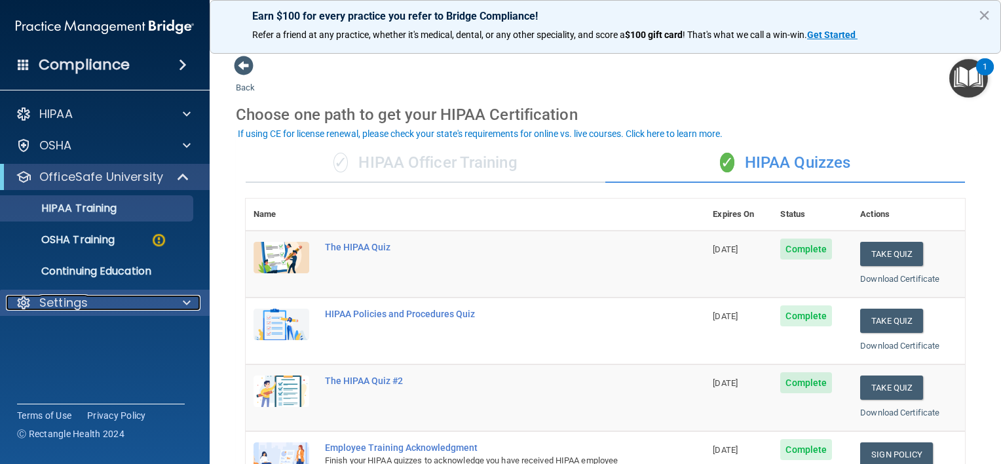
click at [129, 296] on div "Settings" at bounding box center [87, 303] width 163 height 16
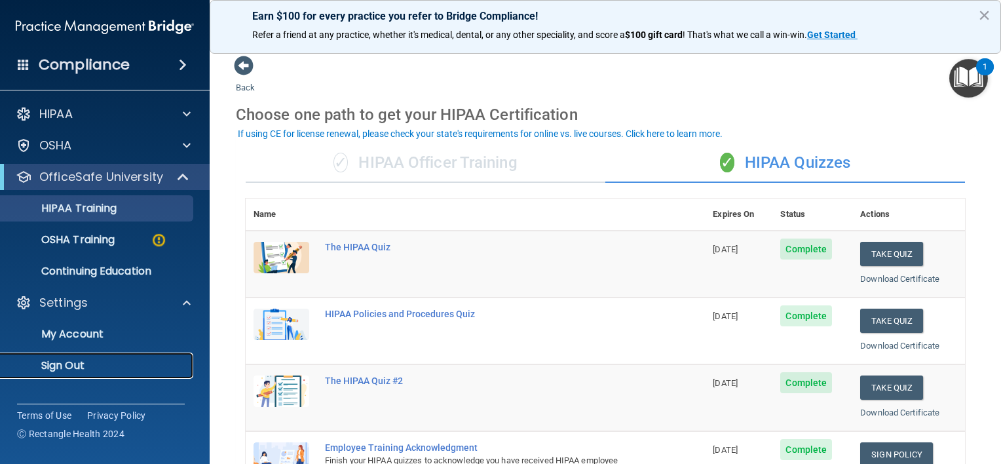
click at [111, 355] on link "Sign Out" at bounding box center [90, 366] width 206 height 26
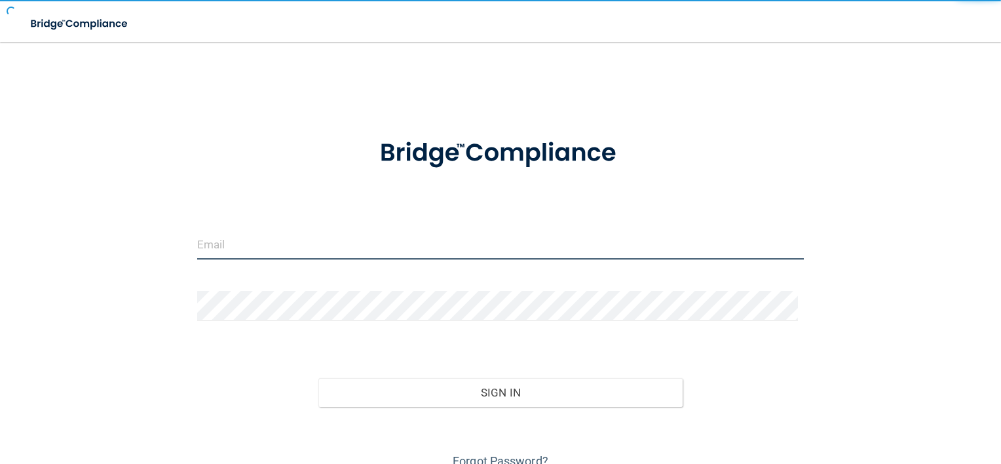
type input "storres@rectanglehealth.com"
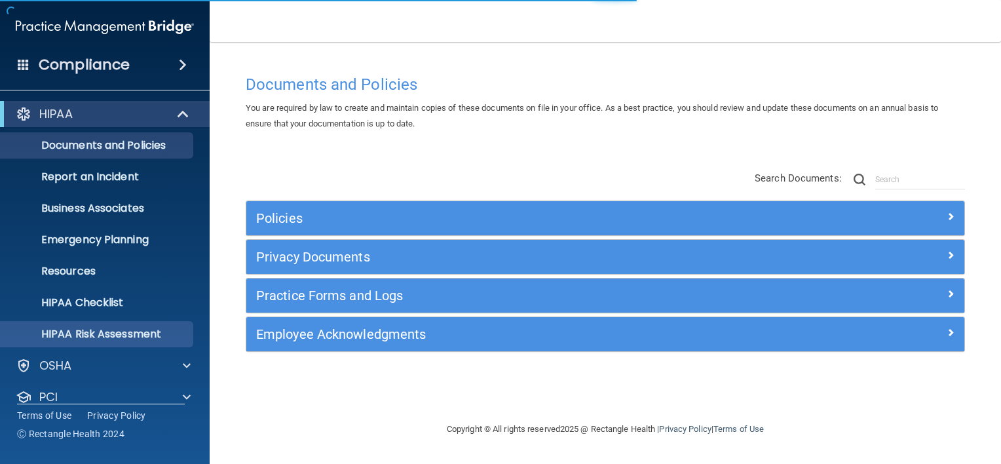
scroll to position [79, 0]
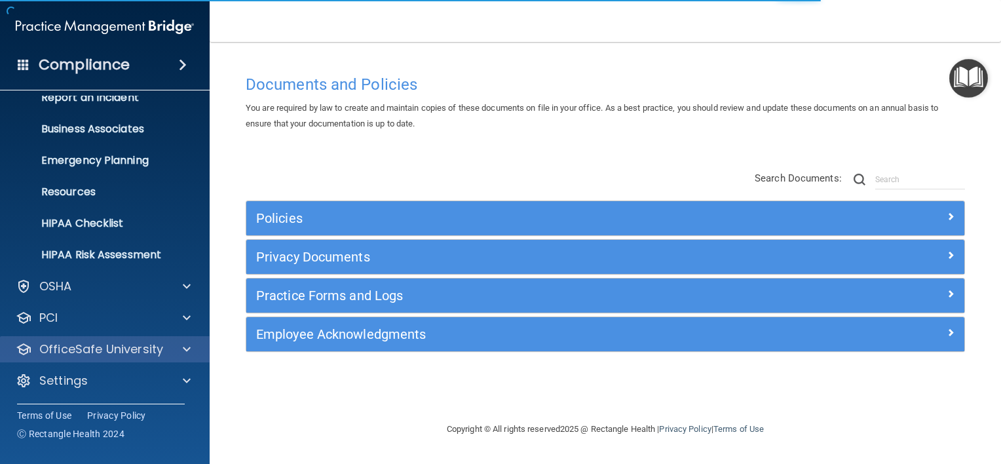
click at [140, 360] on div "OfficeSafe University" at bounding box center [105, 349] width 210 height 26
click at [133, 357] on p "OfficeSafe University" at bounding box center [101, 349] width 124 height 16
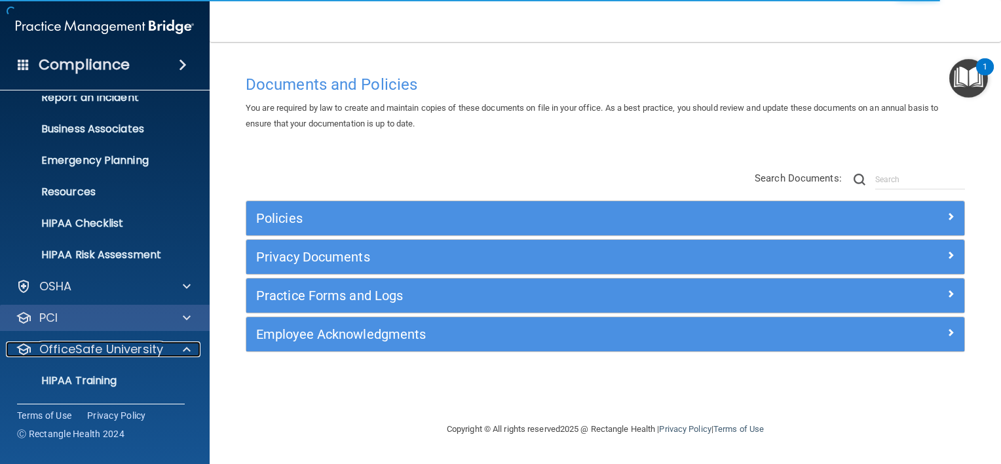
scroll to position [174, 0]
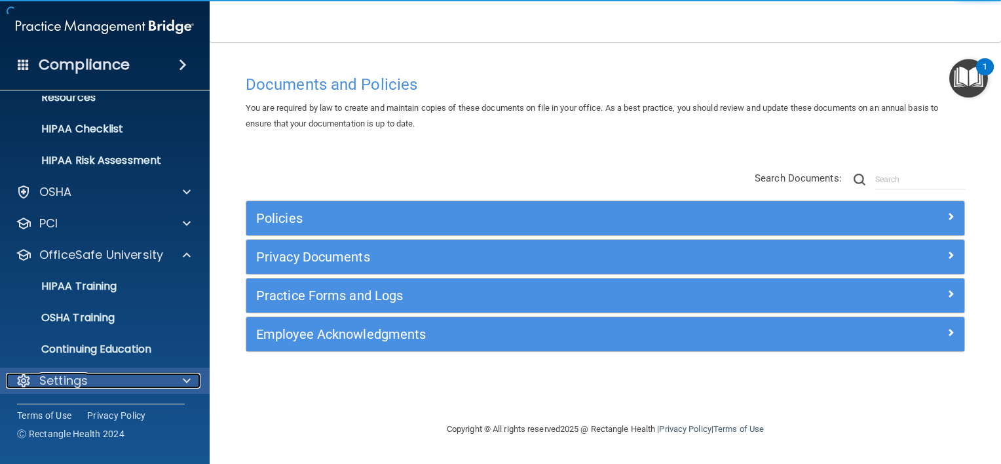
click at [125, 383] on div "Settings" at bounding box center [87, 381] width 163 height 16
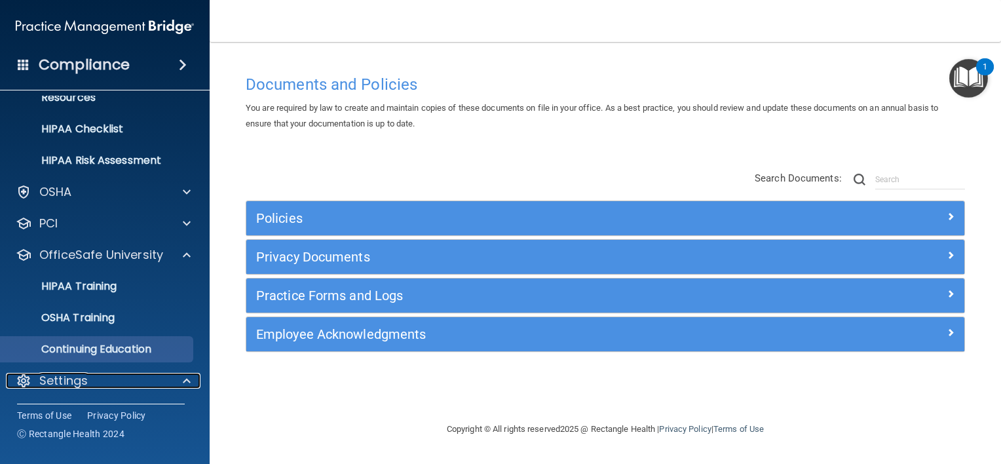
scroll to position [282, 0]
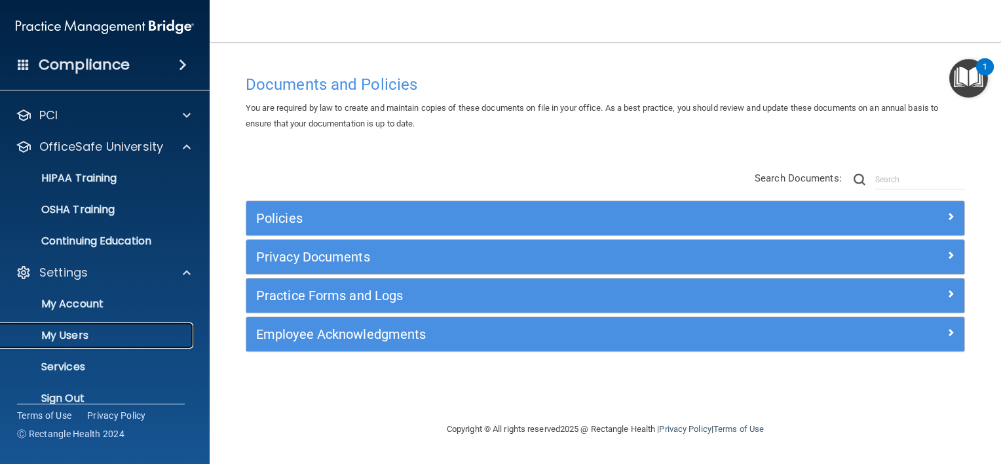
click at [142, 330] on p "My Users" at bounding box center [98, 335] width 179 height 13
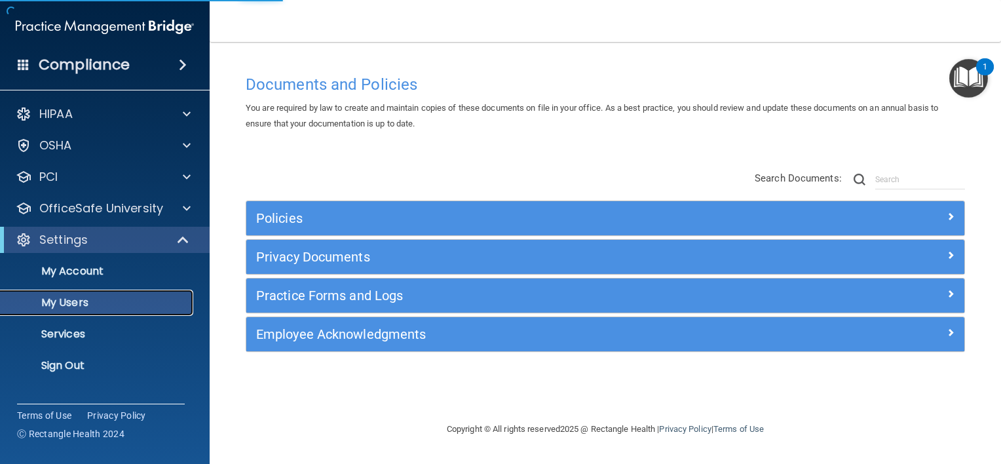
select select "20"
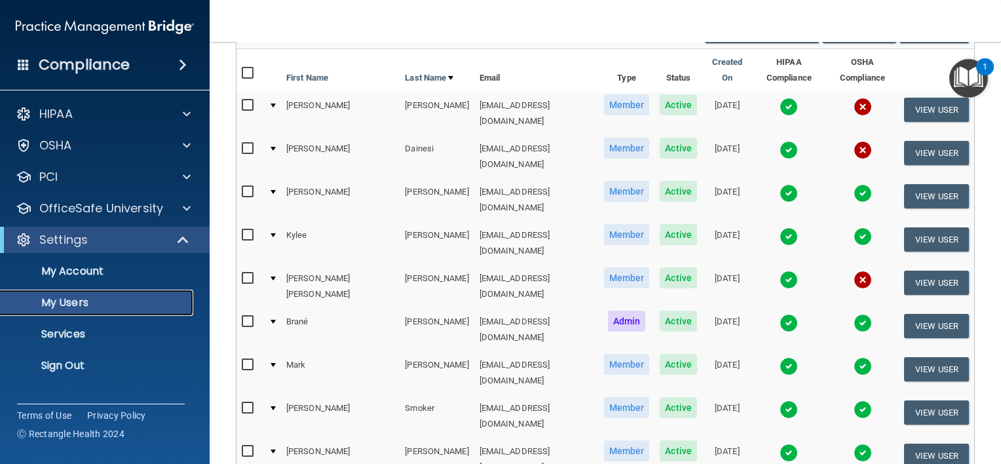
scroll to position [132, 0]
